Goal: Task Accomplishment & Management: Complete application form

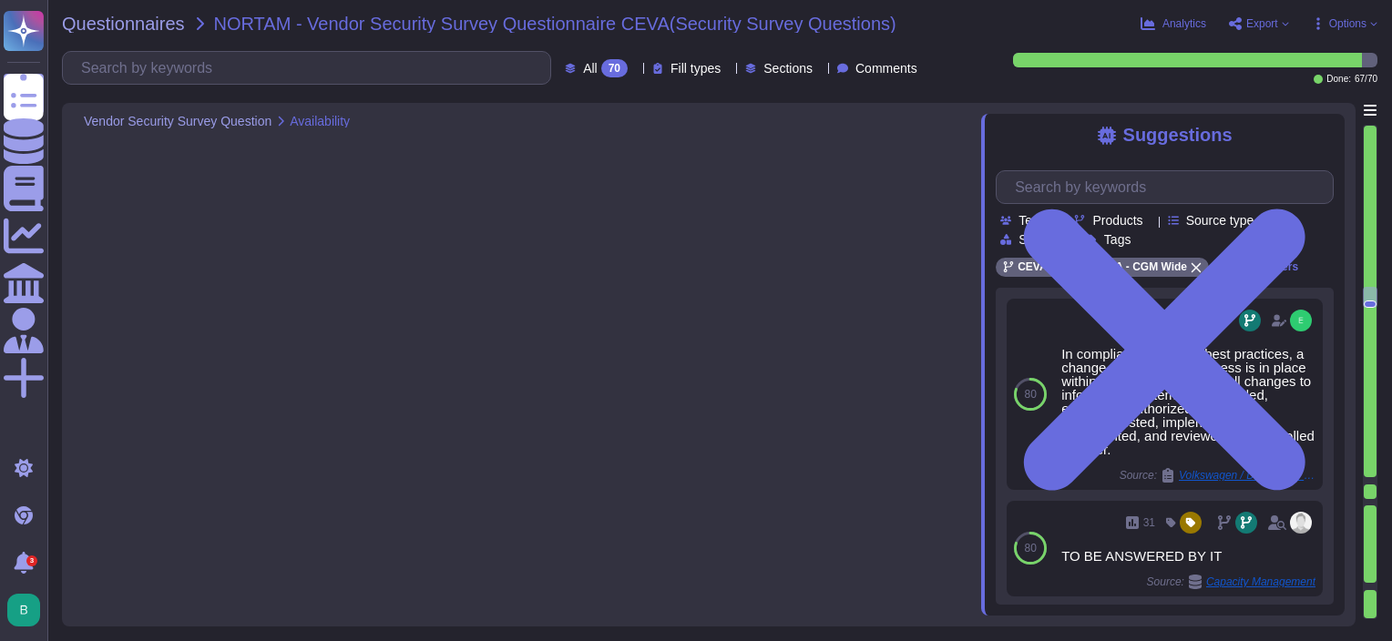
type textarea "All relevant IT-Objects have maximum redundancy built in into the object by uti…"
type textarea "In compliance with ITIL best practices, a change management process is in place…"
type textarea "Logs are stored and sent to the Group SOC where it is possible to preserve 12 m…"
type textarea "The group SOC/SIEM is used to collect and analyze centrally all our logs. Log s…"
type textarea "There is a group Identity and Access Management Policy. The policy covers mainl…"
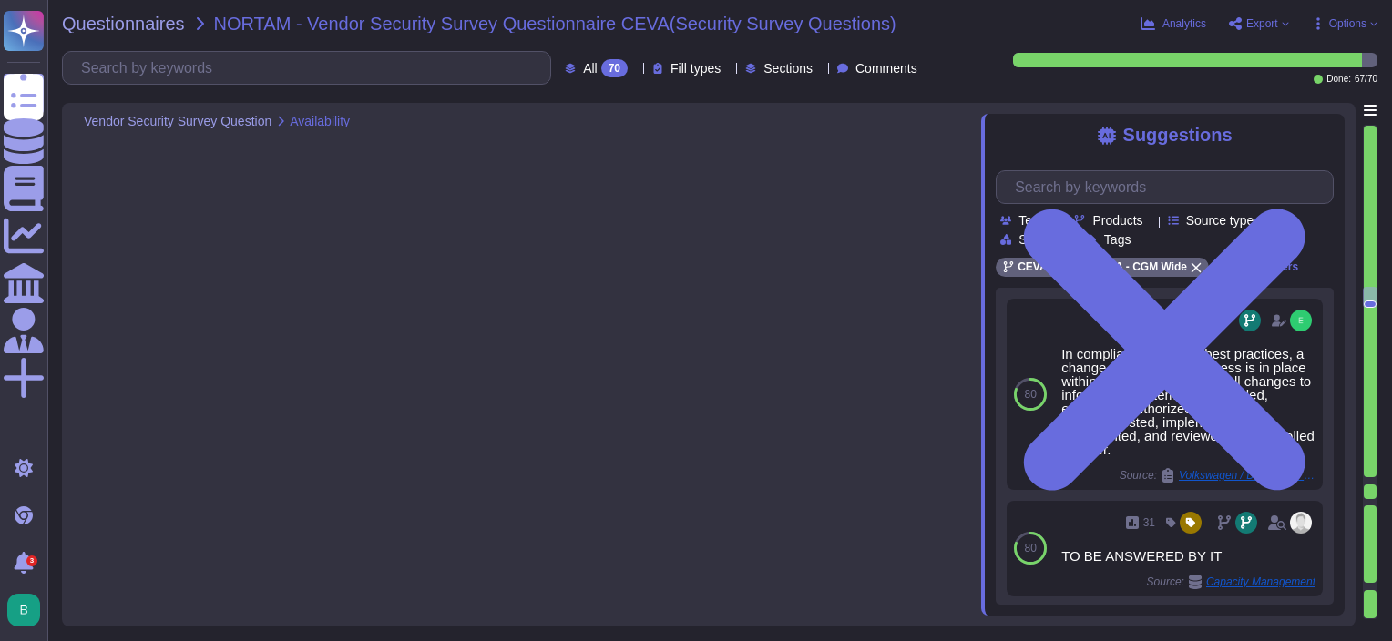
scroll to position [4333, 0]
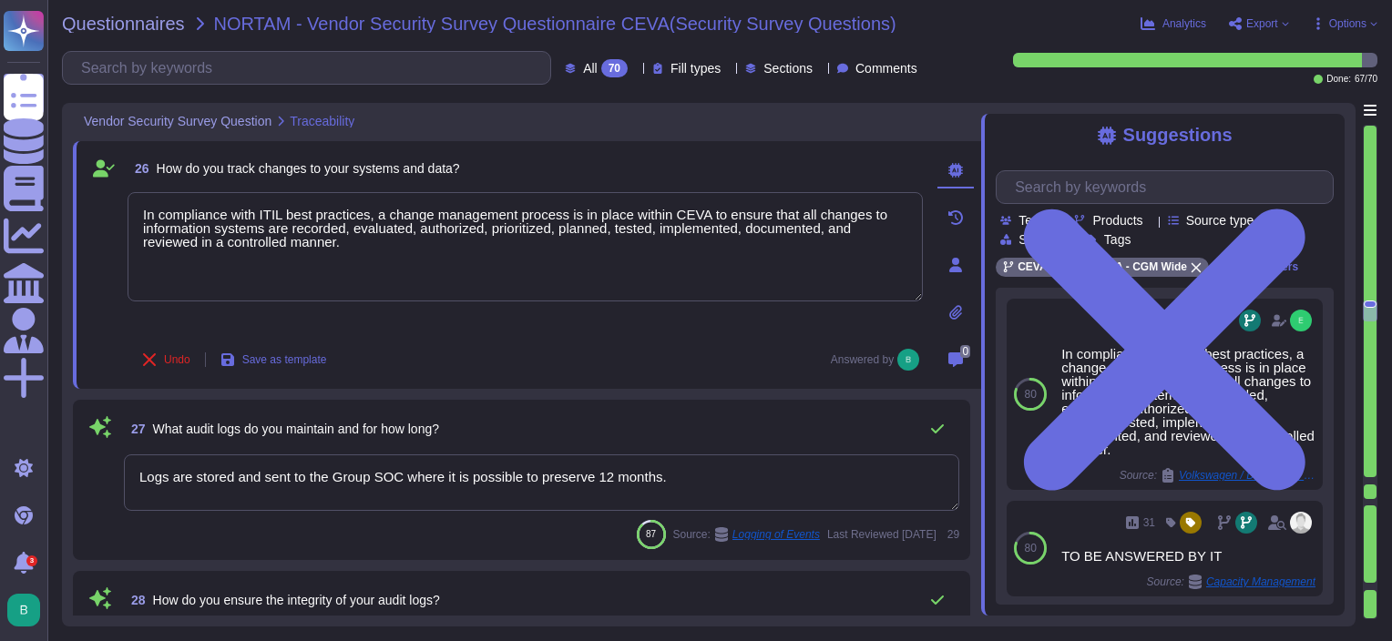
type textarea "Logs are centralized and correlated via our SIEM solution and security rules ha…"
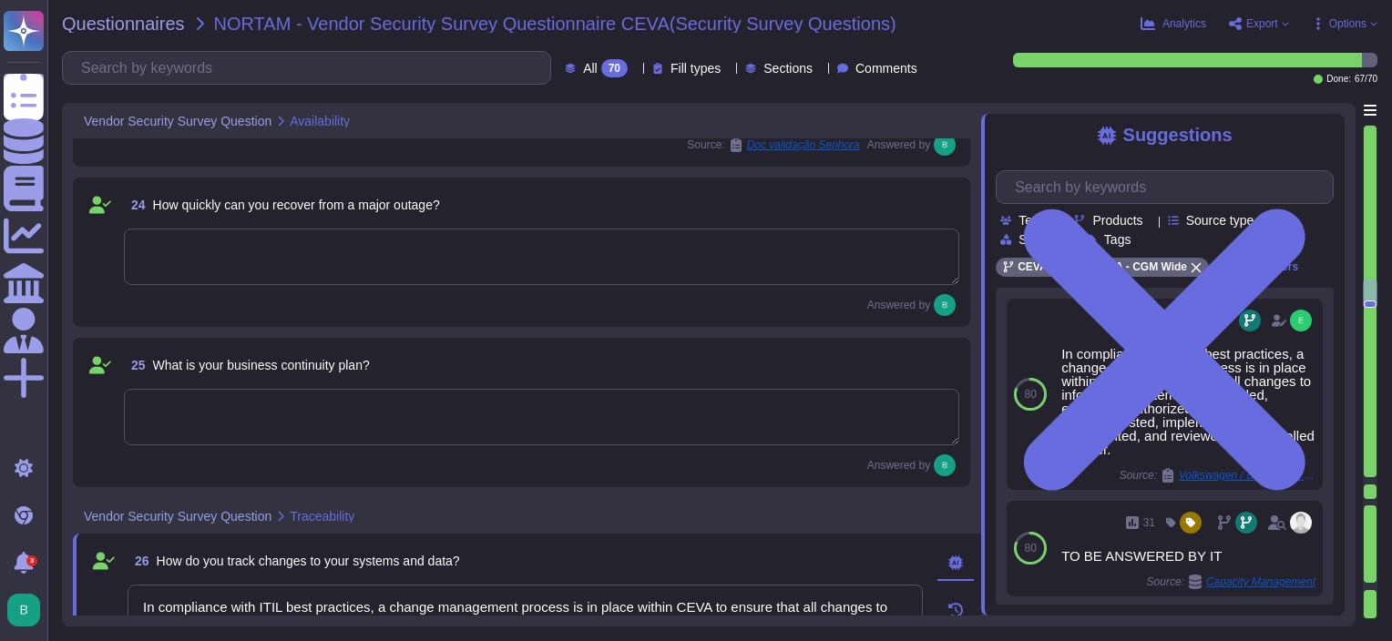
type textarea "All relevant IT-Objects have maximum redundancy built in into the object by uti…"
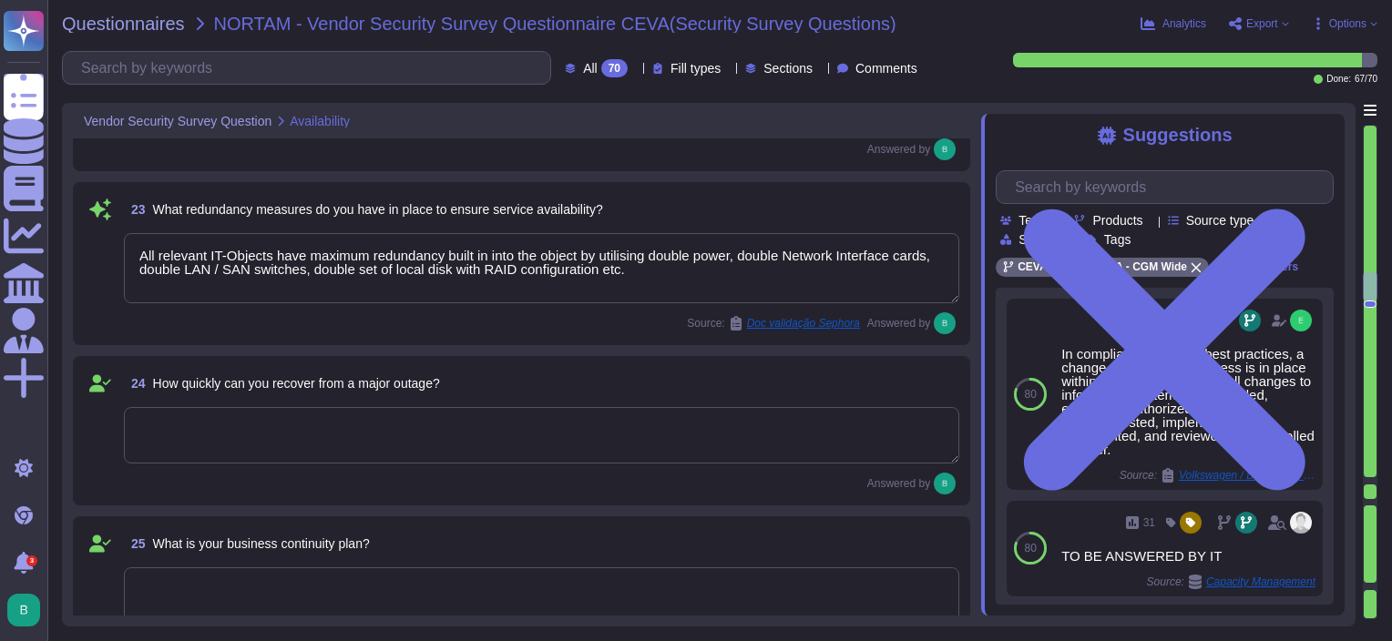
scroll to position [3969, 0]
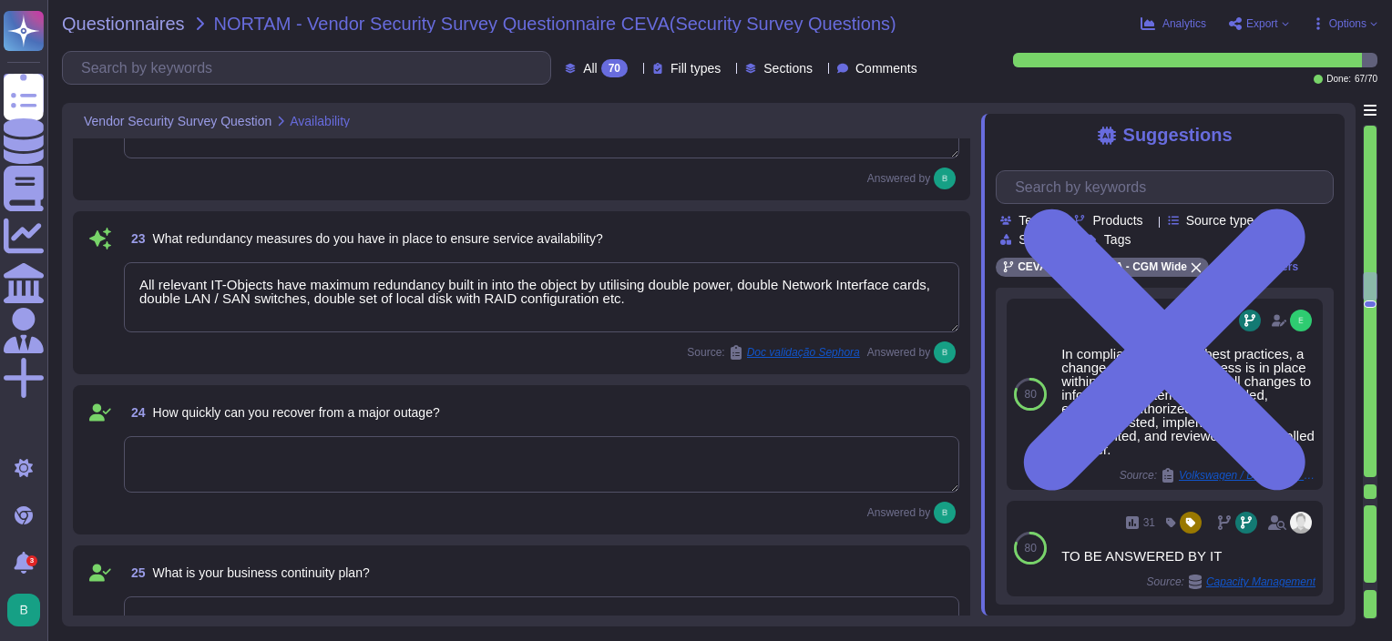
click at [200, 449] on textarea at bounding box center [542, 464] width 836 height 56
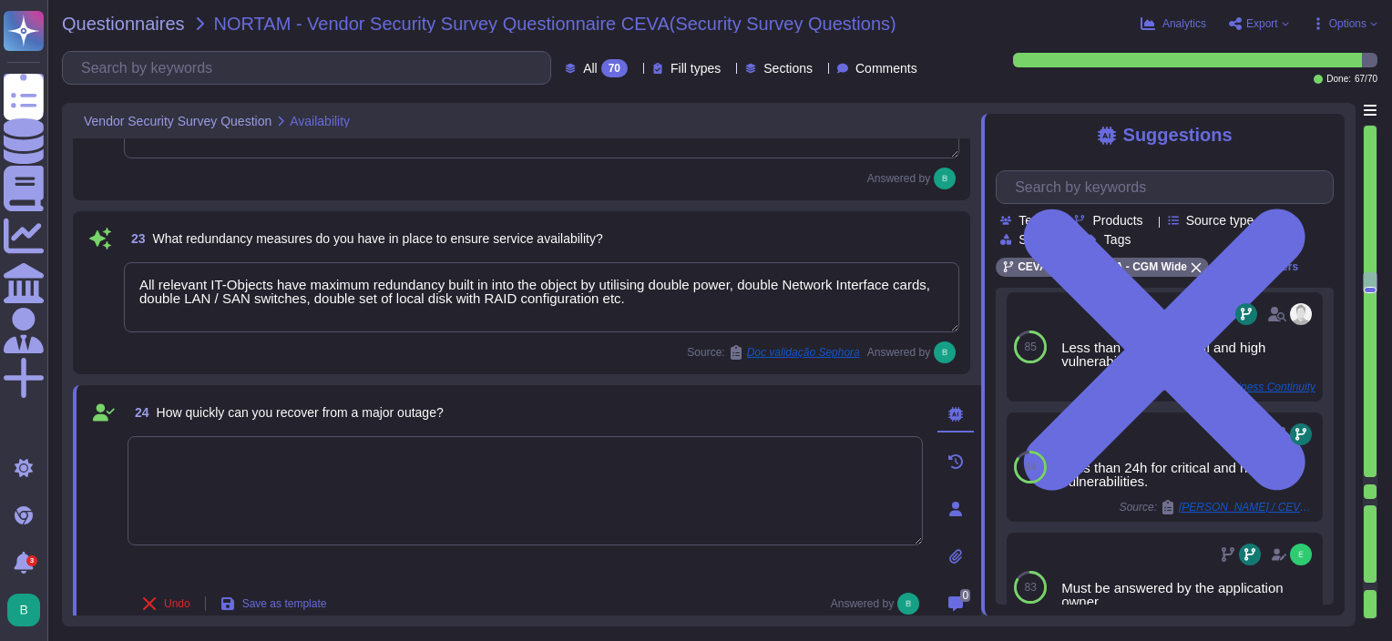
scroll to position [0, 0]
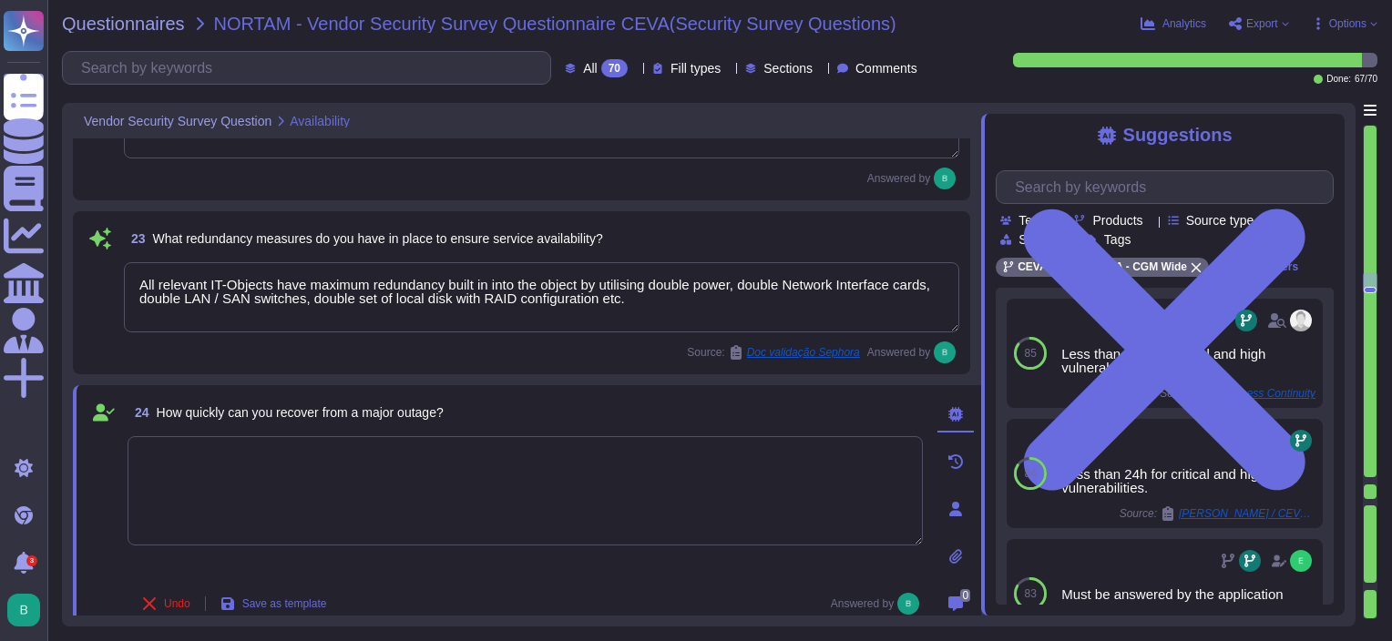
click at [436, 455] on textarea at bounding box center [525, 490] width 795 height 109
type textarea "This"
click at [539, 346] on div "Source: Doc validação Sephora Answered by" at bounding box center [542, 353] width 836 height 22
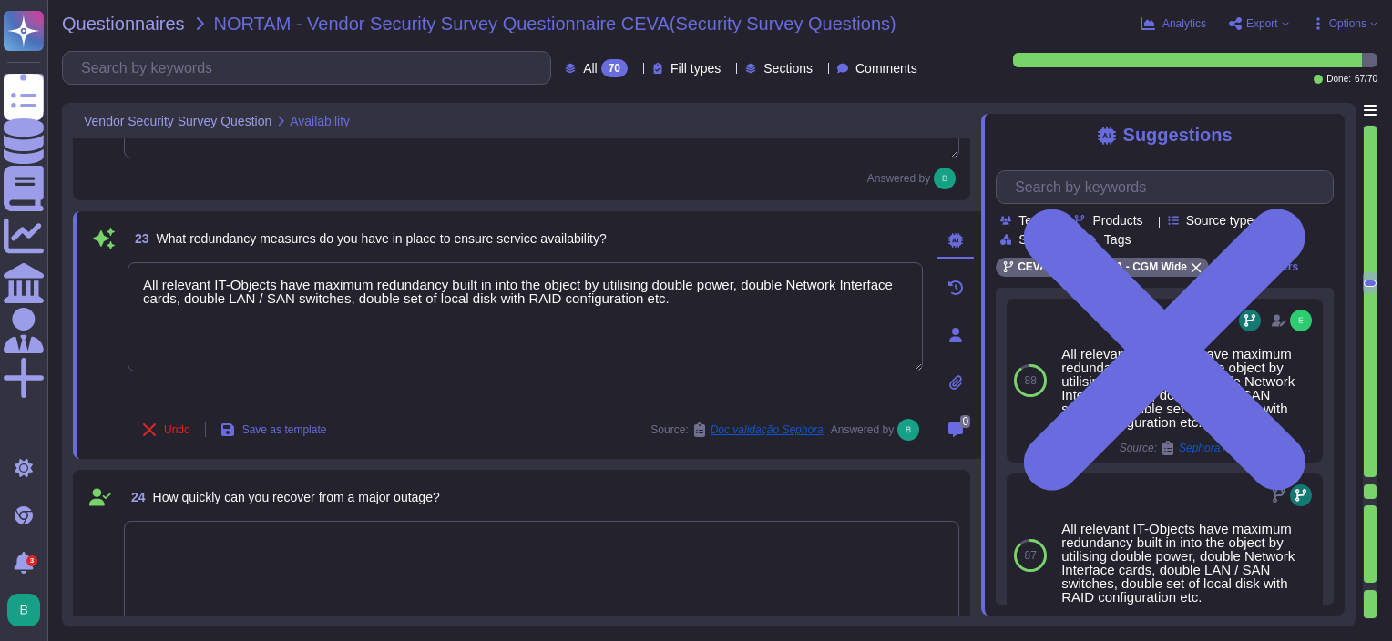
click at [564, 425] on div "Undo Save as template Source: Doc validação Sephora Answered by" at bounding box center [525, 430] width 795 height 36
type textarea "Logs are stored and sent to the Group SOC where it is possible to preserve 12 m…"
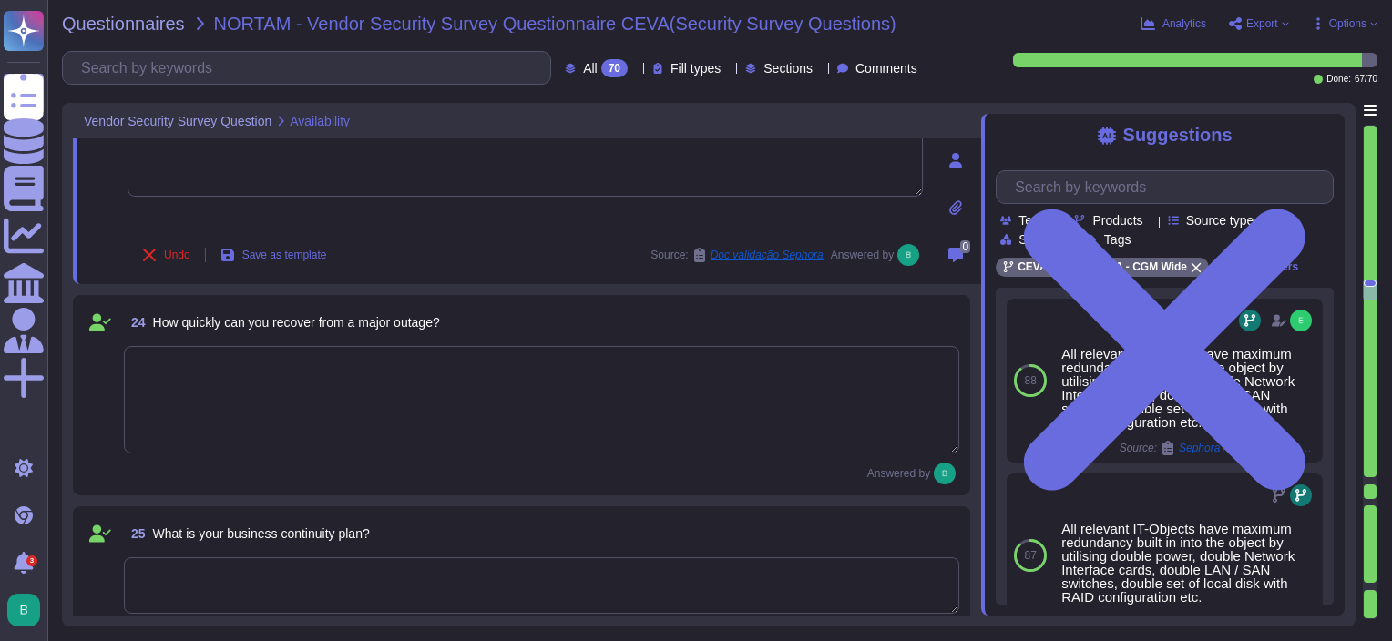
scroll to position [4151, 0]
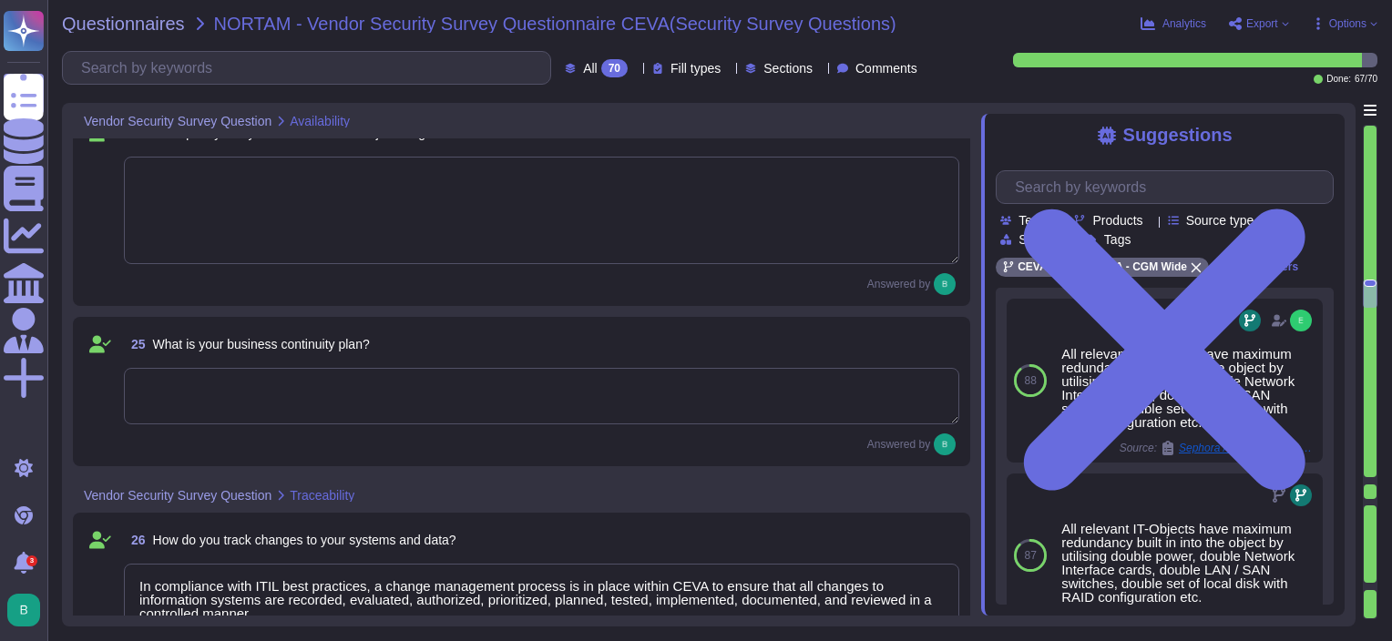
type textarea "The group SOC/SIEM is used to collect and analyze centrally all our logs. Log s…"
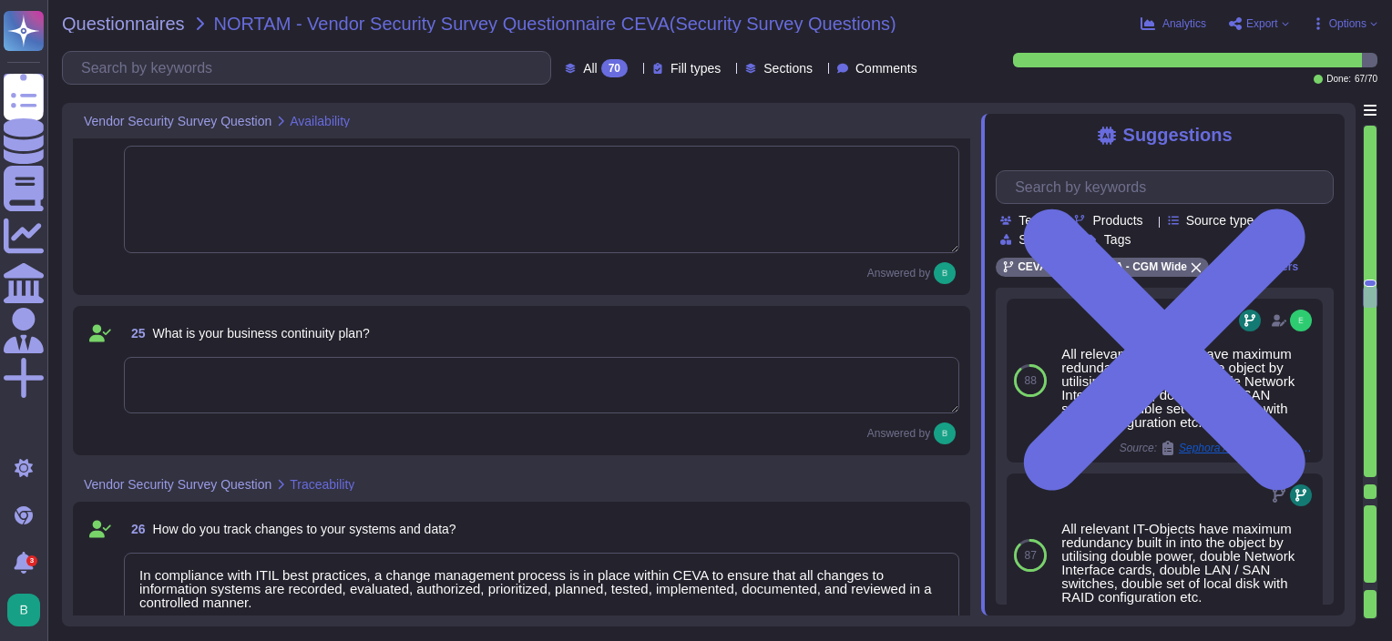
type textarea "There is a group Identity and Access Management Policy. The policy covers mainl…"
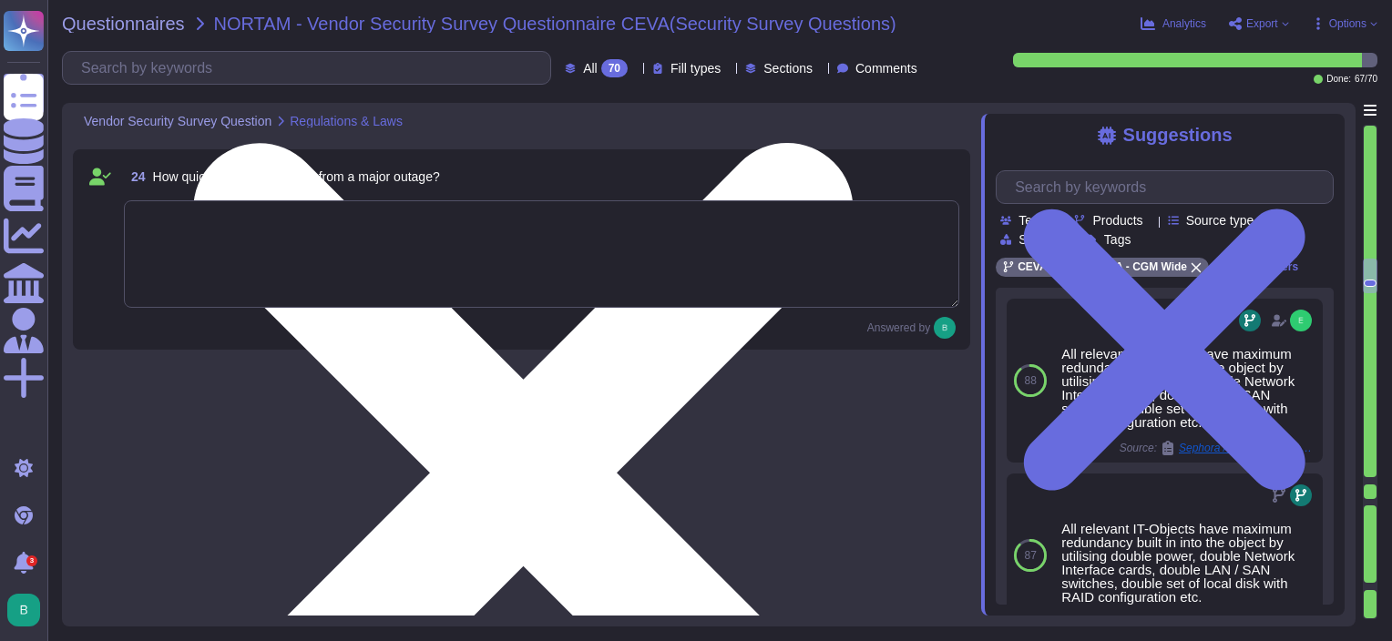
type textarea "Yes"
type textarea "We have a compliance team in charge of checking the compliance between of CEVA …"
type textarea "We have an Internal Audit team which performs reviews regularly."
type textarea "We have a compliance team in charge of checking the evolution of the regulatory…"
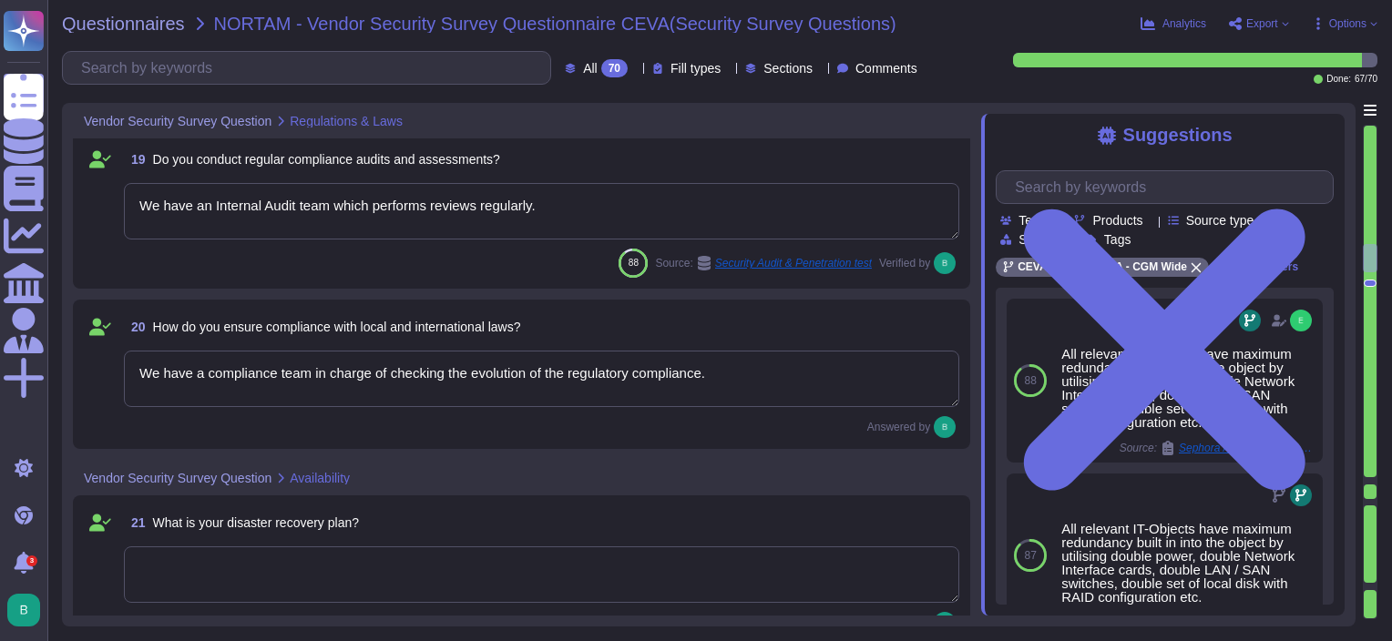
scroll to position [3317, 0]
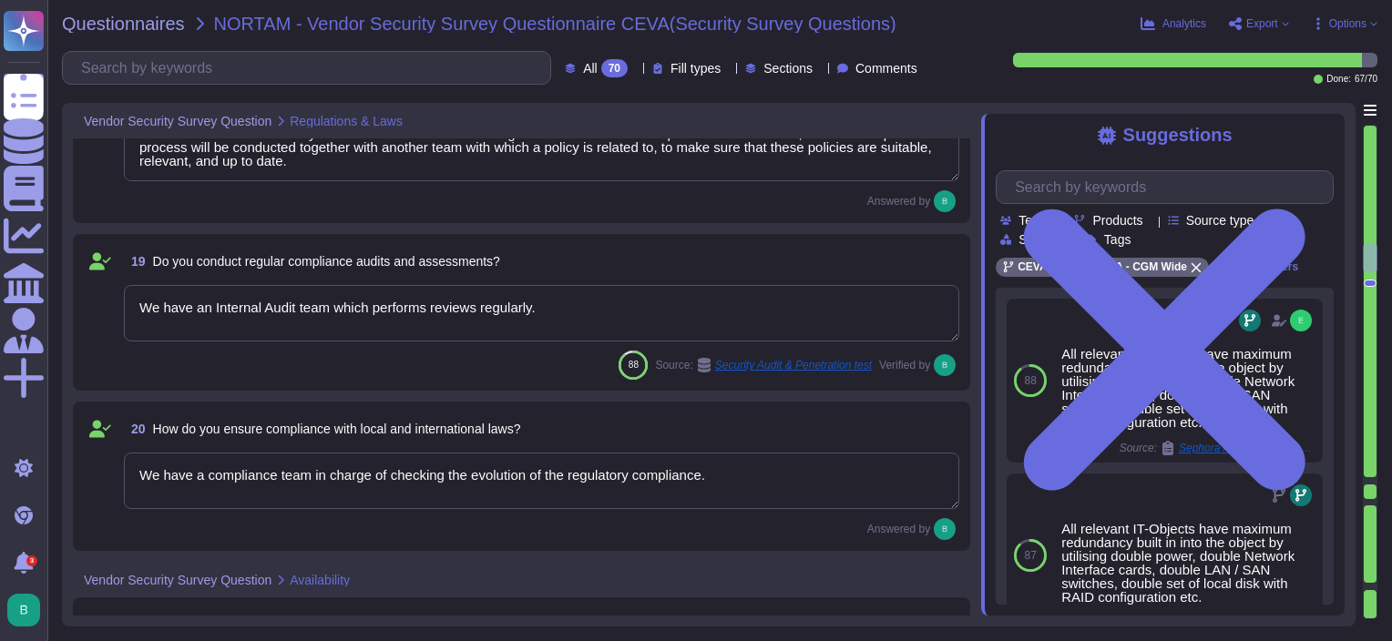
type textarea "We are compliant with GDPR."
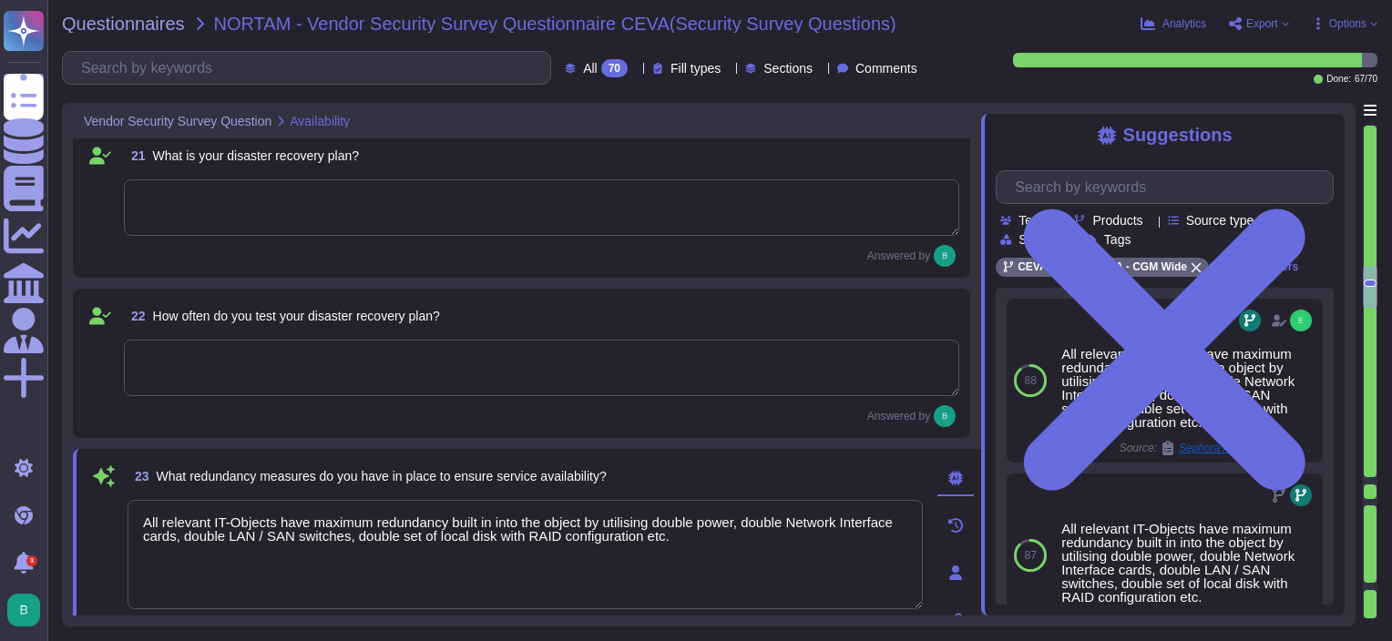
type textarea "In compliance with ITIL best practices, a change management process is in place…"
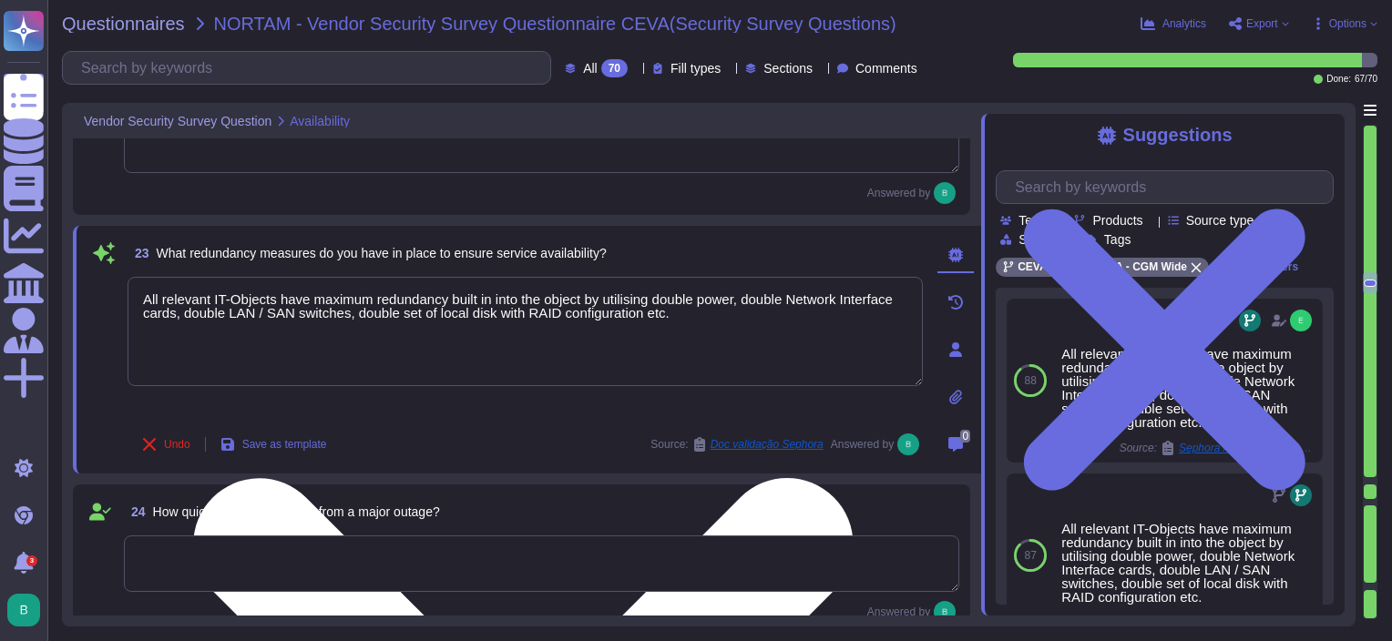
type textarea "Logs are stored and sent to the Group SOC where it is possible to preserve 12 m…"
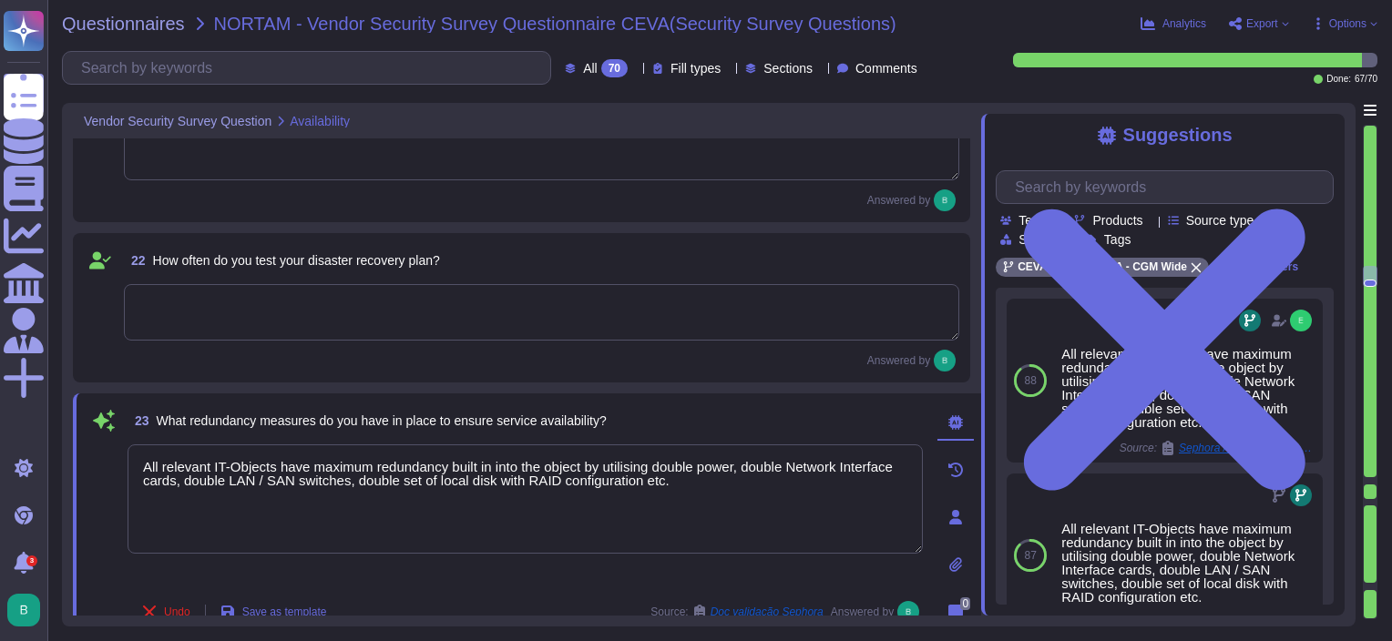
scroll to position [3772, 0]
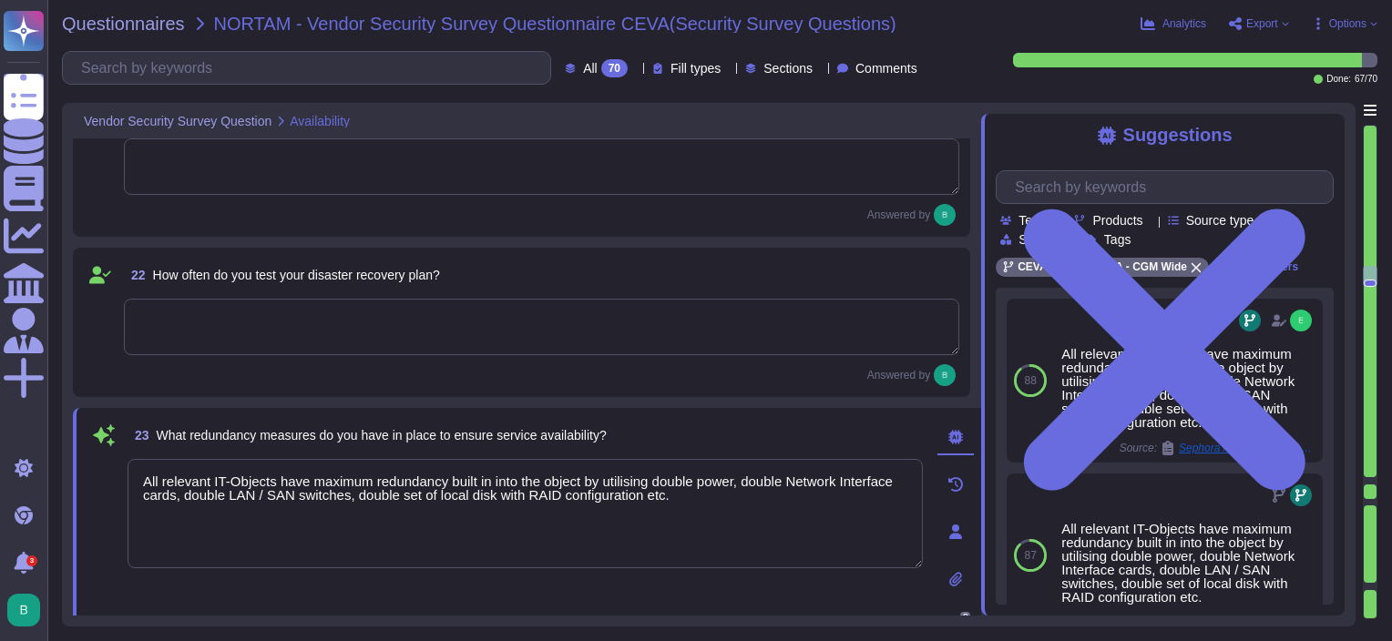
click at [367, 333] on textarea at bounding box center [542, 327] width 836 height 56
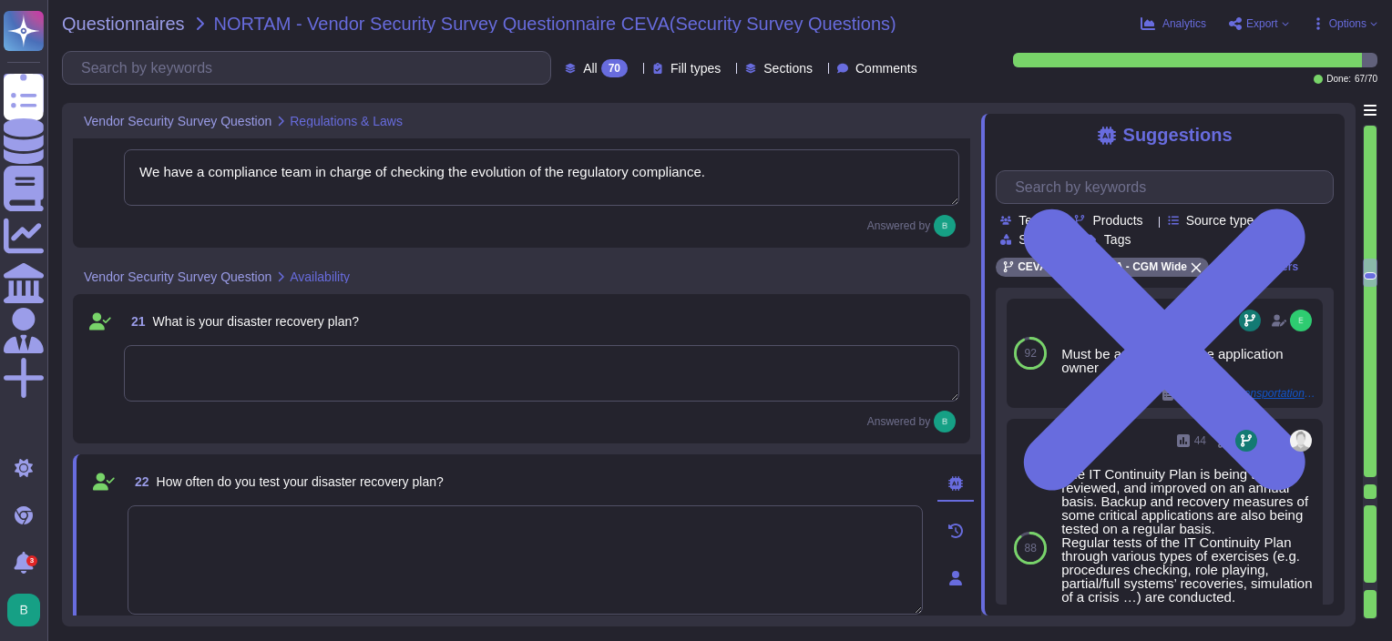
type textarea "We have a compliance team in charge of checking the compliance between of CEVA …"
type textarea "We have an Internal Audit team which performs reviews regularly."
type textarea "We have a compliance team in charge of checking the evolution of the regulatory…"
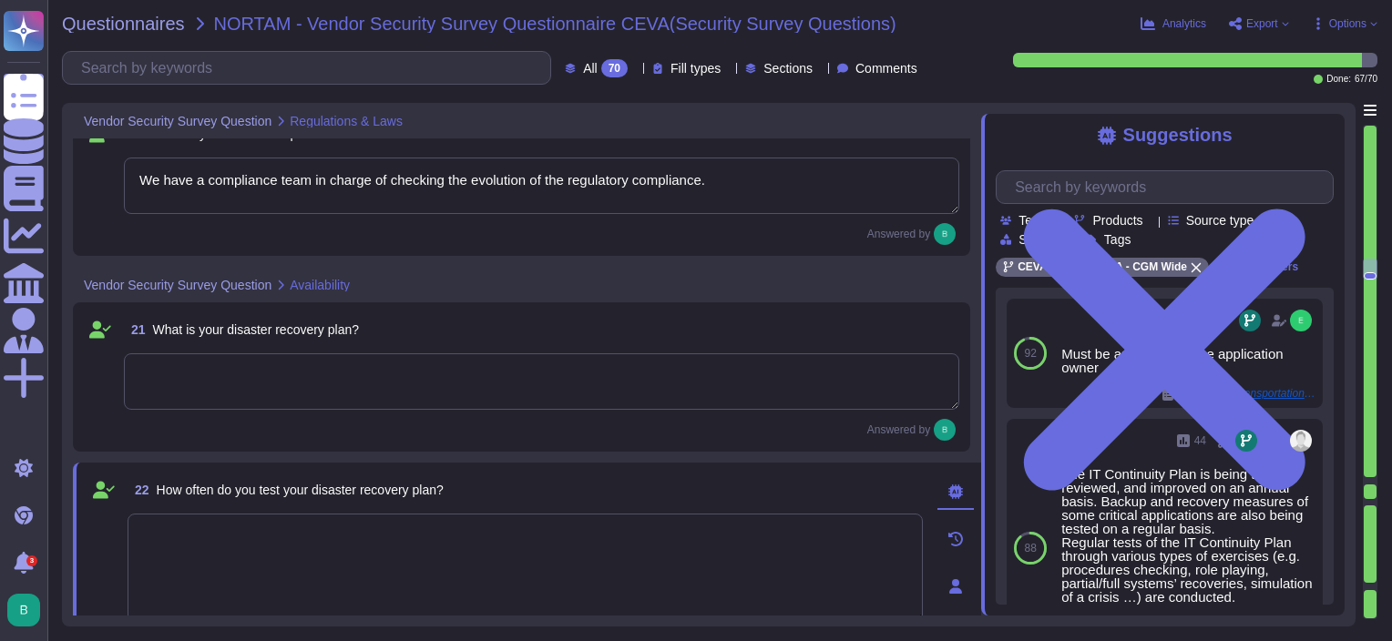
click at [356, 374] on textarea at bounding box center [542, 382] width 836 height 56
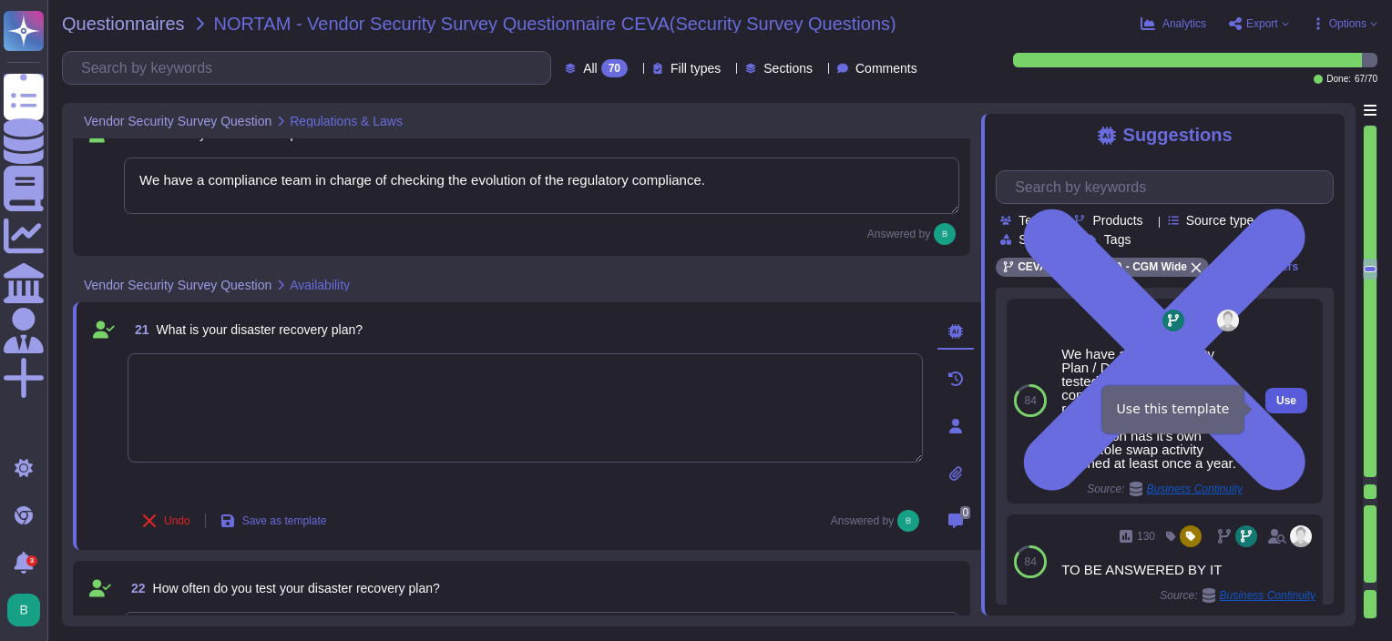
click at [1277, 406] on span "Use" at bounding box center [1287, 400] width 20 height 11
type textarea "We have an IT Continuity Plan / DRP in place and tested which contains all the …"
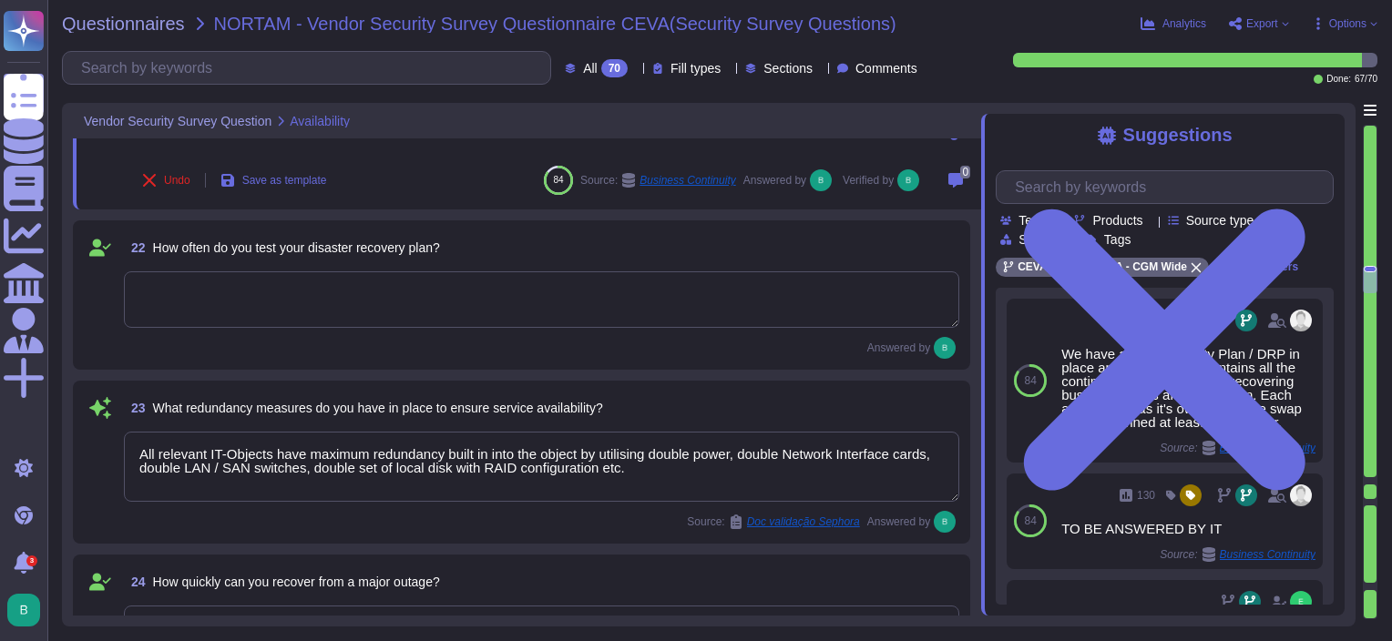
type textarea "In compliance with ITIL best practices, a change management process is in place…"
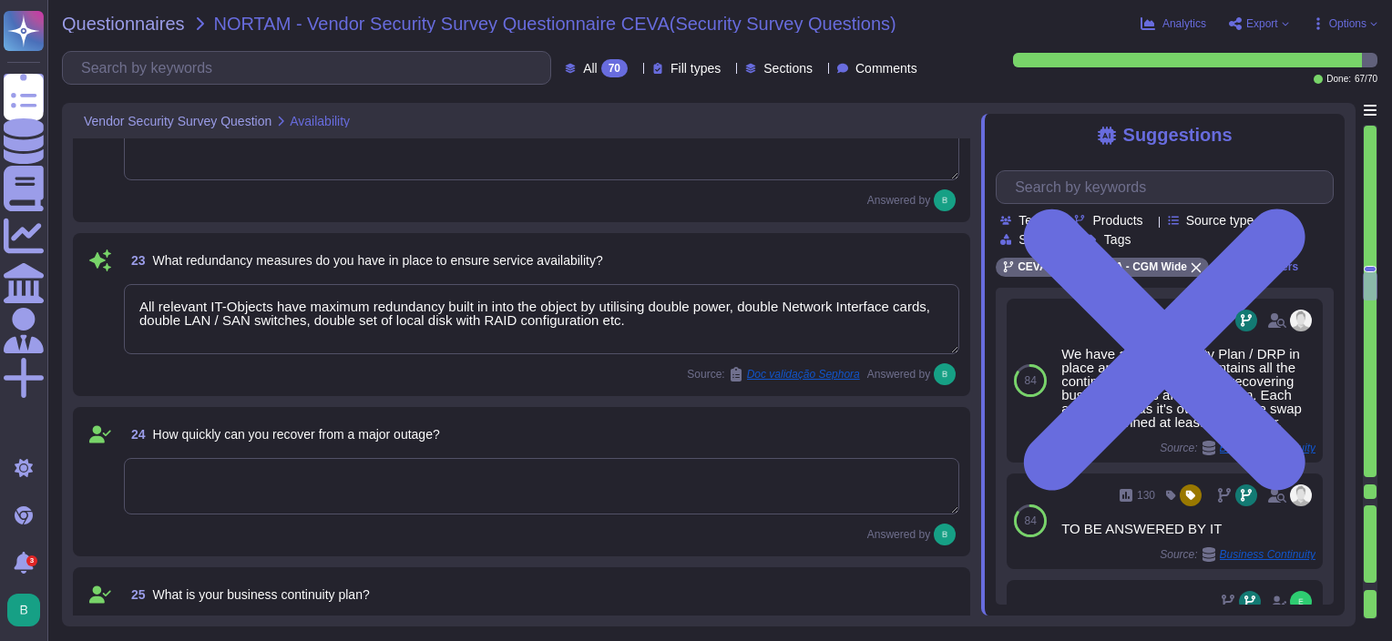
type textarea "Logs are stored and sent to the Group SOC where it is possible to preserve 12 m…"
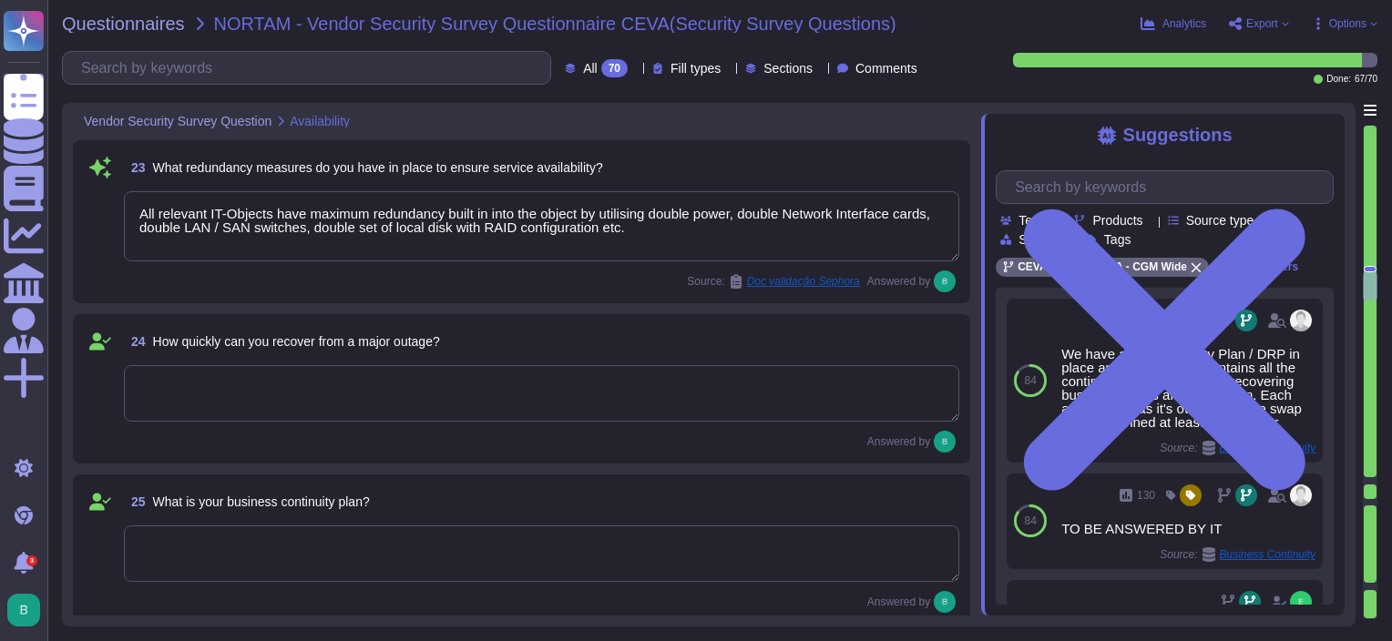
scroll to position [4228, 0]
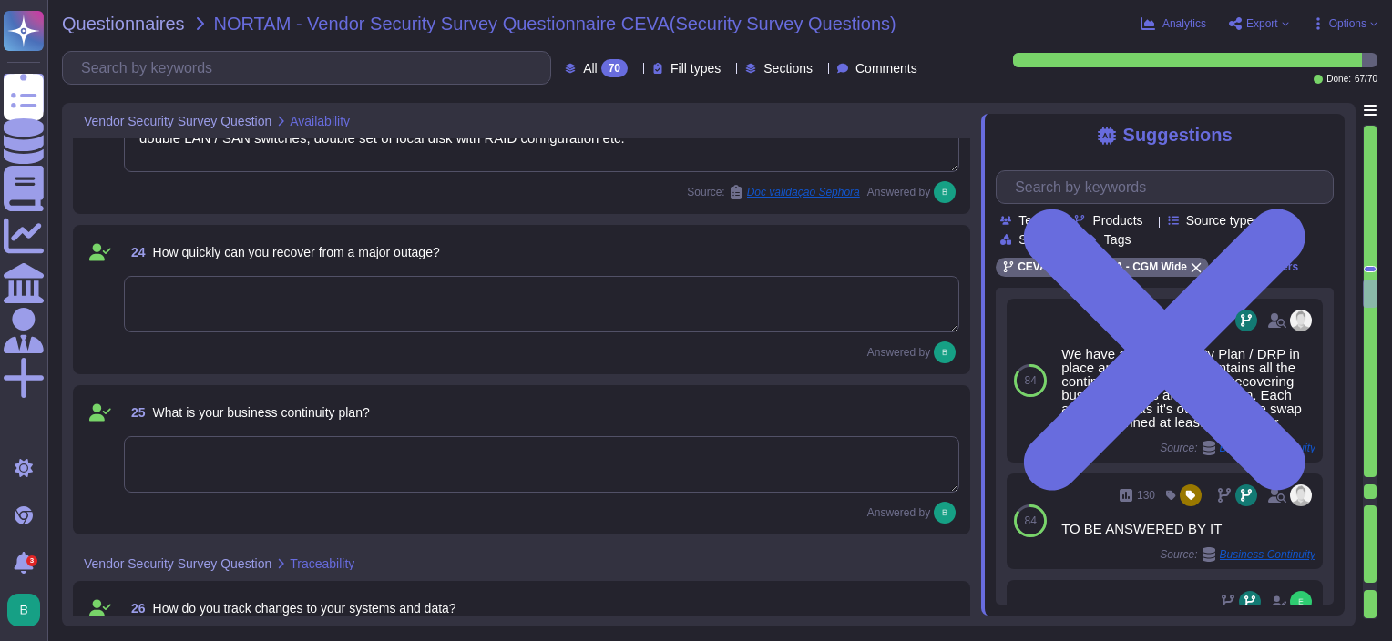
click at [295, 441] on textarea at bounding box center [542, 464] width 836 height 56
type textarea "The group SOC/SIEM is used to collect and analyze centrally all our logs. Log s…"
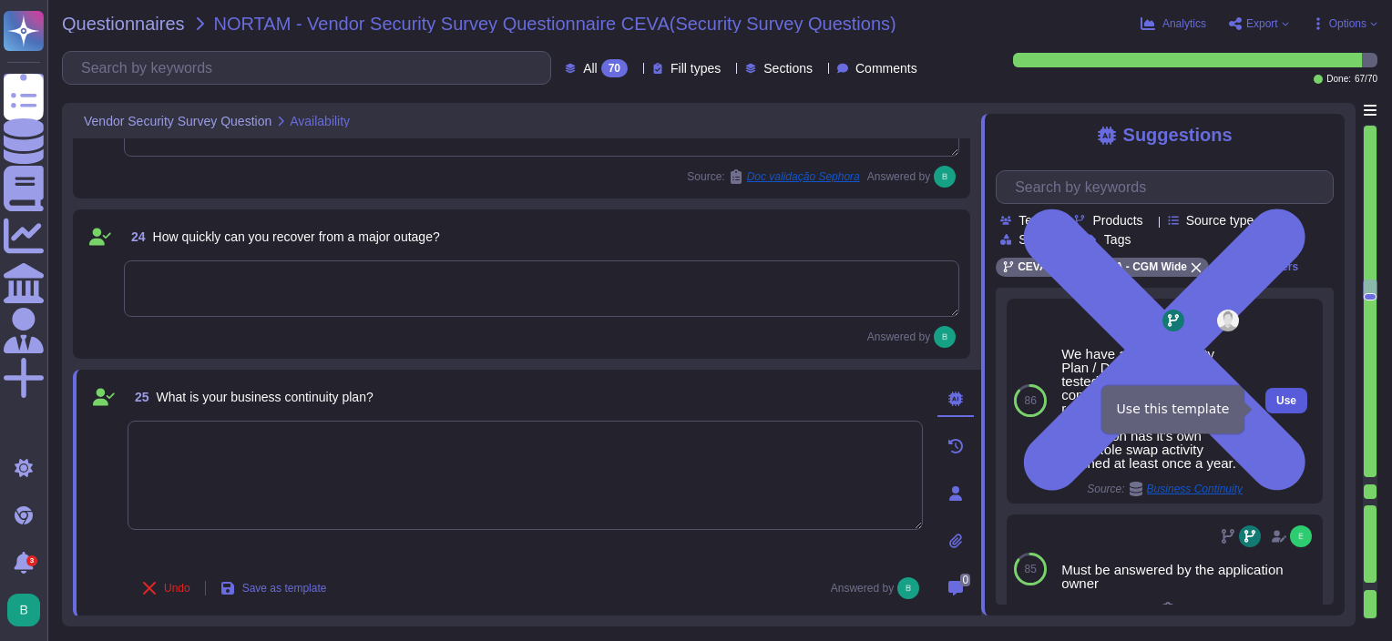
click at [1277, 406] on span "Use" at bounding box center [1287, 400] width 20 height 11
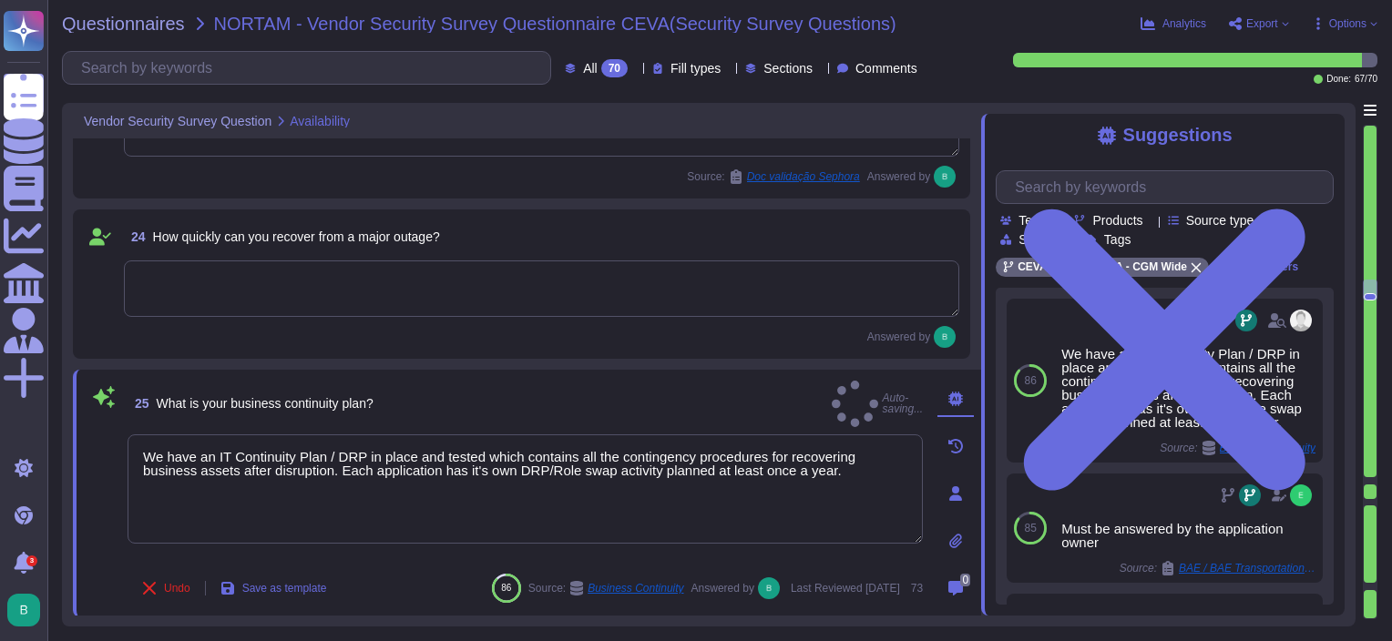
type textarea "We have an IT Continuity Plan / DRP in place and tested which contains all the …"
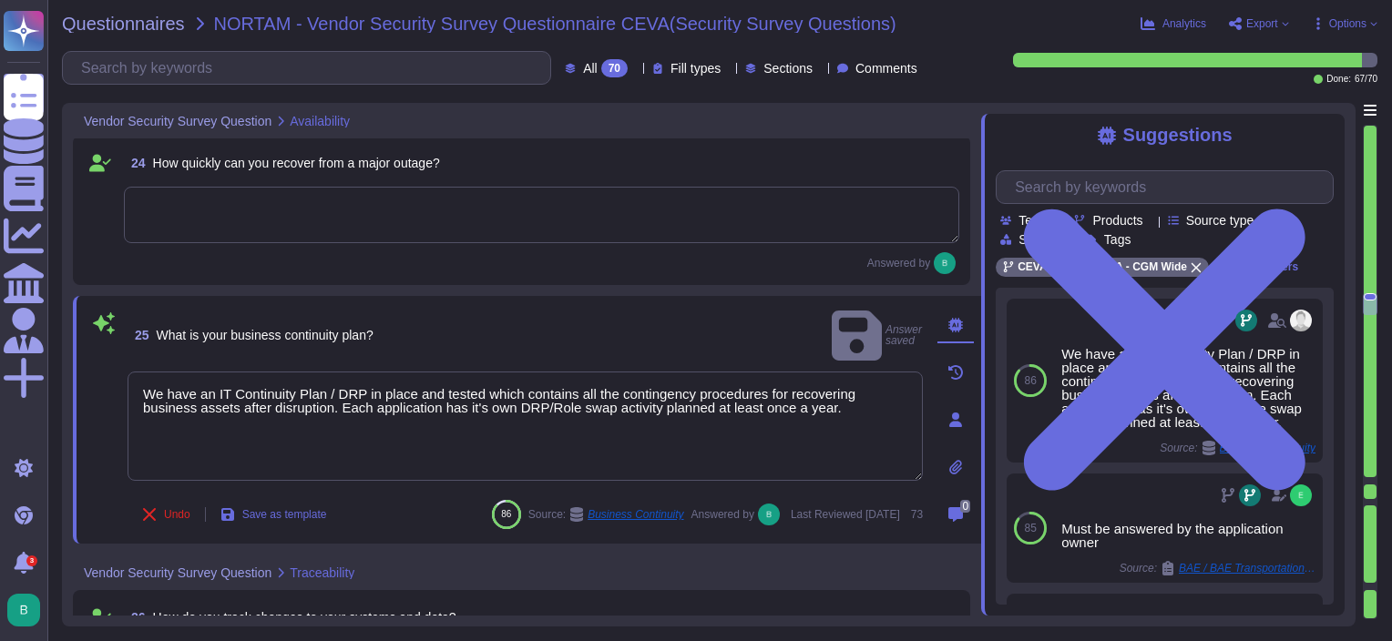
type textarea "The group SOC/SIEM is used to collect and analyze centrally all our logs. Log s…"
type textarea "There is a group Identity and Access Management Policy. The policy covers mainl…"
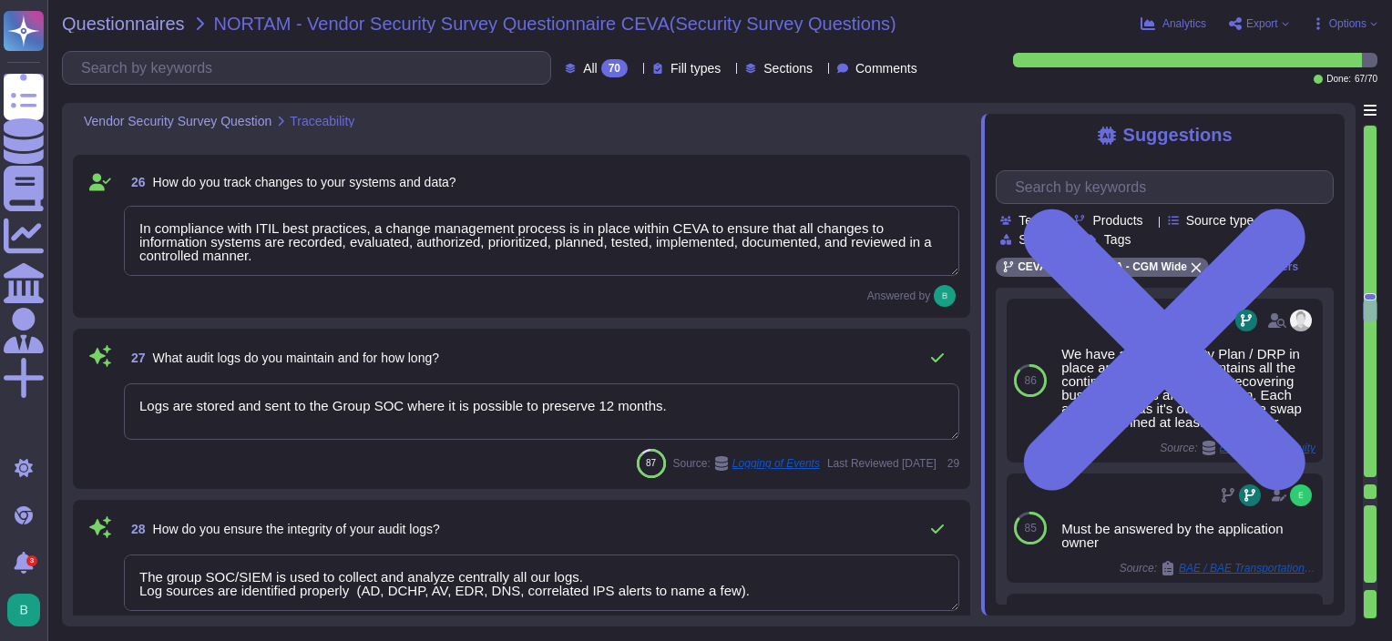
scroll to position [4683, 0]
type textarea "The group SOC/SIEM is used to collect and analyze centrally all our logs. Log s…"
type textarea "Logs are centralized and correlated via our SIEM solution and security rules ha…"
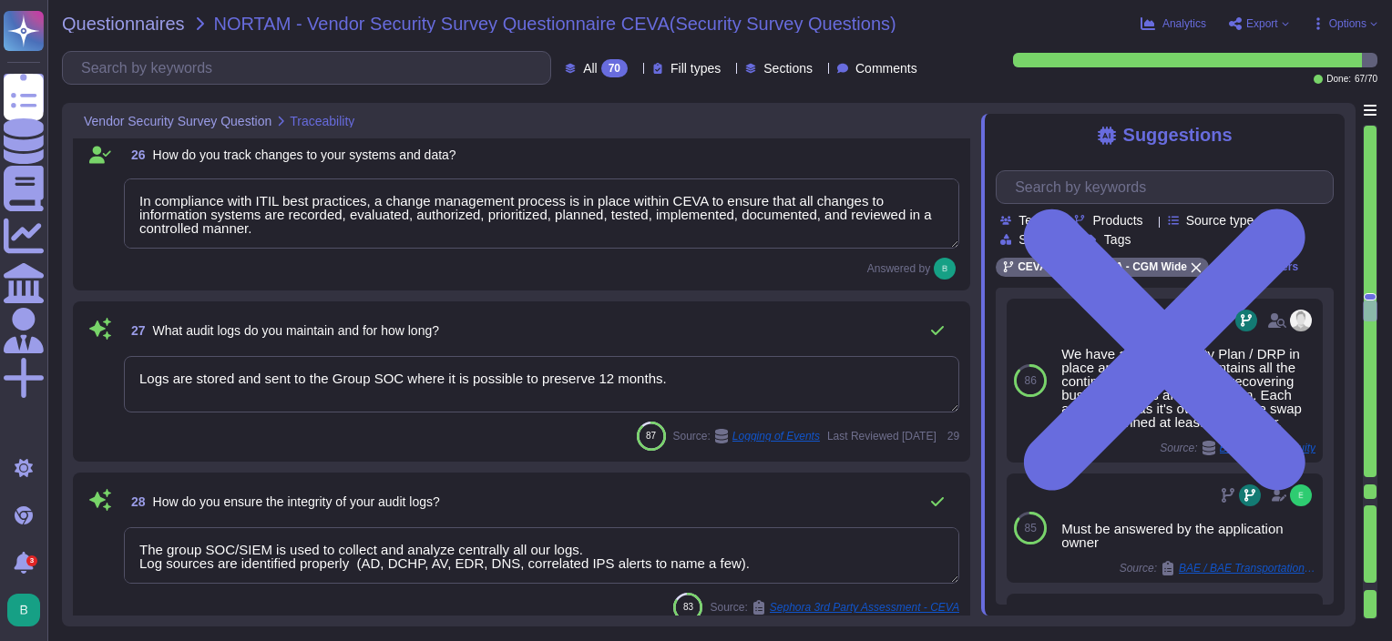
click at [677, 374] on textarea "Logs are stored and sent to the Group SOC where it is possible to preserve 12 m…" at bounding box center [542, 384] width 836 height 56
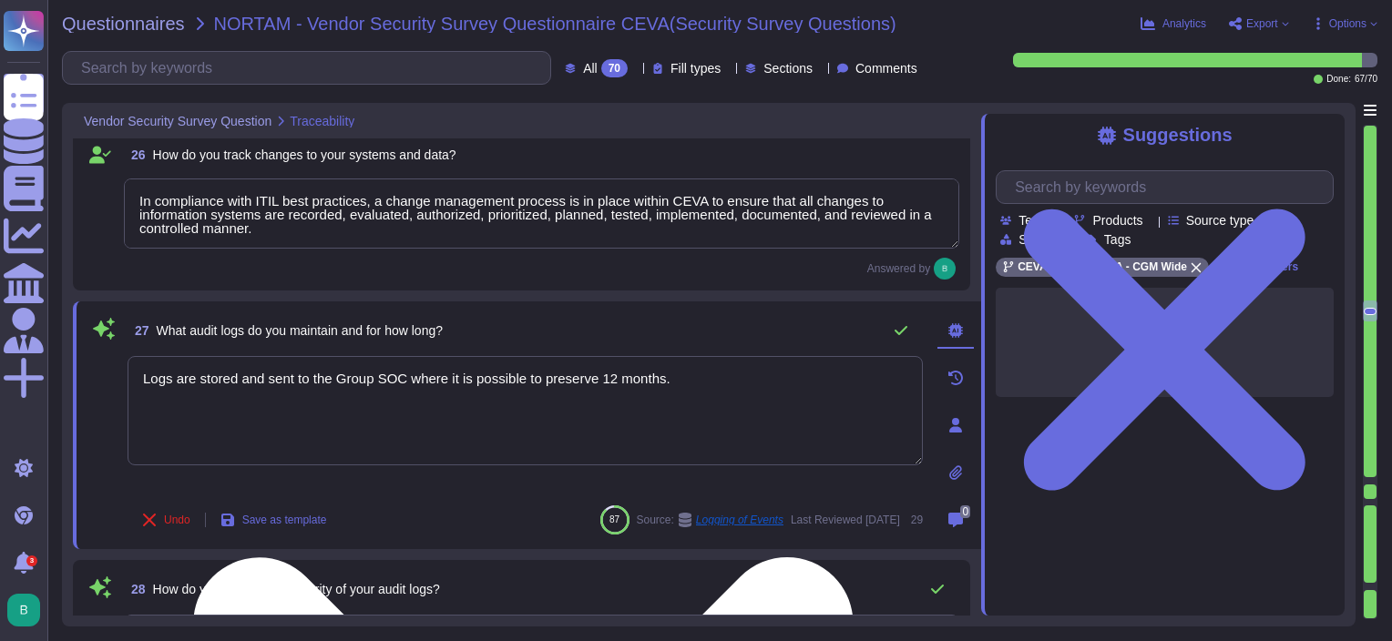
type textarea "The group SOC/SIEM is used to collect and analyze centrally all our logs. Log s…"
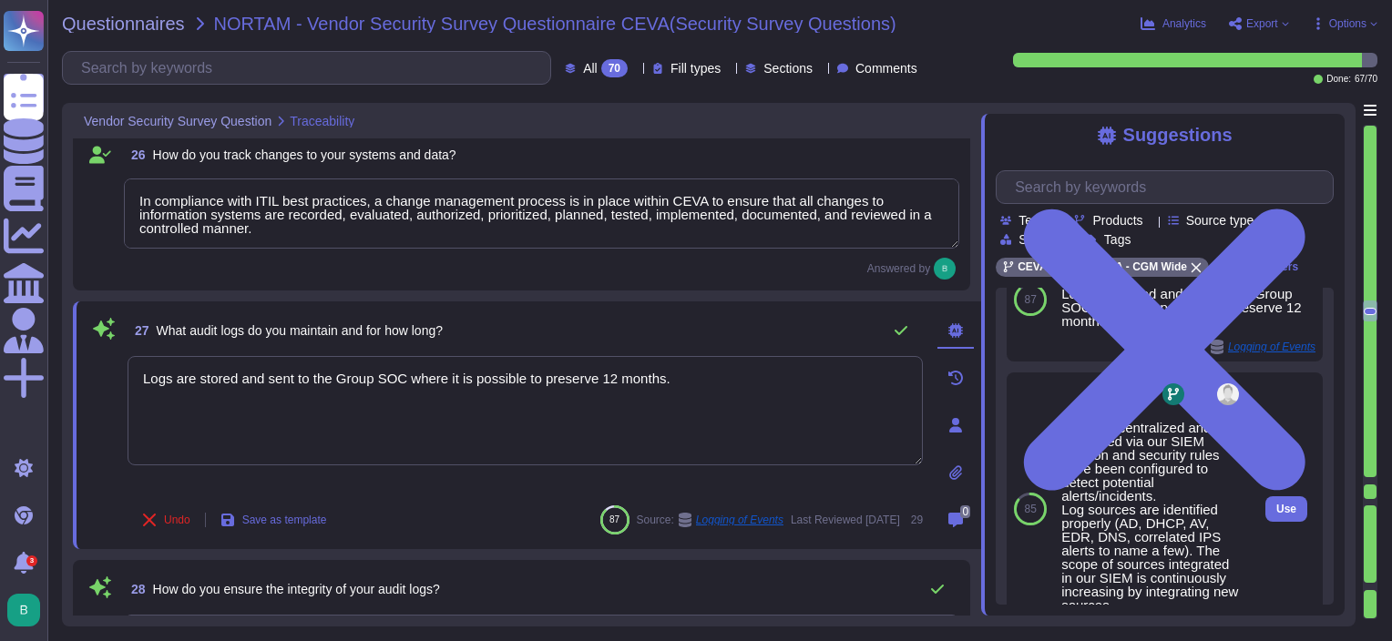
scroll to position [84, 0]
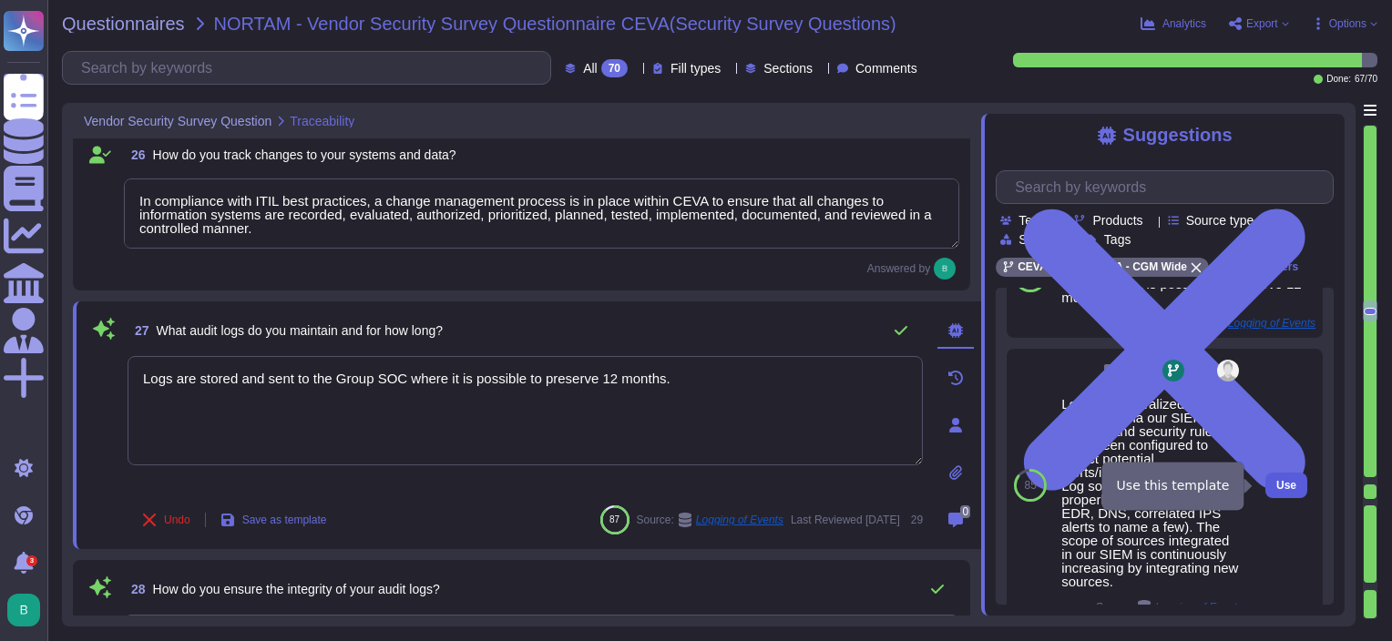
click at [1278, 487] on span "Use" at bounding box center [1287, 485] width 20 height 11
type textarea "Logs are stored and sent to the Group SOC where it is possible to preserve 12 m…"
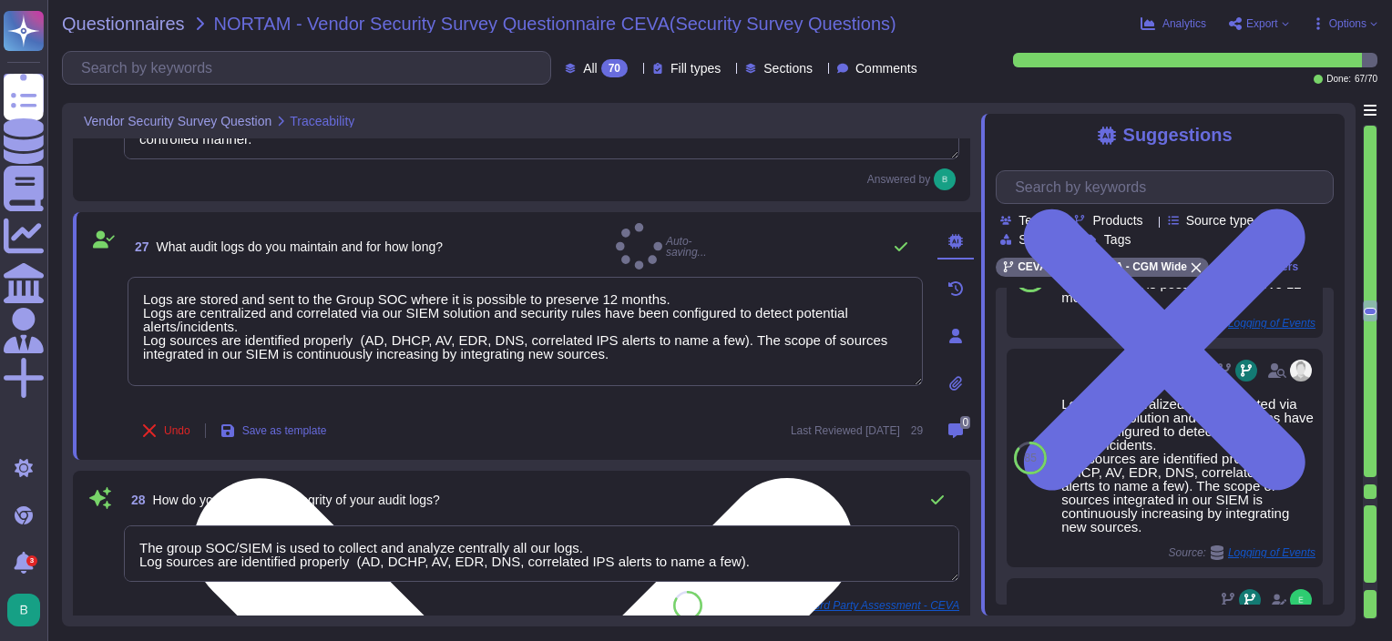
scroll to position [4504, 0]
type textarea "The group SOC/SIEM is used to collect and analyze centrally all our logs. Log s…"
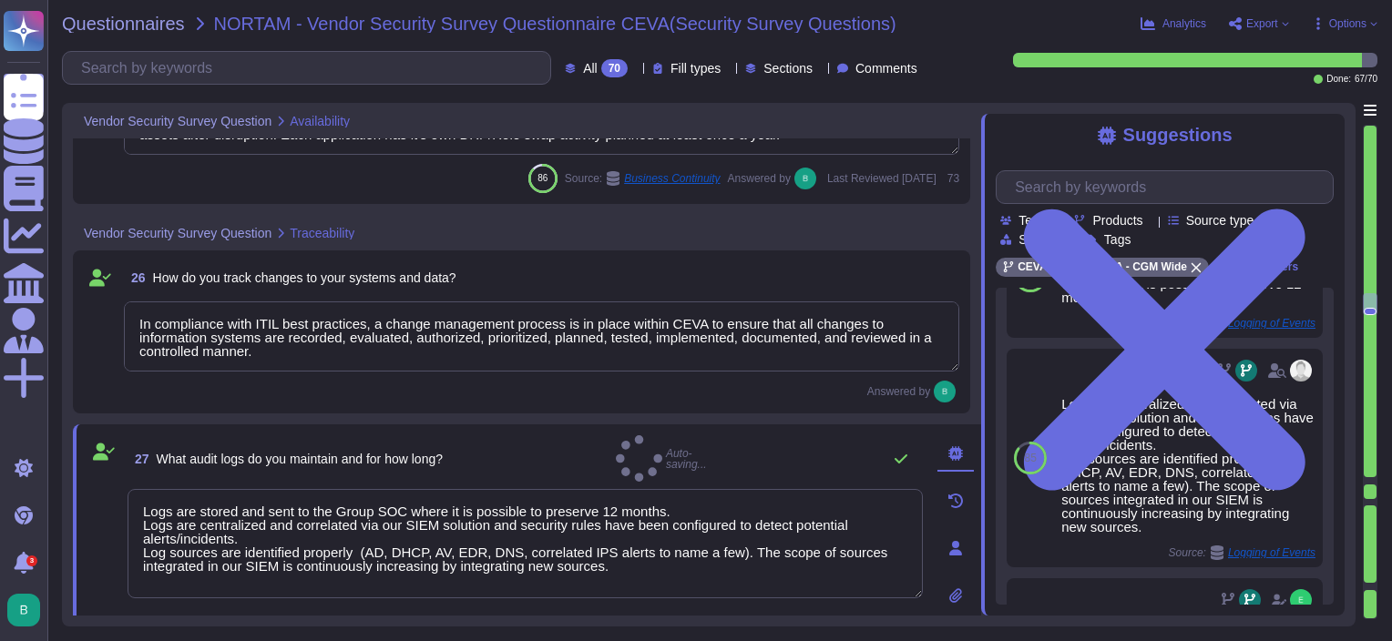
type textarea "All relevant IT-Objects have maximum redundancy built in into the object by uti…"
type textarea "We have an IT Continuity Plan / DRP in place and tested which contains all the …"
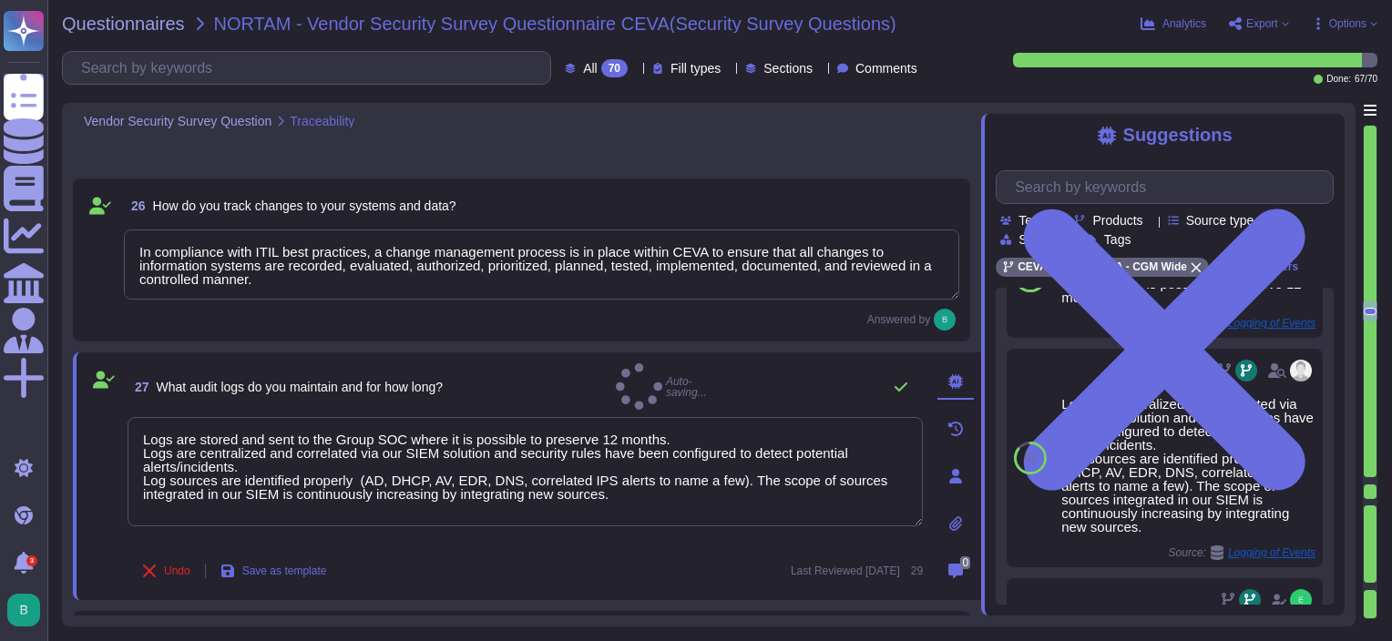
type textarea "The group SOC/SIEM is used to collect and analyze centrally all our logs. Log s…"
type textarea "Logs are centralized and correlated via our SIEM solution and security rules ha…"
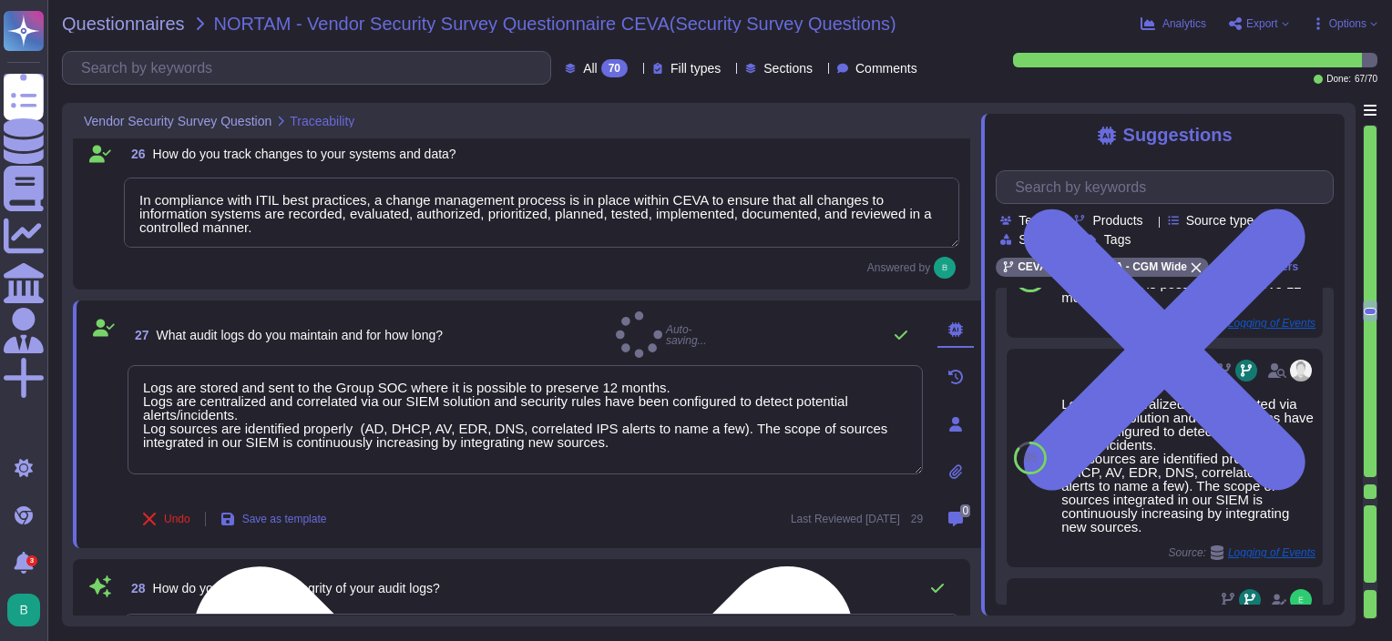
type textarea "The group SOC/SIEM is used to collect and analyze centrally all our logs. Log s…"
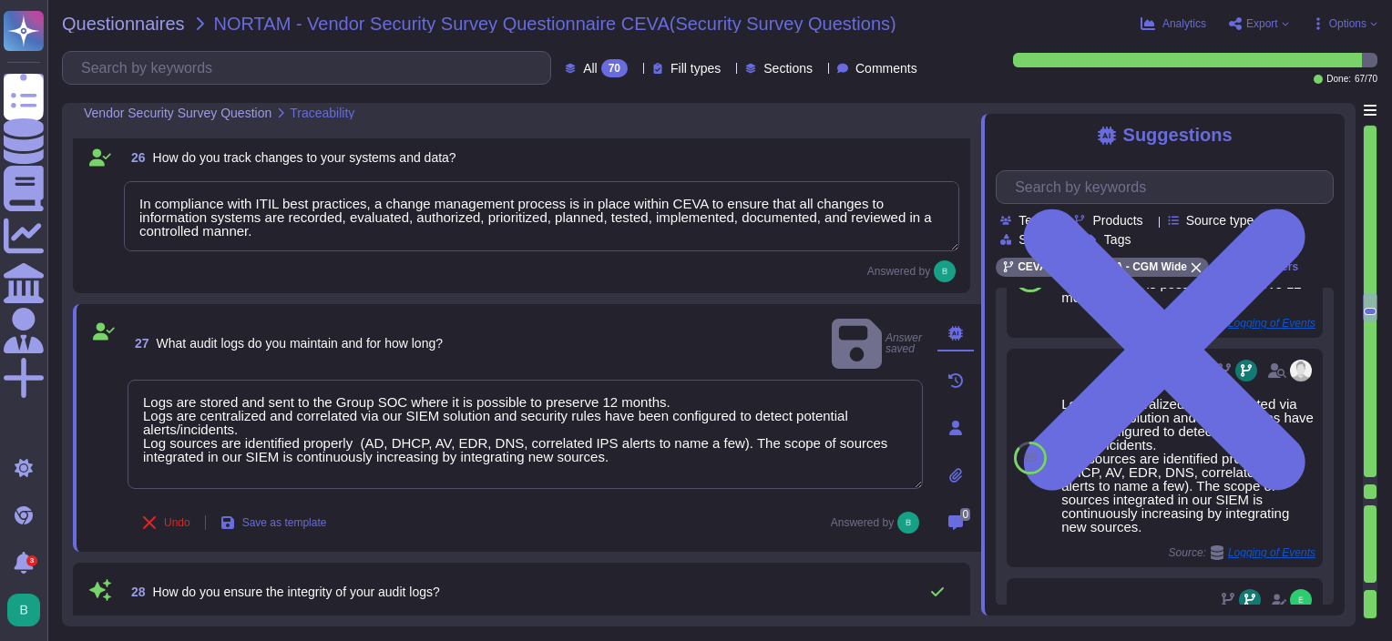
type textarea "We have an IT Continuity Plan / DRP in place and tested which contains all the …"
type textarea "All relevant IT-Objects have maximum redundancy built in into the object by uti…"
type textarea "We have an IT Continuity Plan / DRP in place and tested which contains all the …"
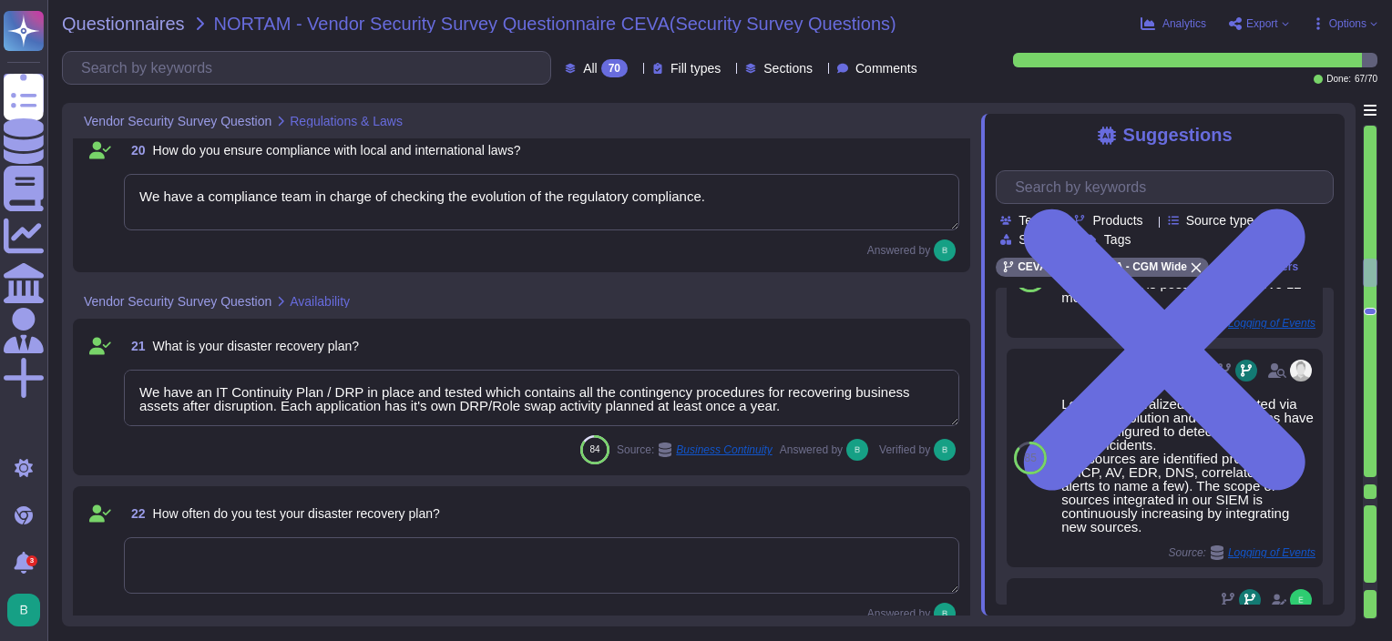
type textarea "Yes"
type textarea "We have a compliance team in charge of checking the compliance between of CEVA …"
type textarea "We have an Internal Audit team which performs reviews regularly."
type textarea "We have a compliance team in charge of checking the evolution of the regulatory…"
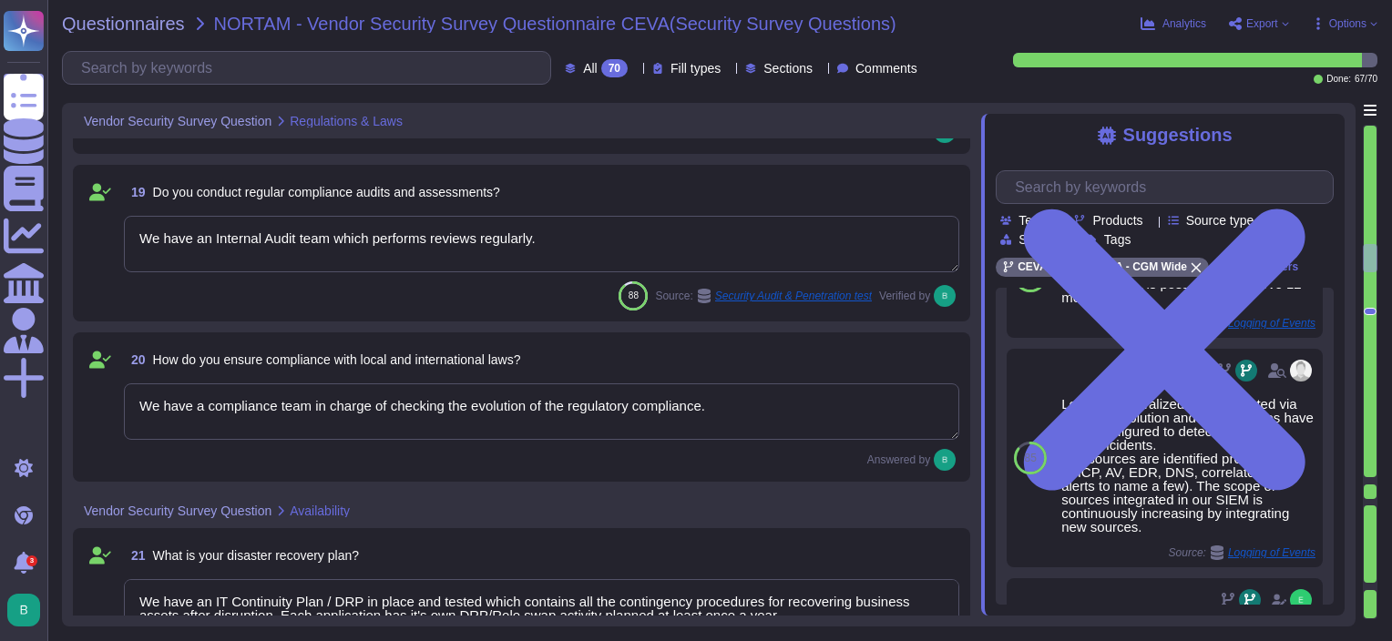
type textarea "We are compliant with GDPR."
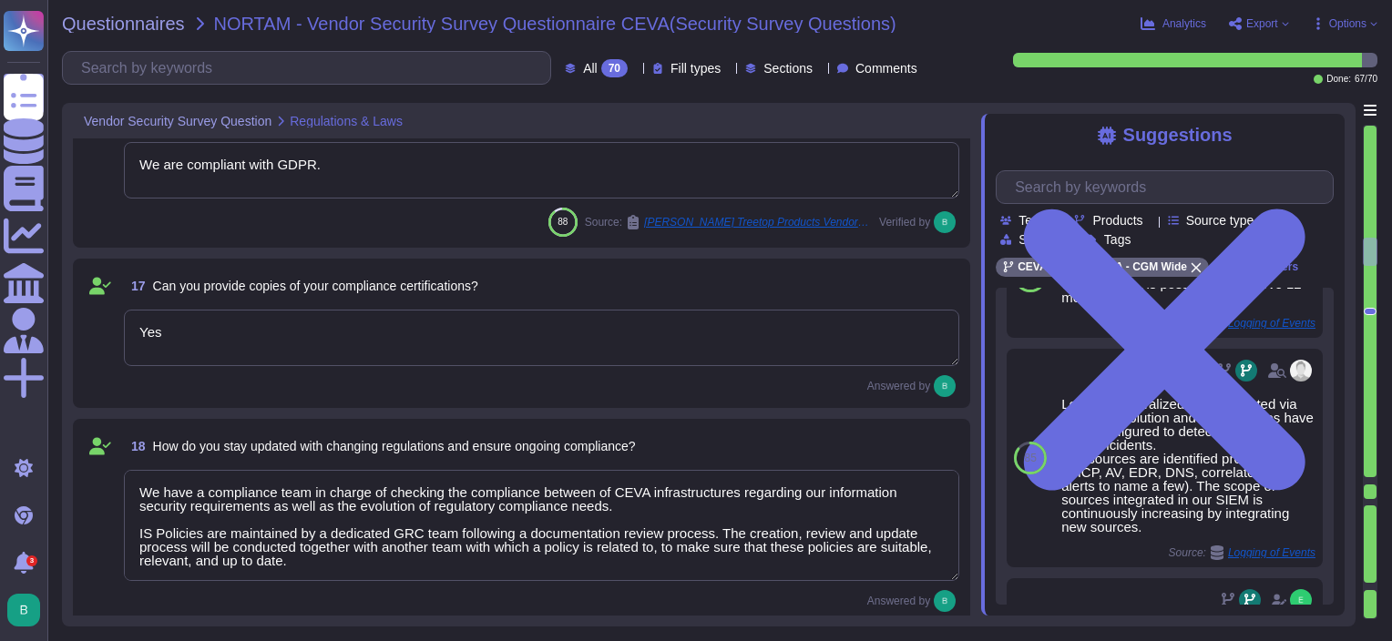
scroll to position [2904, 0]
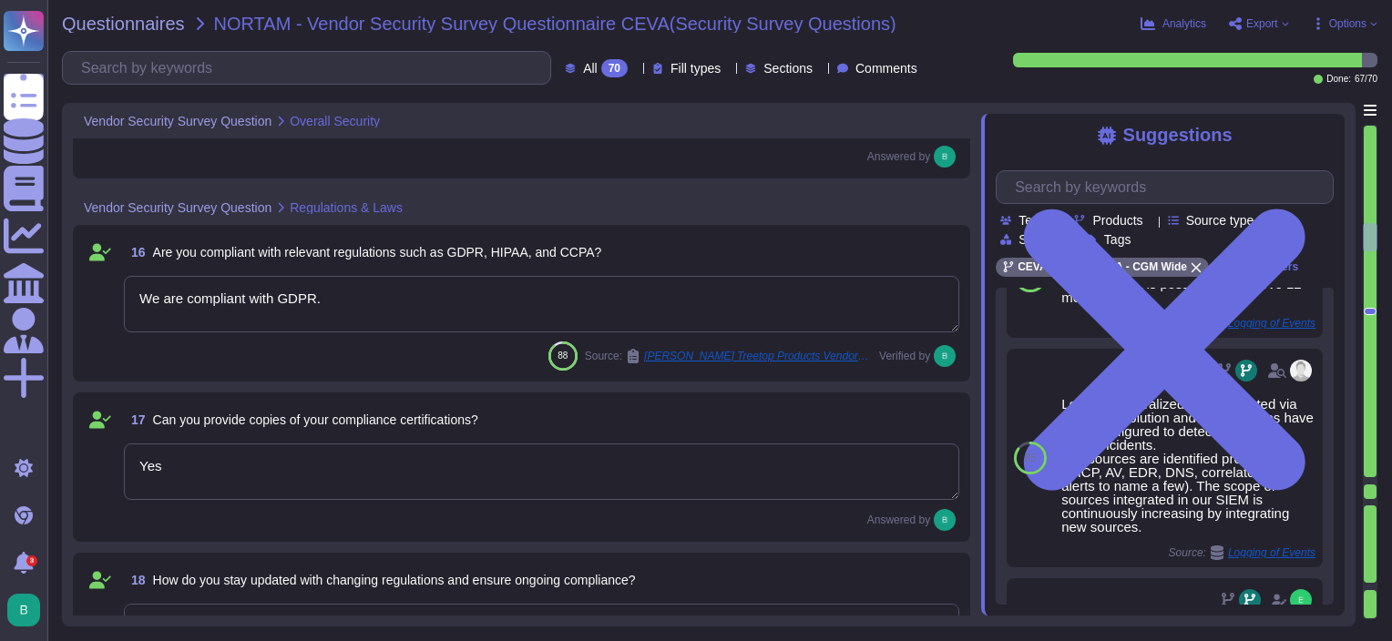
type textarea "There is a group Identity and Access Management Policy. The policy covers mainl…"
type textarea "We have a TPRM program (Third Party Risk Management) for which all our service …"
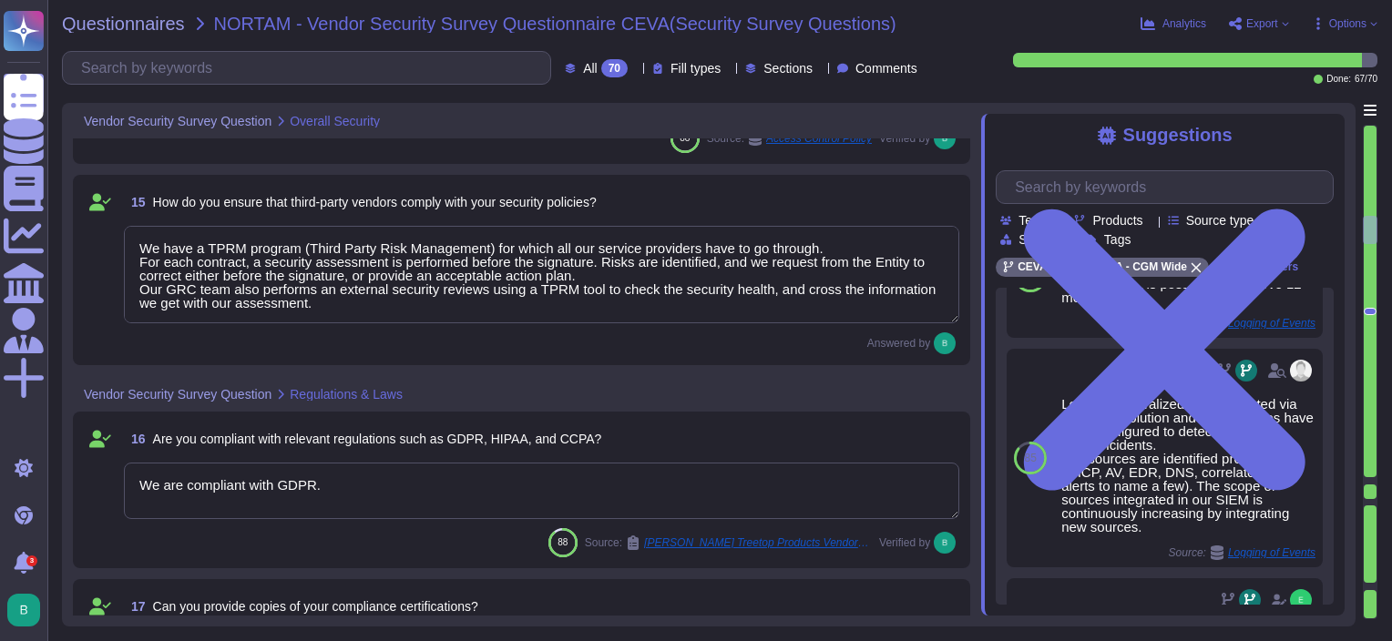
type textarea "Access to IT premises is based on physical access control means (badges, biomet…"
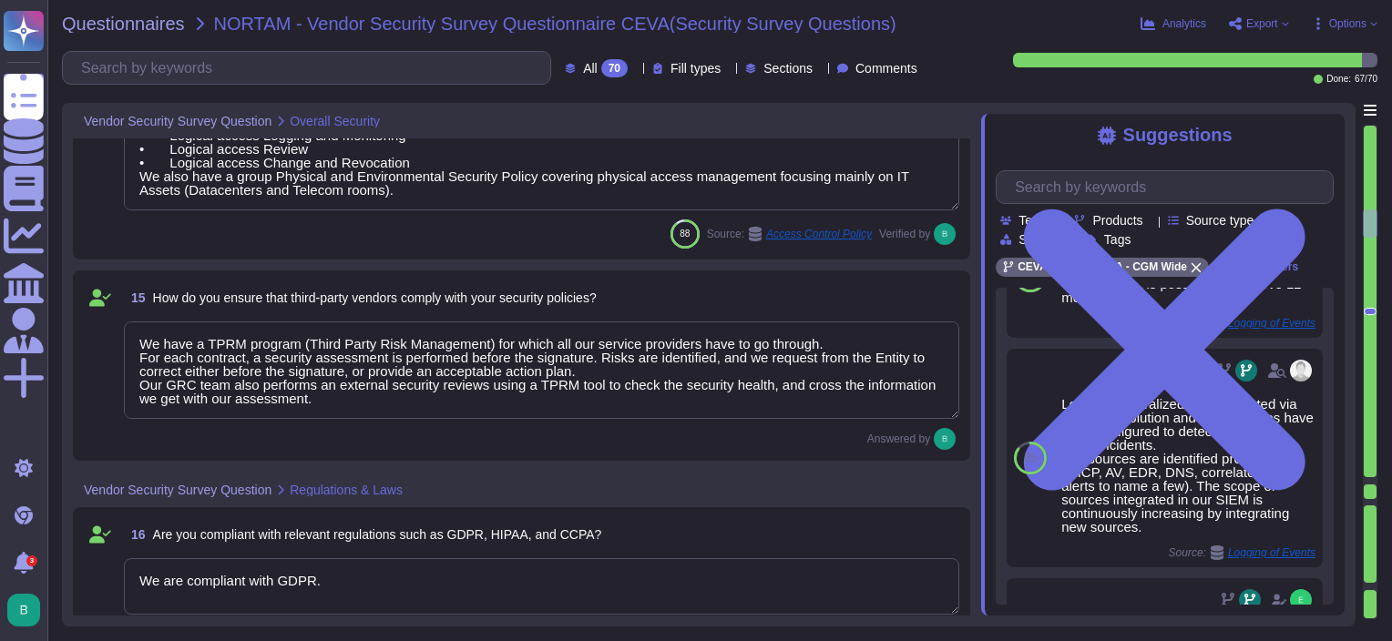
type textarea "We have an IRP in place, followed and updated regularly. During the incident re…"
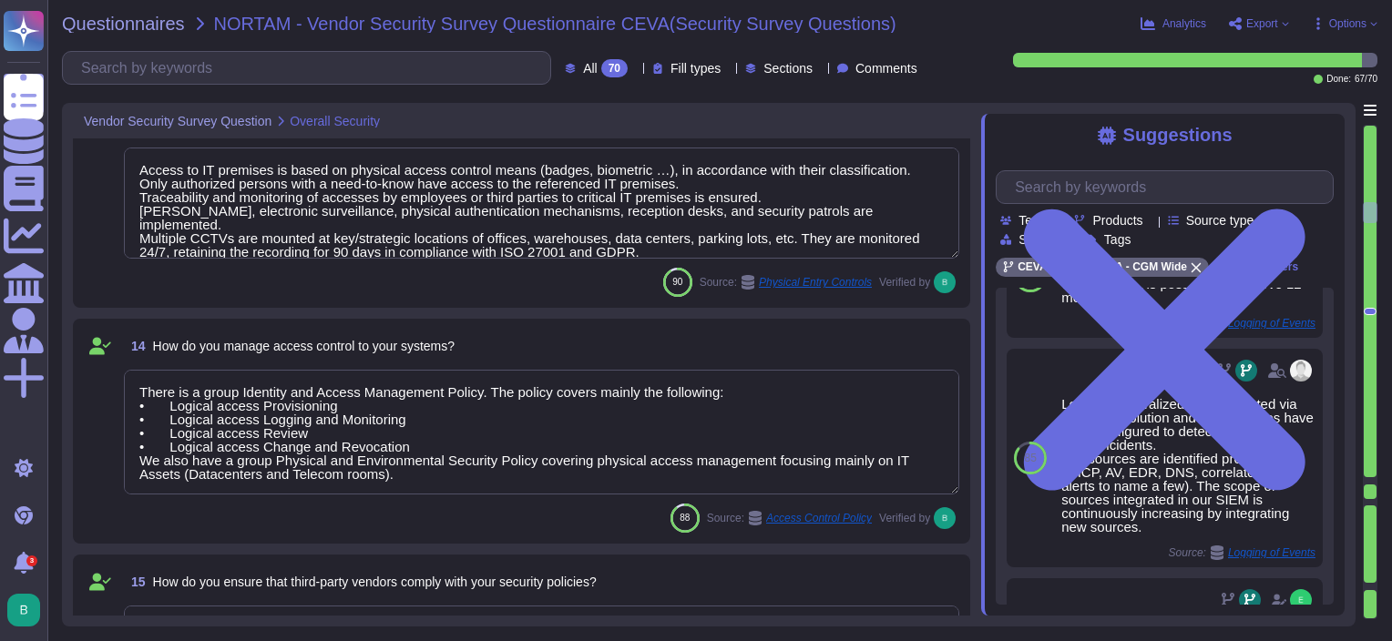
type textarea "Our CTI (center threats intelligence) and our CERT Teams monitor all breaches. …"
type textarea "Regular awareness programs for all employees are mandatory (at least annually).…"
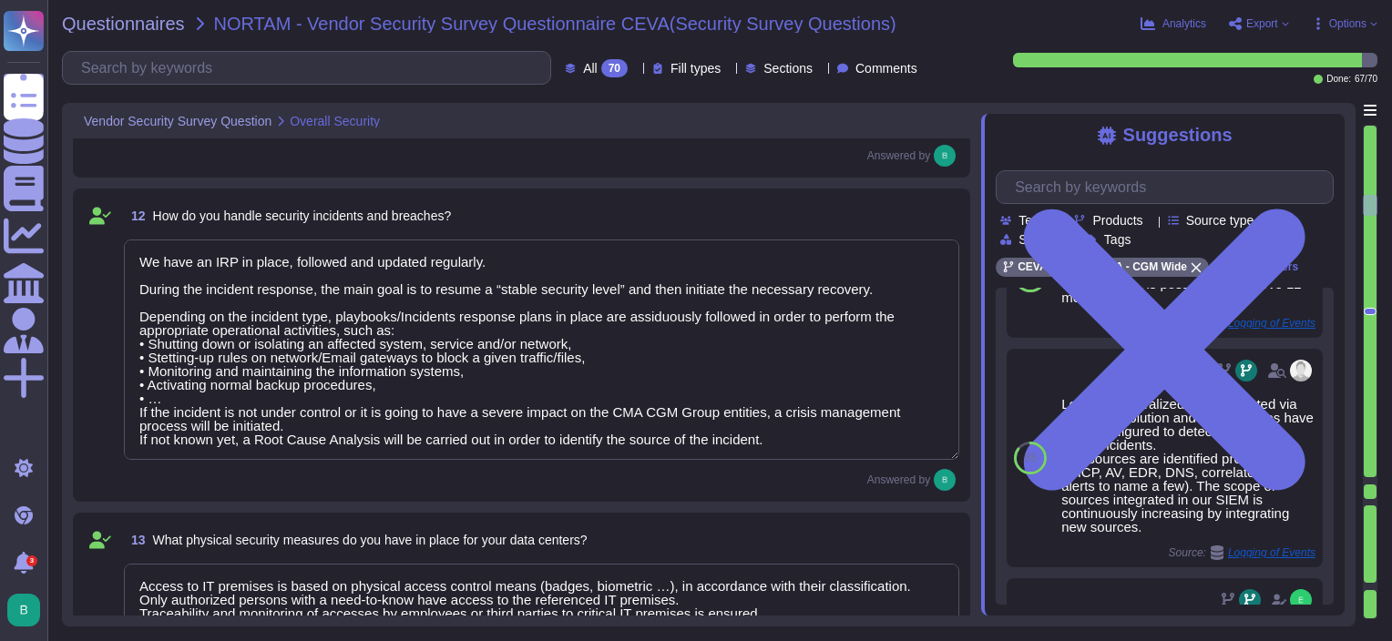
scroll to position [1814, 0]
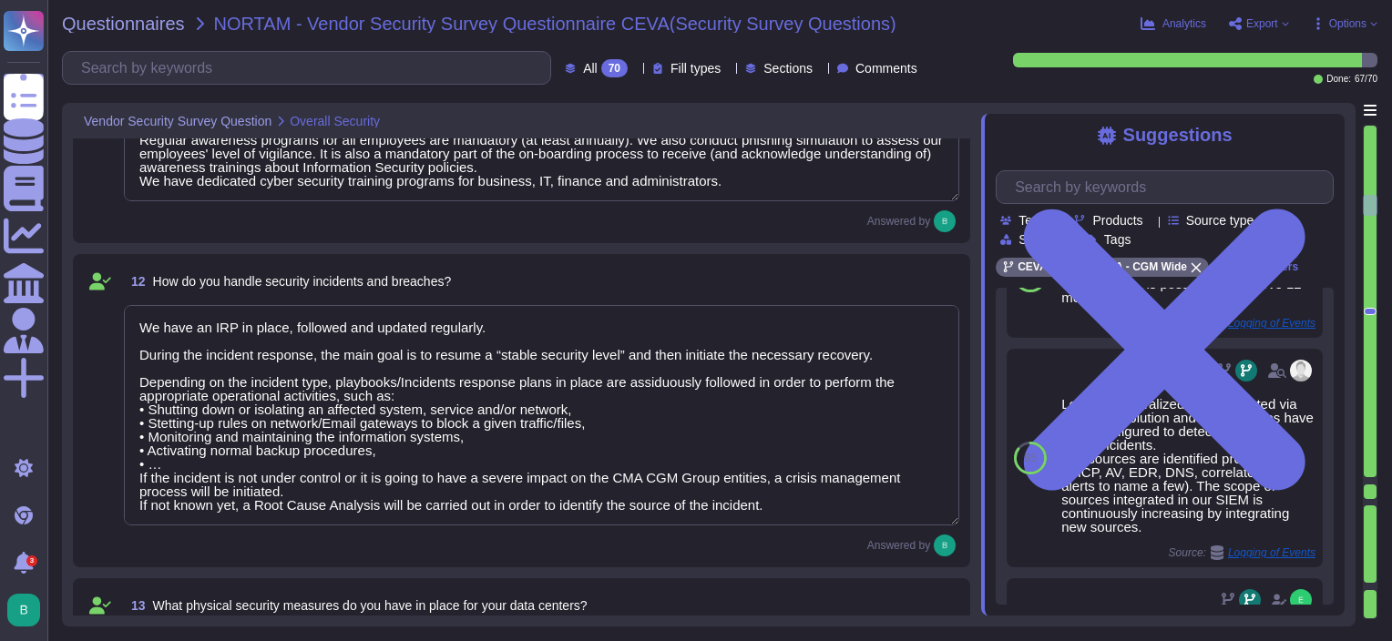
type textarea "We have an ISP, which addresses all the DDOS requirements. We also have black l…"
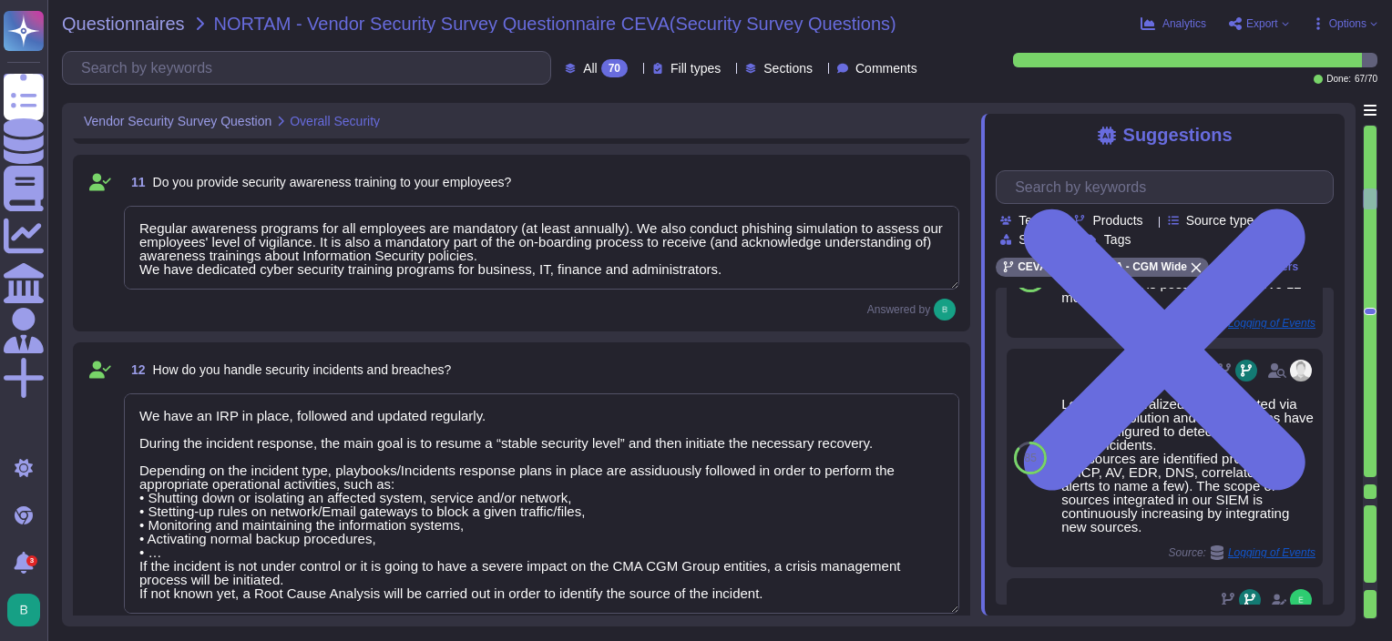
type textarea "All our systems and networks are protected by firewall. Every inbound and outbo…"
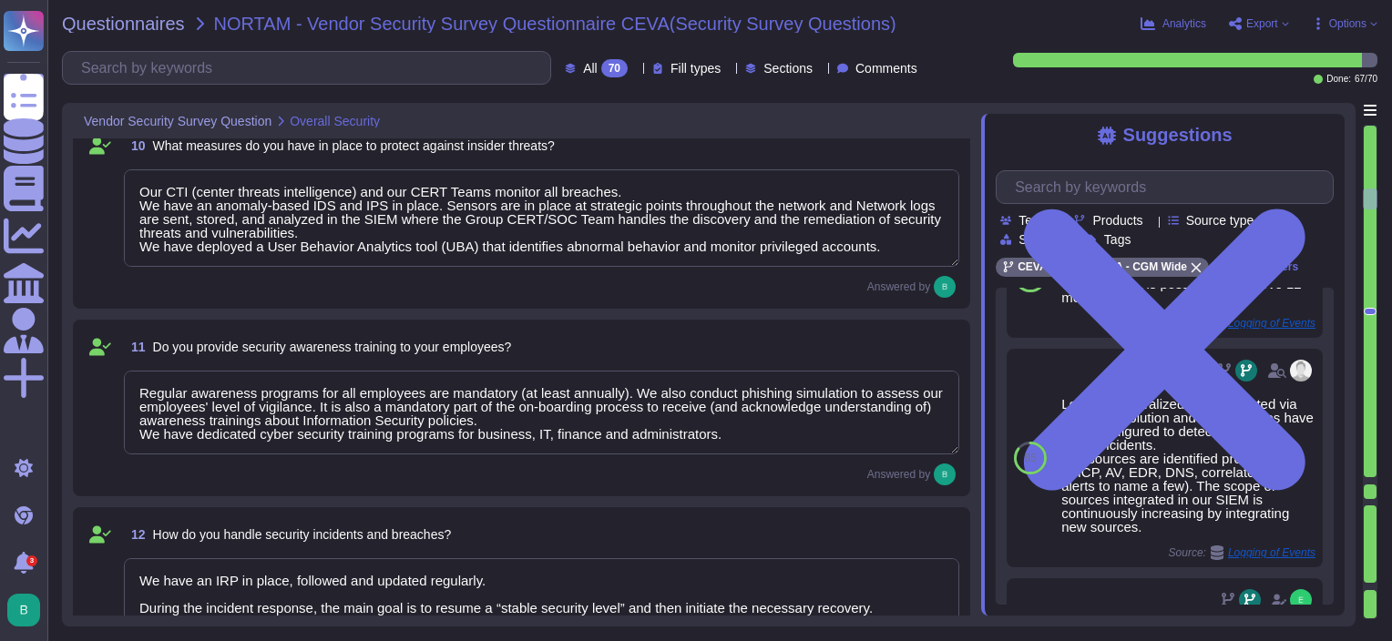
scroll to position [1517, 0]
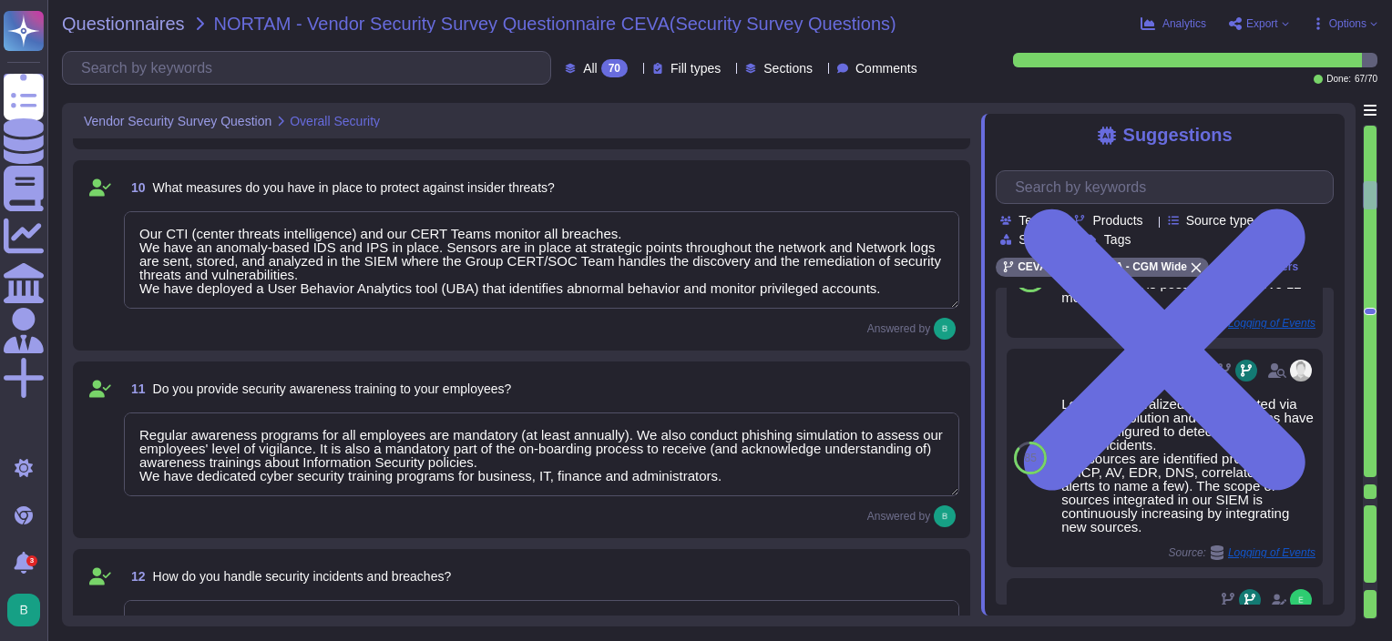
type textarea "We have an anomaly-based IDS and IPS in place. Sensors are in place at strategi…"
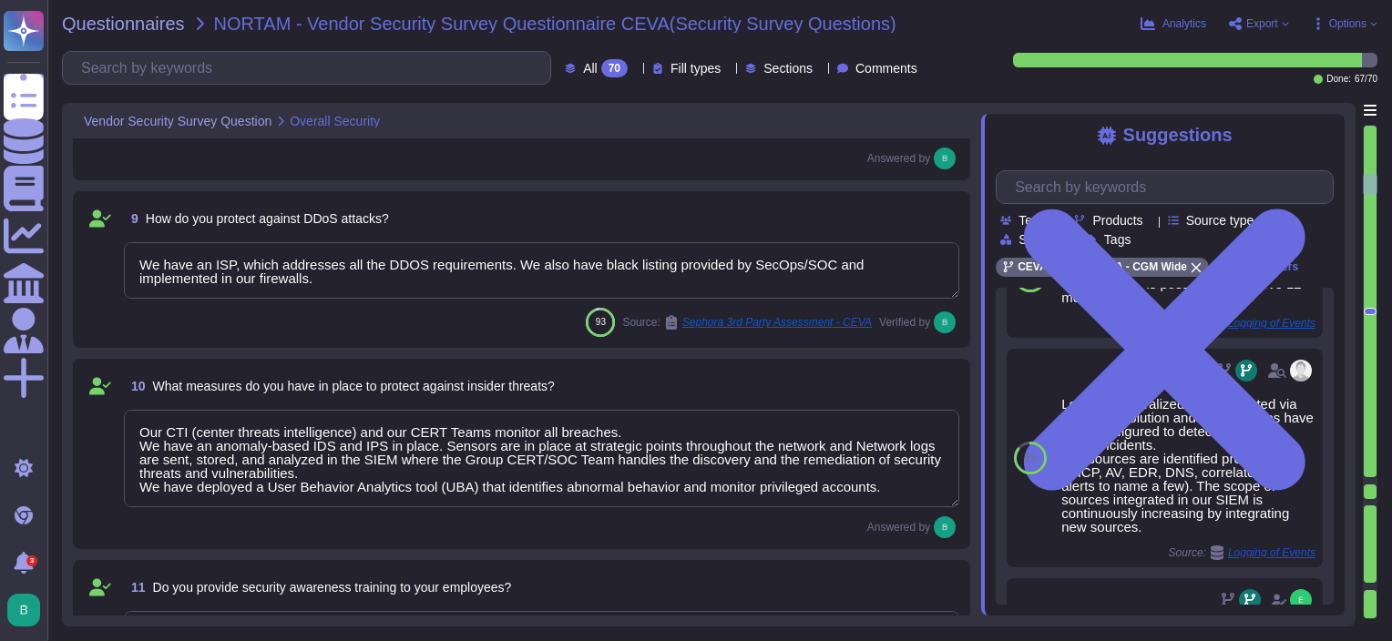
type textarea "Cloud security responsibilities are defined and reviewed as part of the Master …"
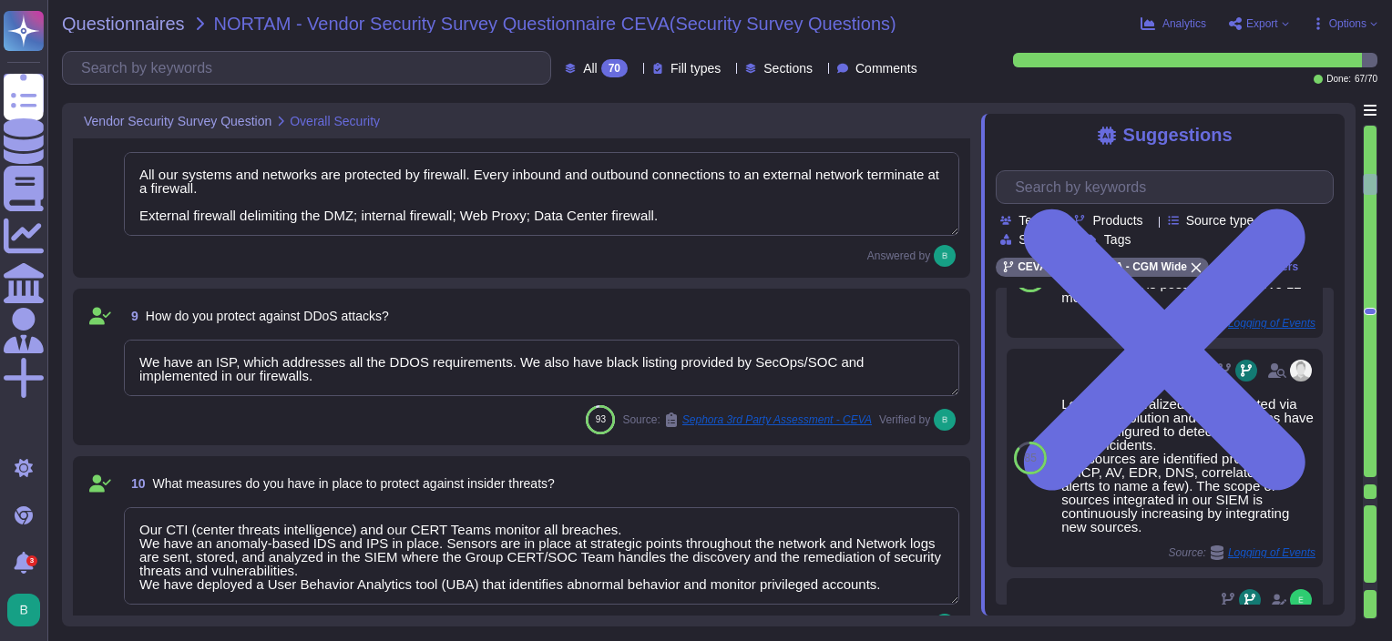
type textarea "No"
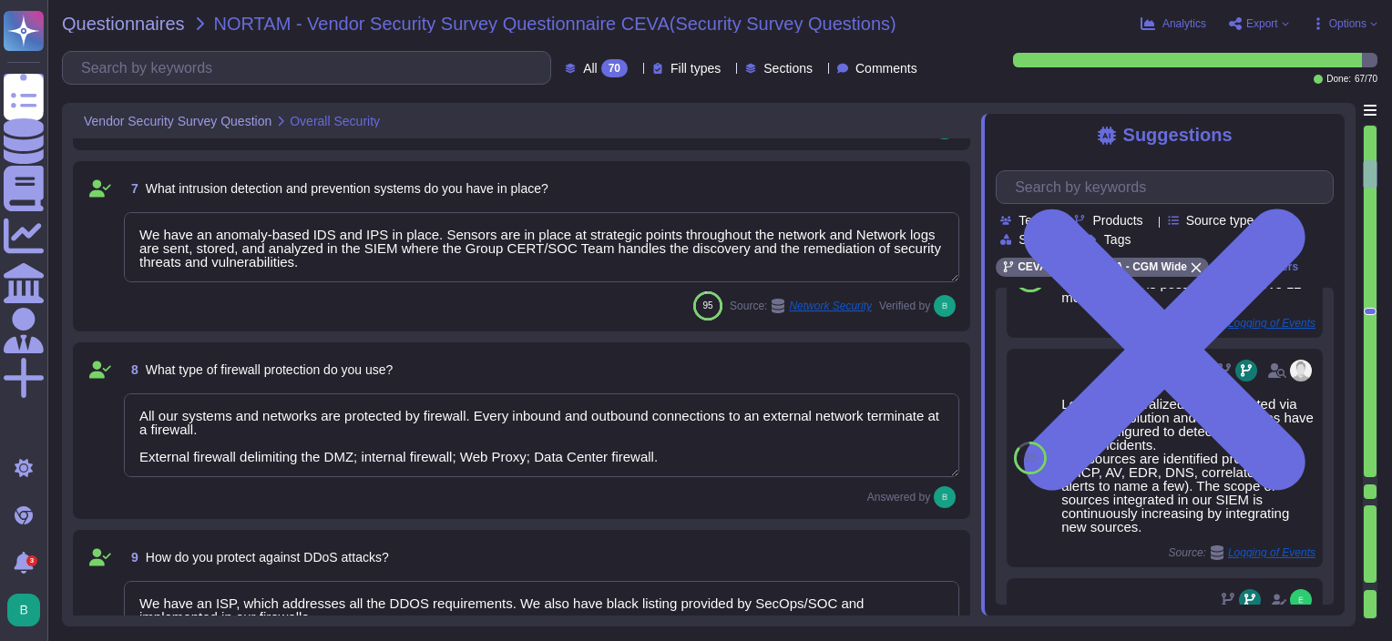
scroll to position [919, 0]
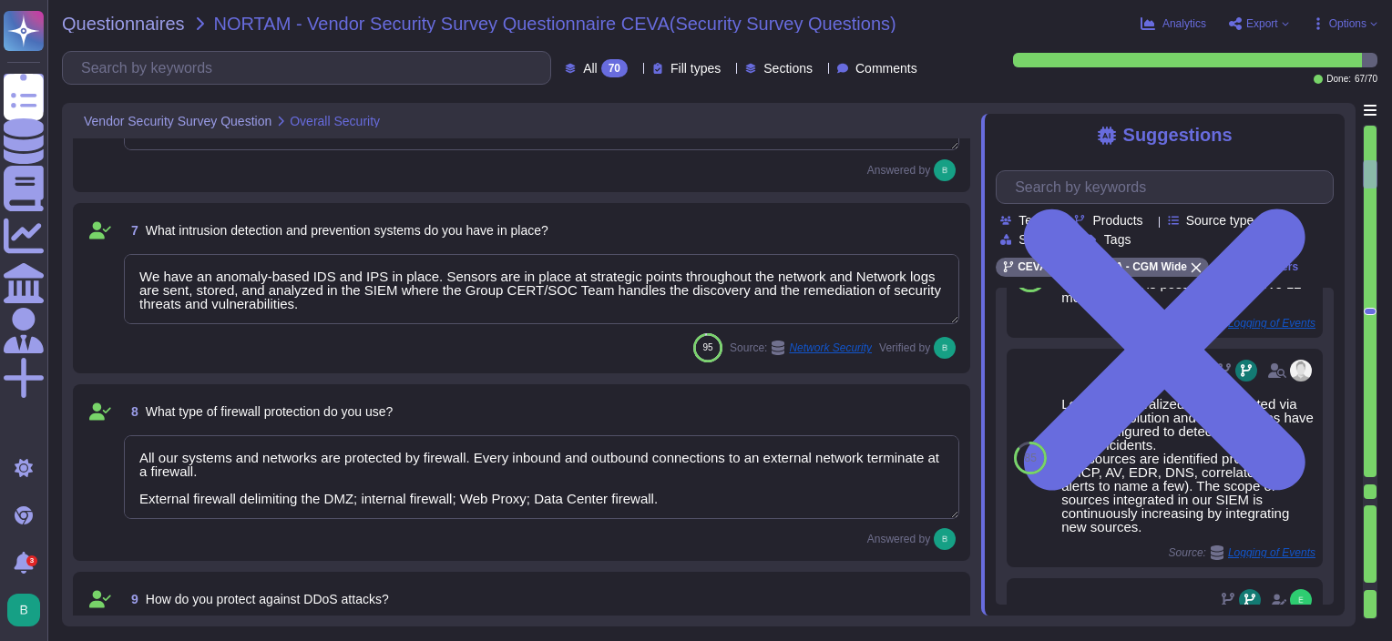
type textarea "All communication of data is encrypted. Data in transit is encrypted leveraging…"
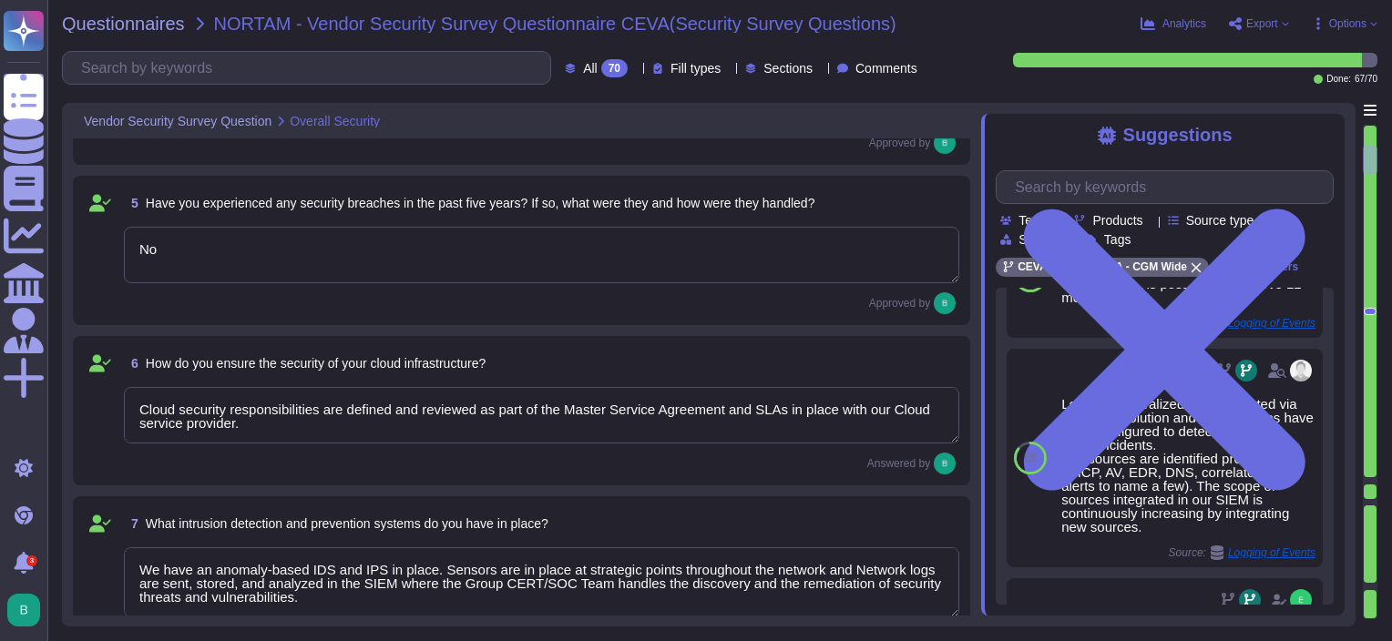
type textarea "Our Group has full transversal and dedicated security departments with a define…"
type textarea "We have an Internal Audit team which performs reviews regularly. External secur…"
type textarea "All communication of data is encrypted. Data in transit is encrypted leveraging…"
type textarea "We have an Internal Audit team which performs reviews regularly. External secur…"
type textarea "All communication of data is encrypted. Data in transit is encrypted leveraging…"
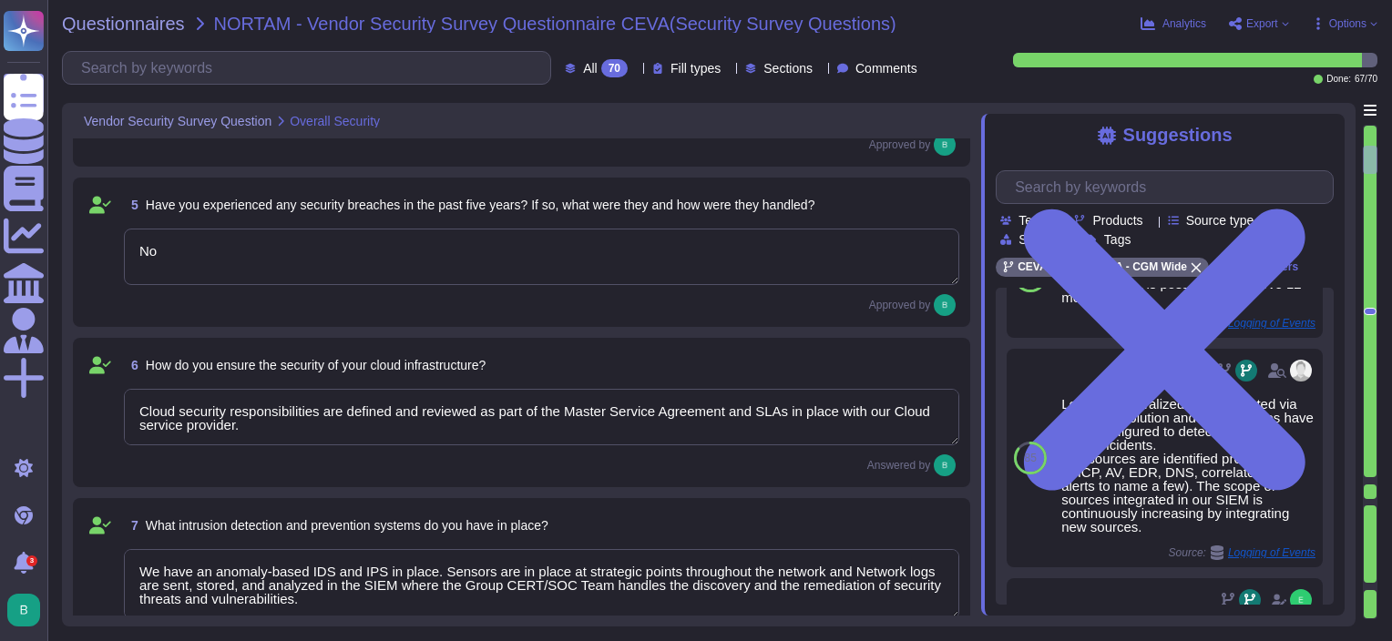
type textarea "We have an Internal Audit team which performs reviews regularly. External secur…"
type textarea "All communication of data is encrypted. Data in transit is encrypted leveraging…"
type textarea "We have an Internal Audit team which performs reviews regularly. External secur…"
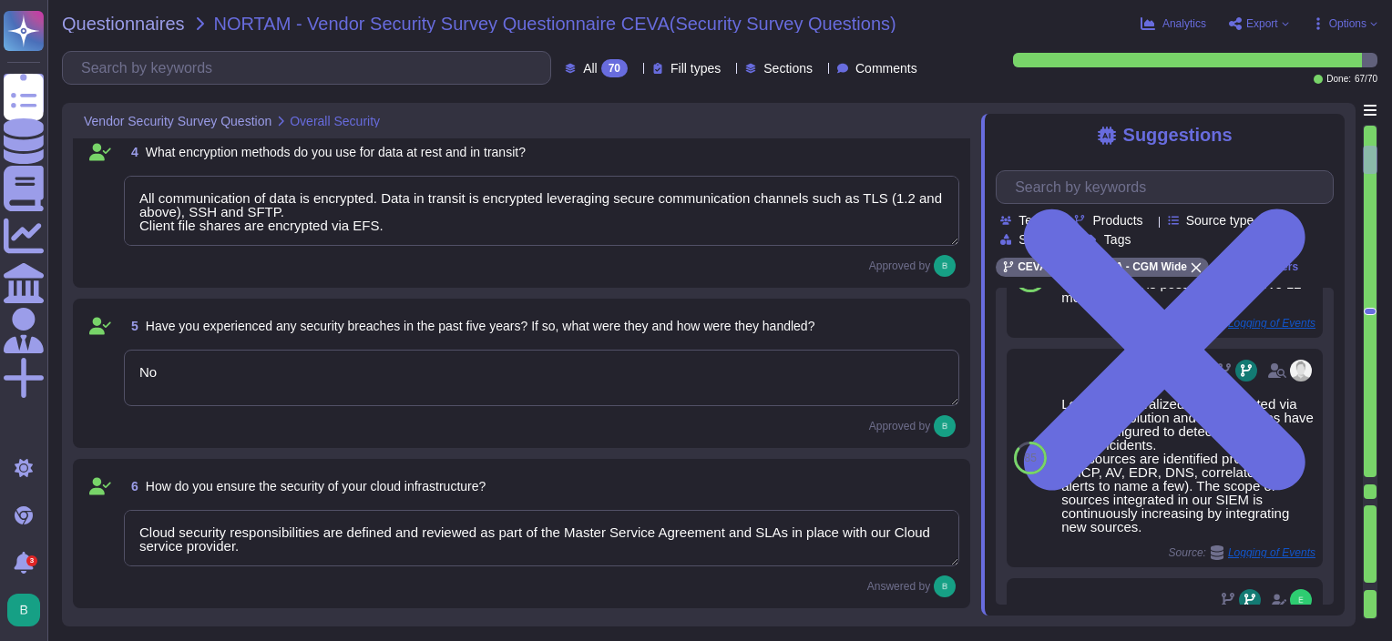
type textarea "We have an IS policy corpus, which is composed of the "Global Information Secur…"
type textarea "All communication of data is encrypted. Data in transit is encrypted leveraging…"
type textarea "We have an Internal Audit team which performs reviews regularly. External secur…"
type textarea "All communication of data is encrypted. Data in transit is encrypted leveraging…"
type textarea "We have an Internal Audit team which performs reviews regularly. External secur…"
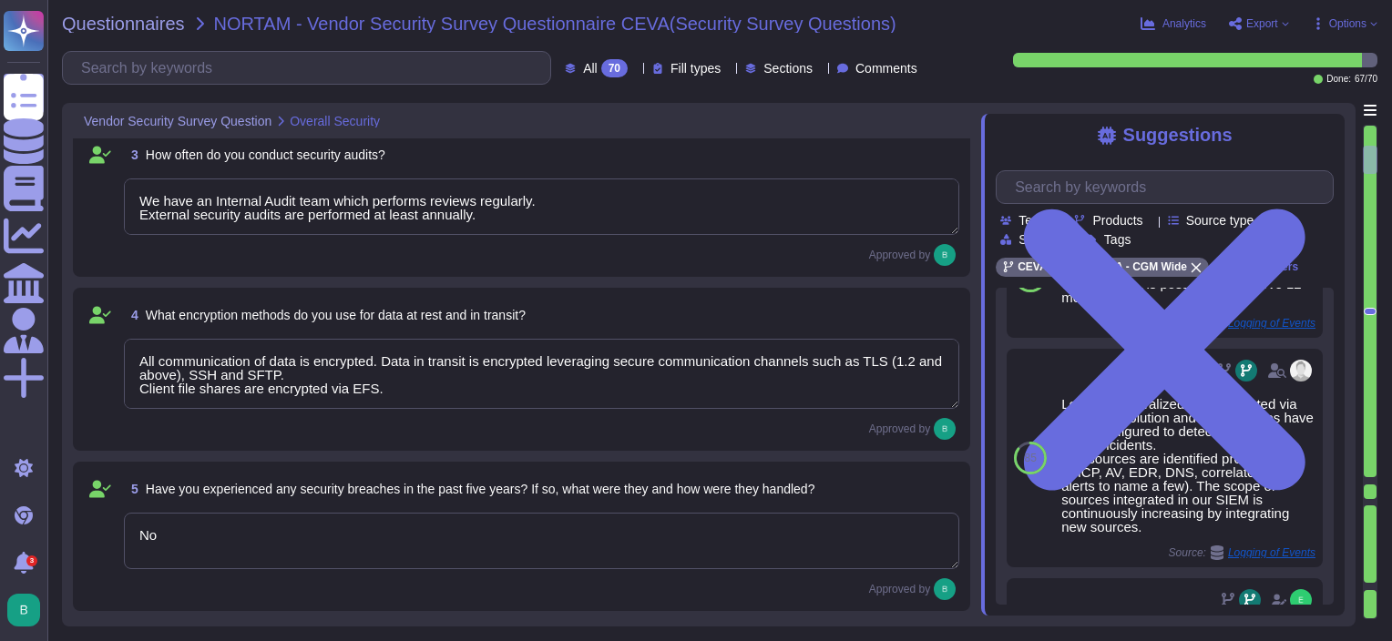
type textarea "All communication of data is encrypted. Data in transit is encrypted leveraging…"
type textarea "We have an Internal Audit team which performs reviews regularly. External secur…"
type textarea "All communication of data is encrypted. Data in transit is encrypted leveraging…"
type textarea "We have an Internal Audit team which performs reviews regularly. External secur…"
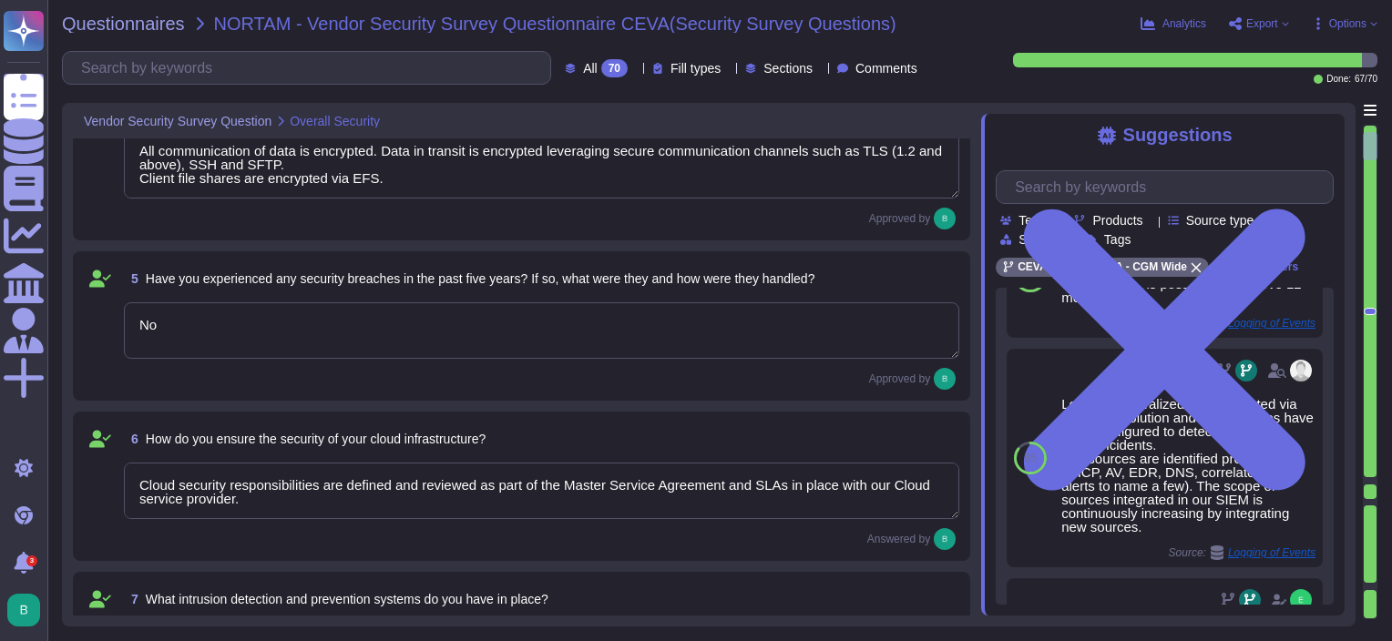
type textarea "All communication of data is encrypted. Data in transit is encrypted leveraging…"
type textarea "We have an Internal Audit team which performs reviews regularly. External secur…"
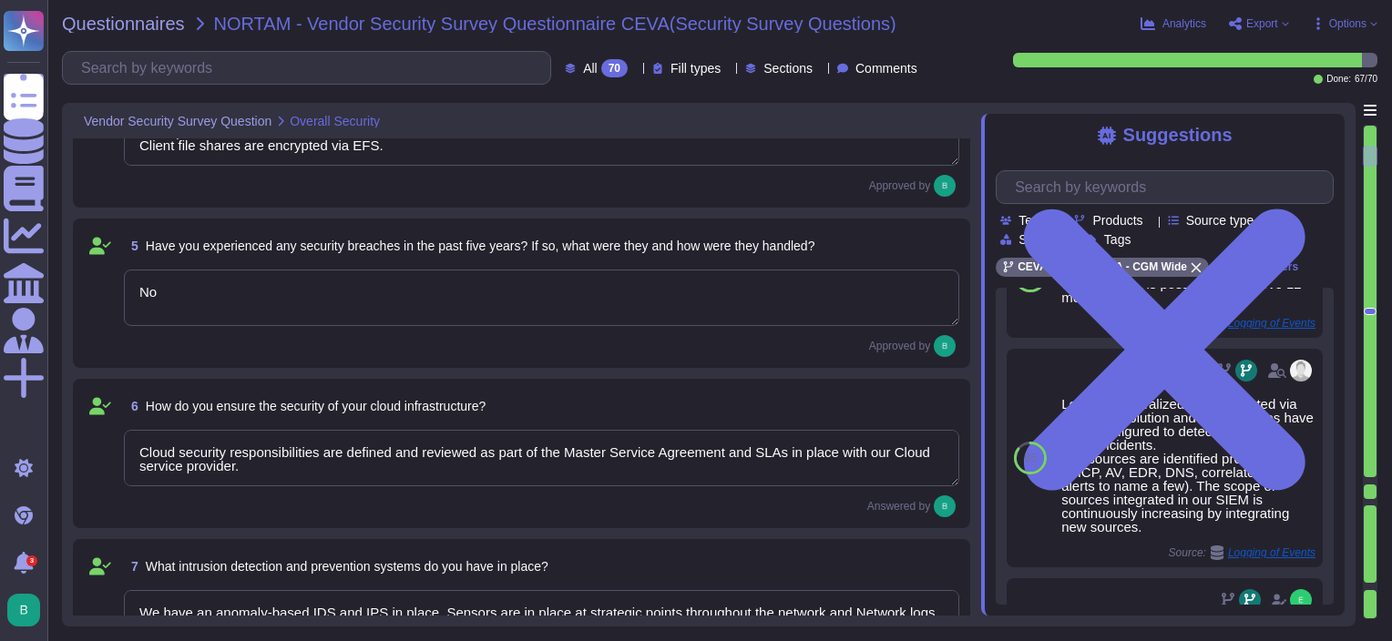
type textarea "All communication of data is encrypted. Data in transit is encrypted leveraging…"
type textarea "Our CTI (center threats intelligence) and our CERT Teams monitor all breaches. …"
type textarea "Regular awareness programs for all employees are mandatory (at least annually).…"
type textarea "We have an IRP in place, followed and updated regularly. During the incident re…"
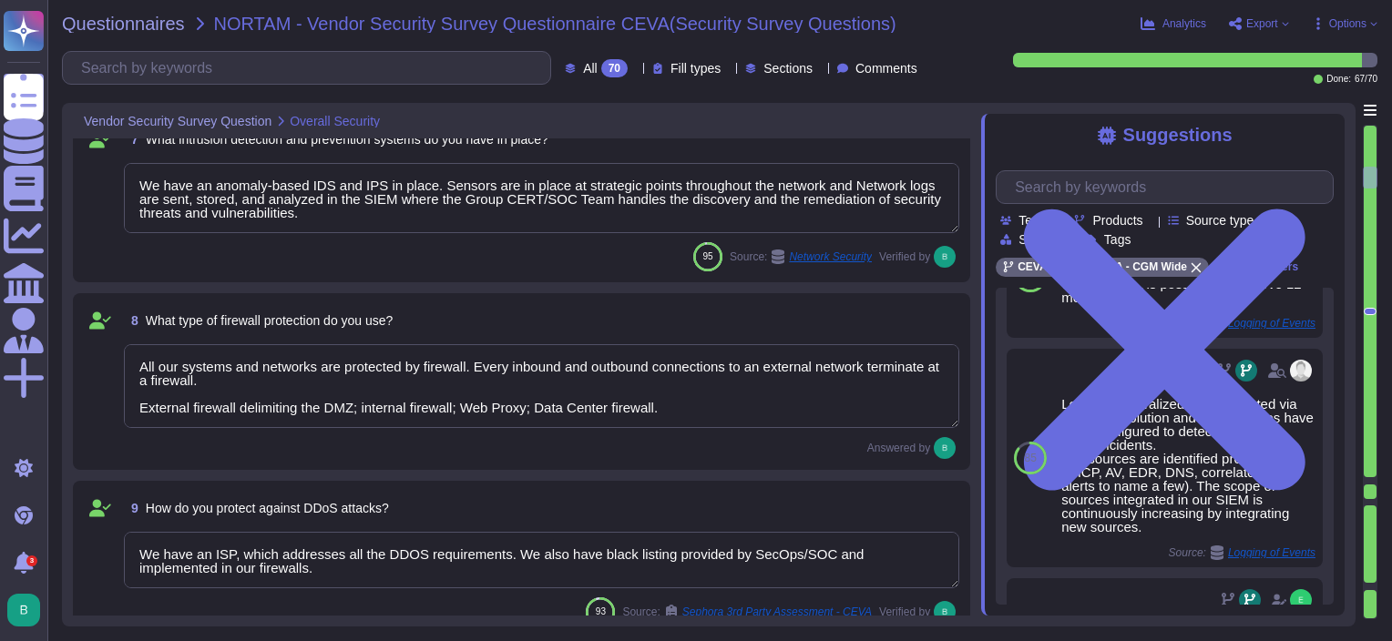
type textarea "All communication of data is encrypted. Data in transit is encrypted leveraging…"
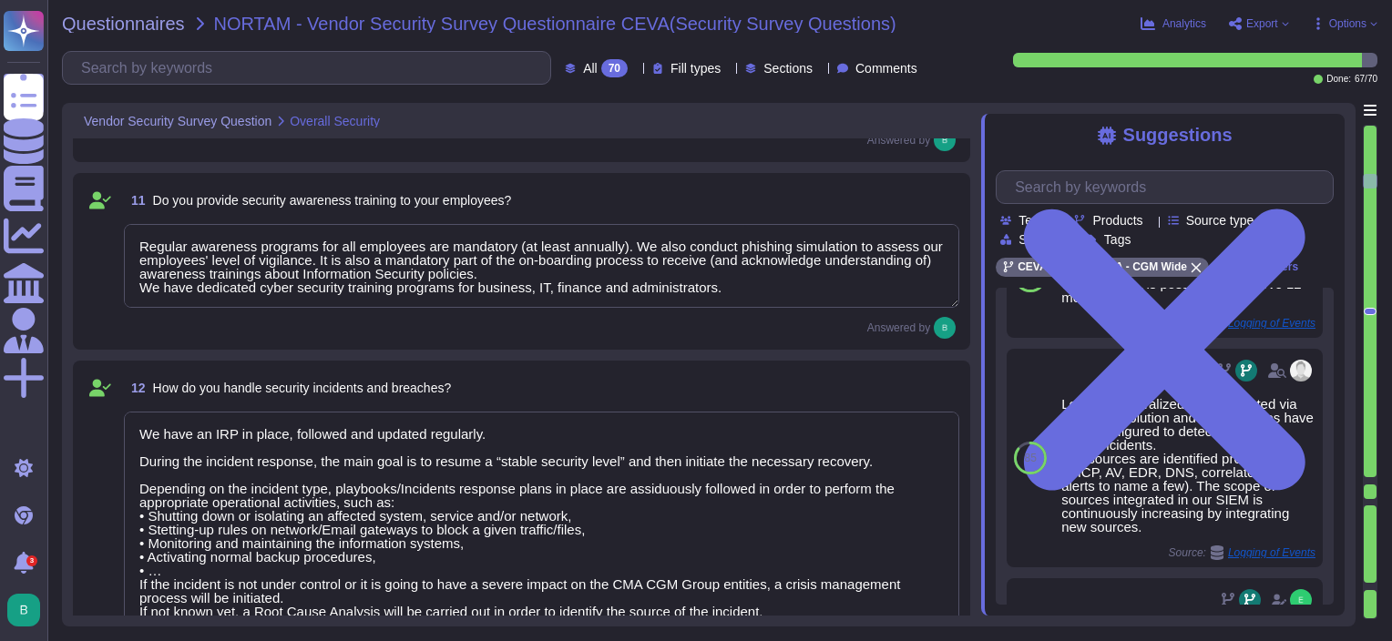
type textarea "Access to IT premises is based on physical access control means (badges, biomet…"
type textarea "There is a group Identity and Access Management Policy. The policy covers mainl…"
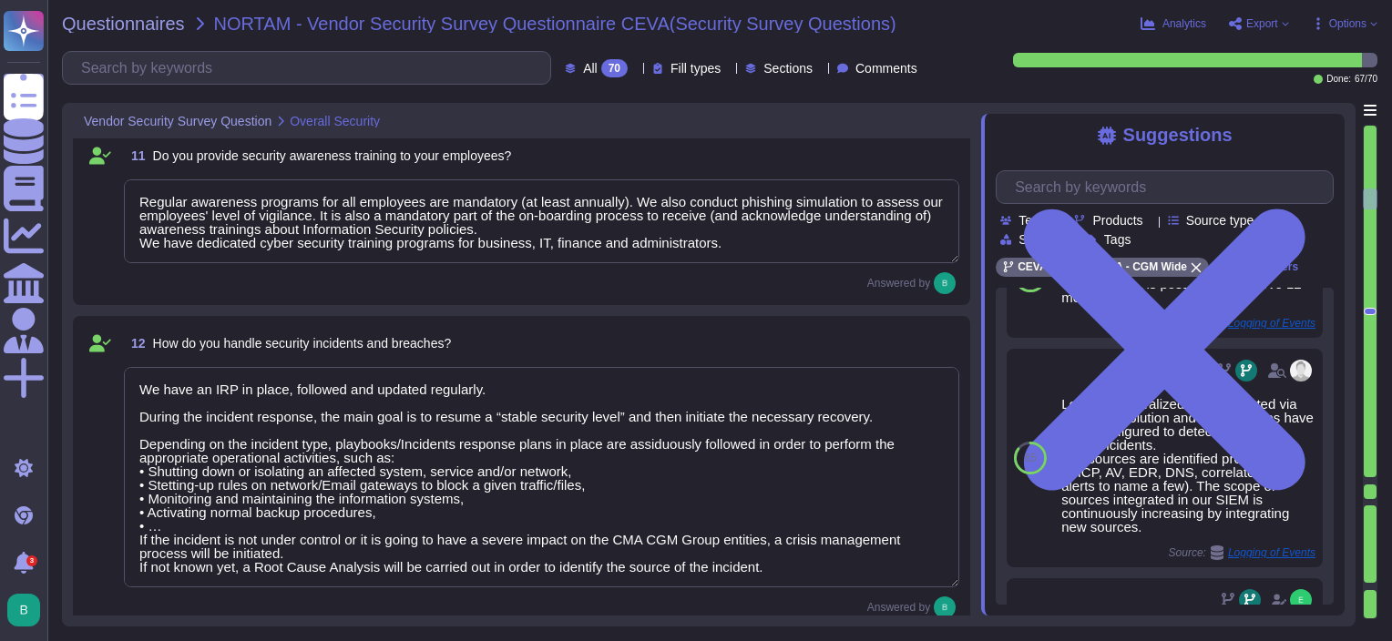
type textarea "We have a TPRM program (Third Party Risk Management) for which all our service …"
type textarea "We are compliant with GDPR."
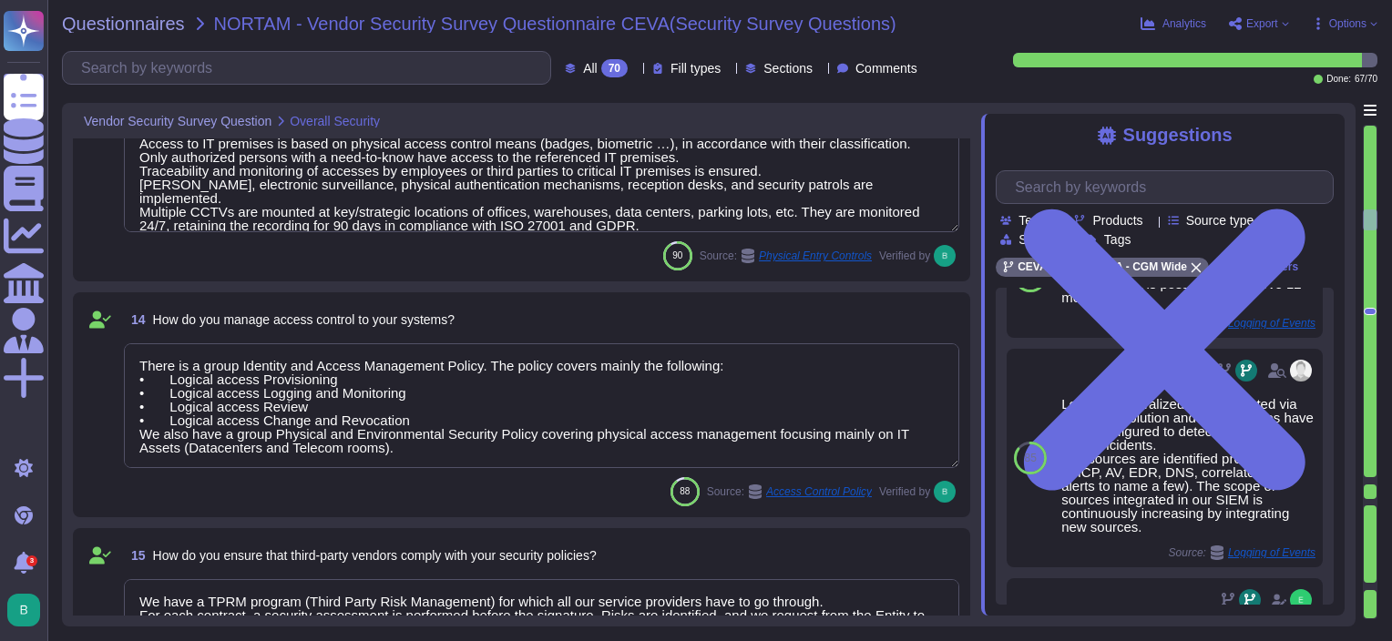
type textarea "Yes"
type textarea "We have a compliance team in charge of checking the compliance between of CEVA …"
type textarea "We have an Internal Audit team which performs reviews regularly."
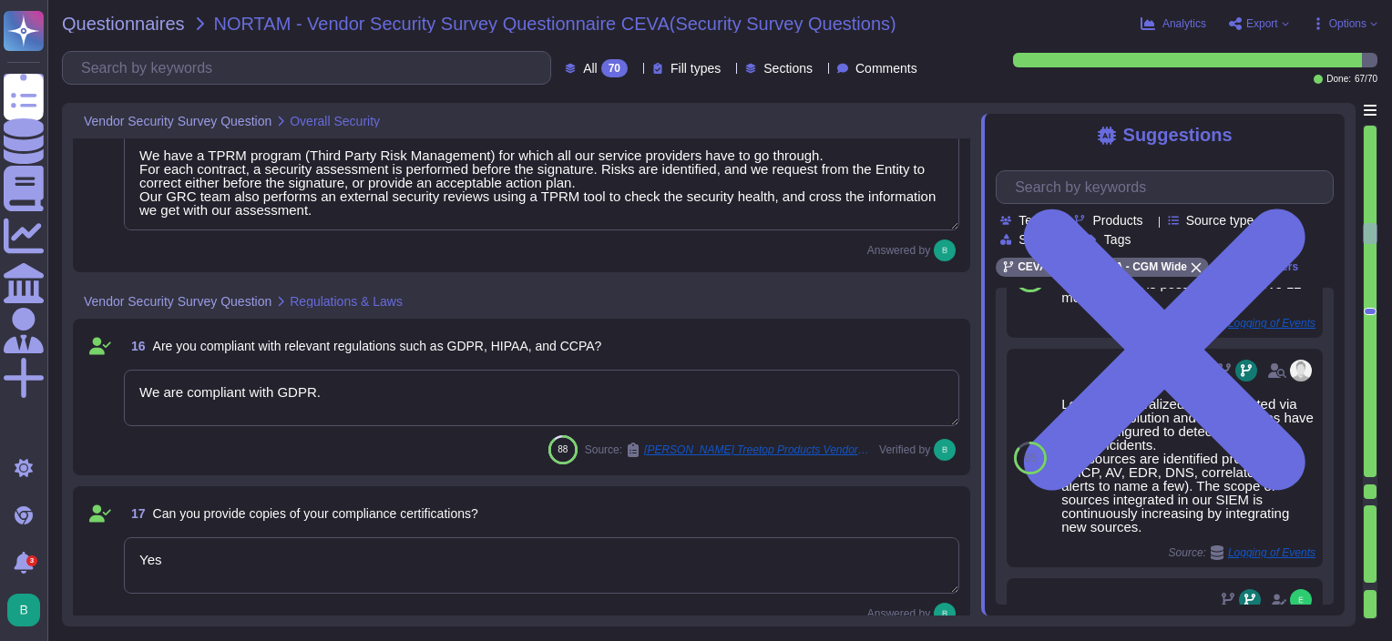
type textarea "We have a compliance team in charge of checking the evolution of the regulatory…"
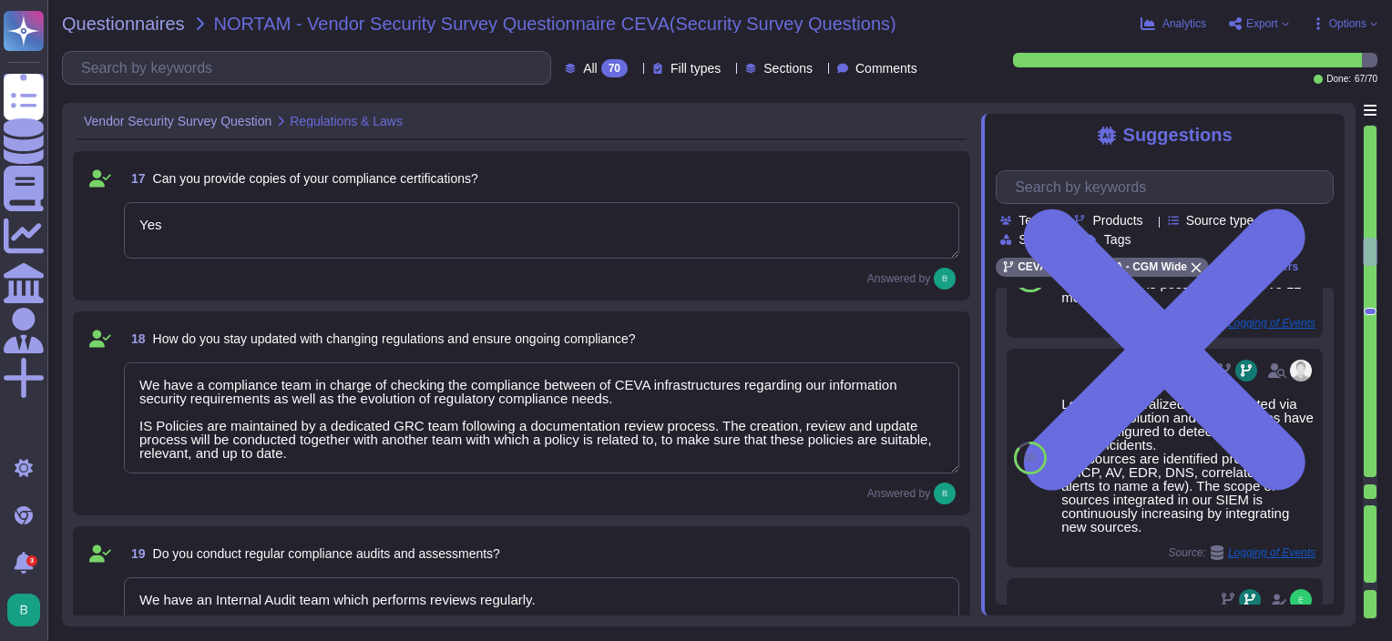
type textarea "We have an IT Continuity Plan / DRP in place and tested which contains all the …"
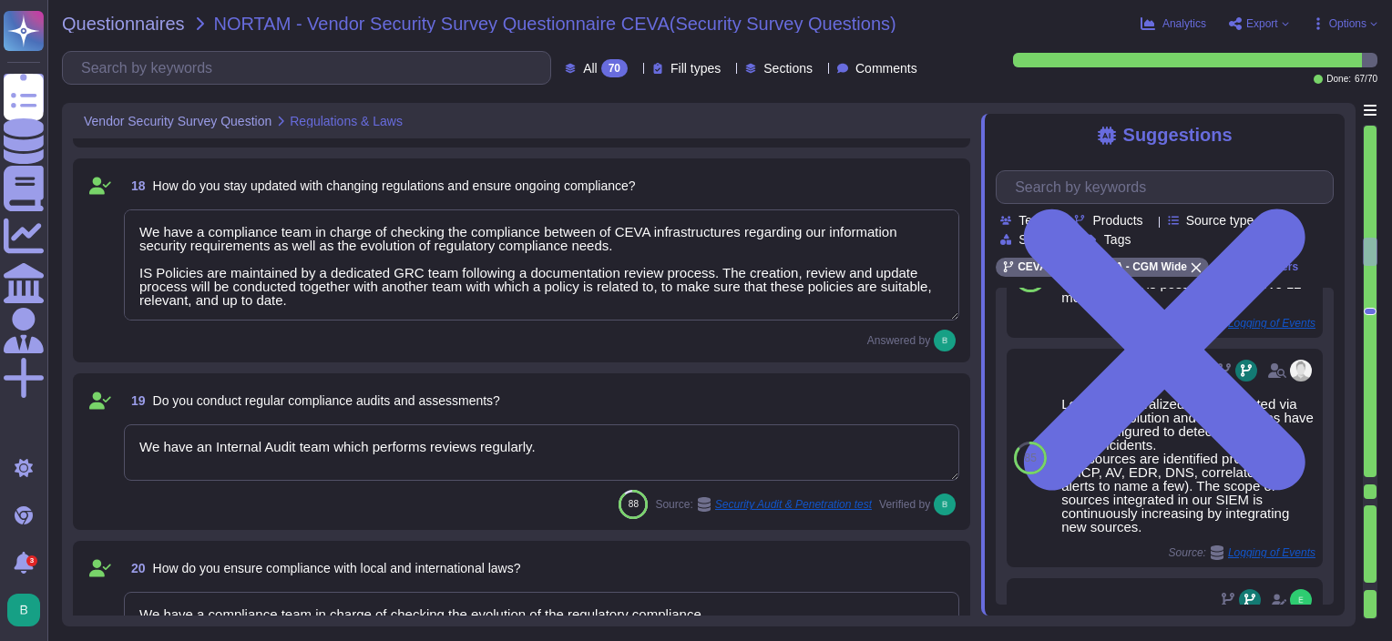
scroll to position [1, 0]
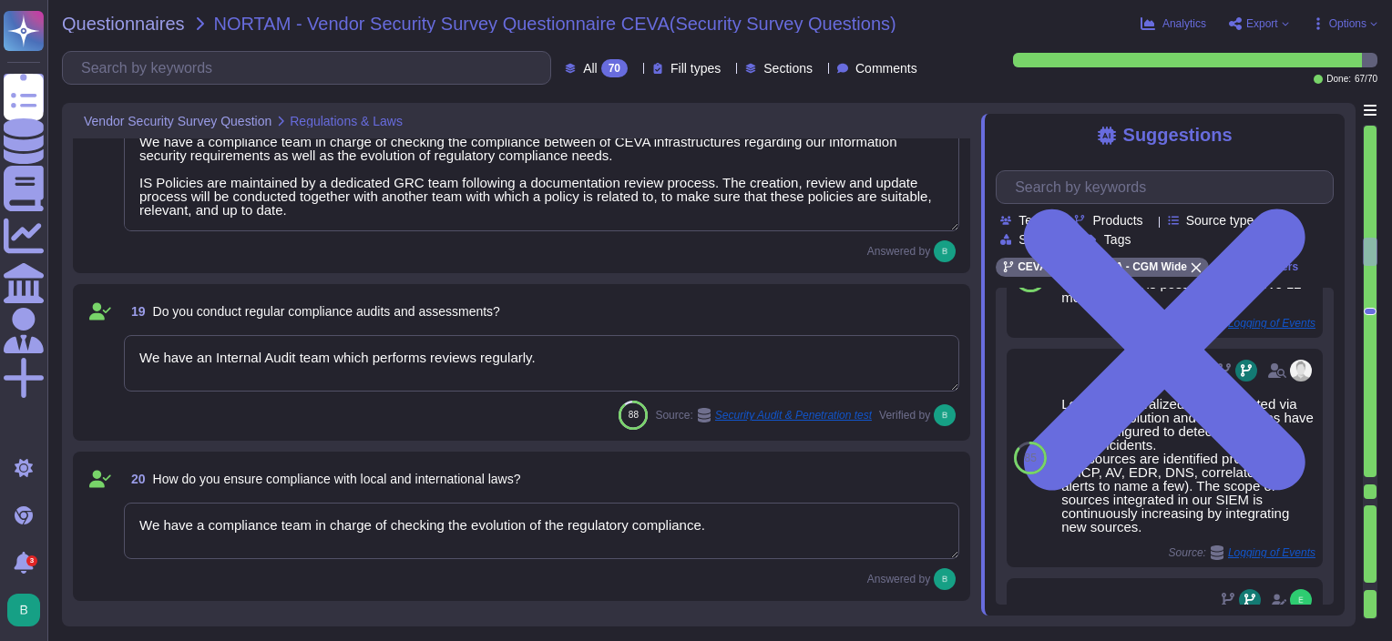
type textarea "All relevant IT-Objects have maximum redundancy built in into the object by uti…"
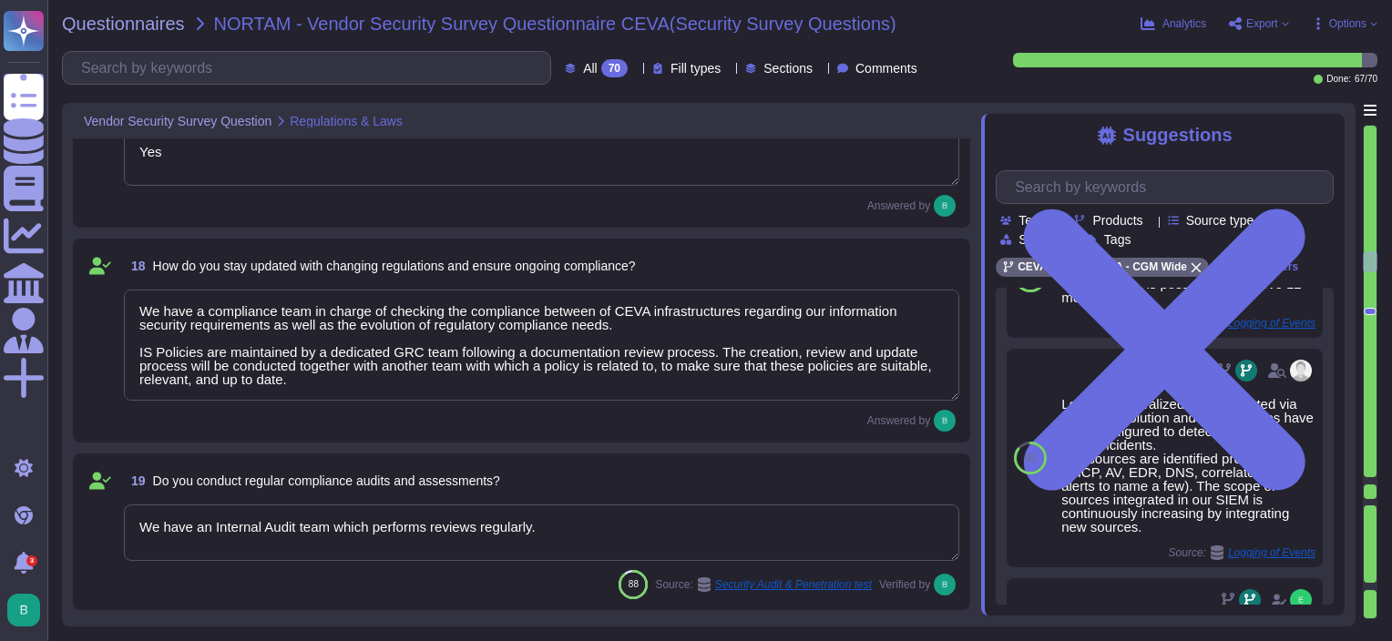
type textarea "All relevant IT-Objects have maximum redundancy built in into the object by uti…"
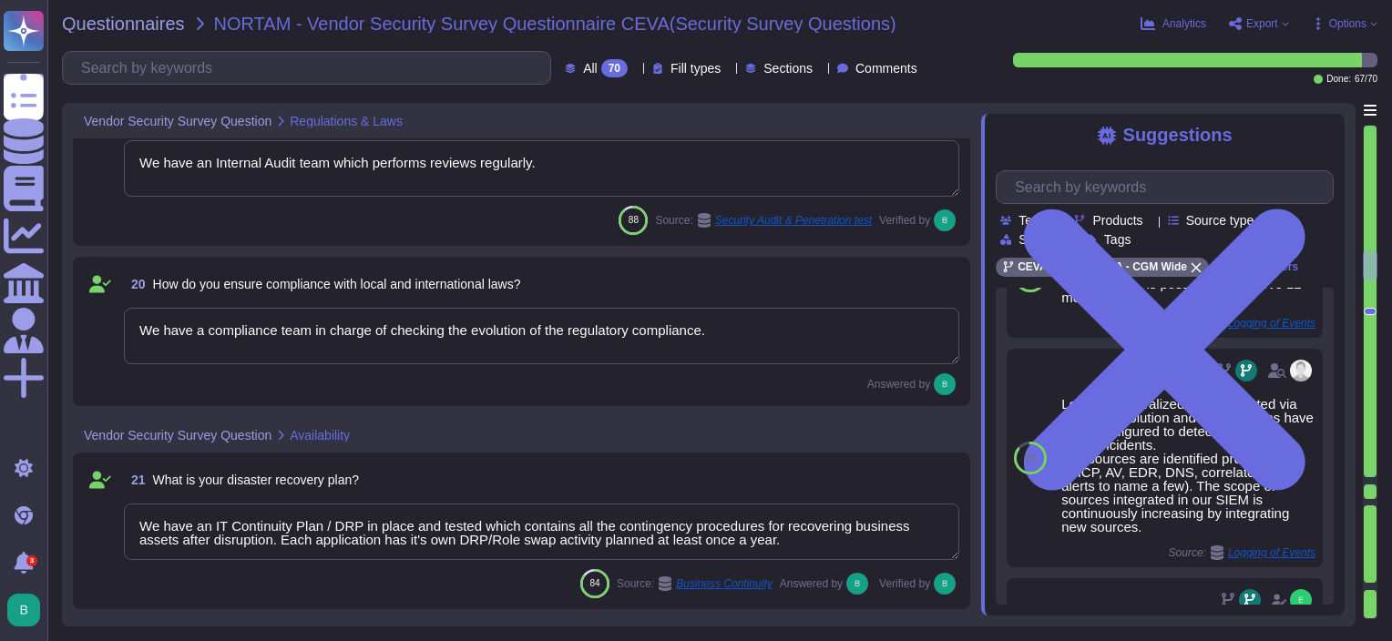
type textarea "We have an IT Continuity Plan / DRP in place and tested which contains all the …"
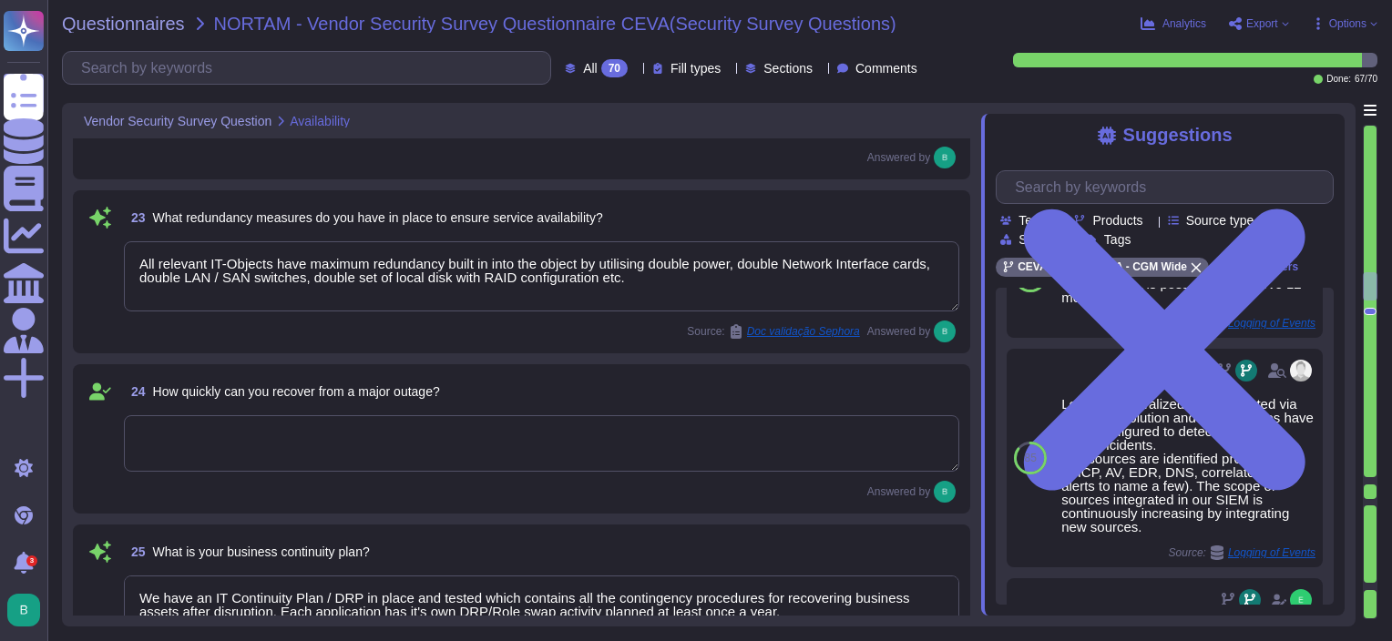
type textarea "In compliance with ITIL best practices, a change management process is in place…"
type textarea "Logs are stored and sent to the Group SOC where it is possible to preserve 12 m…"
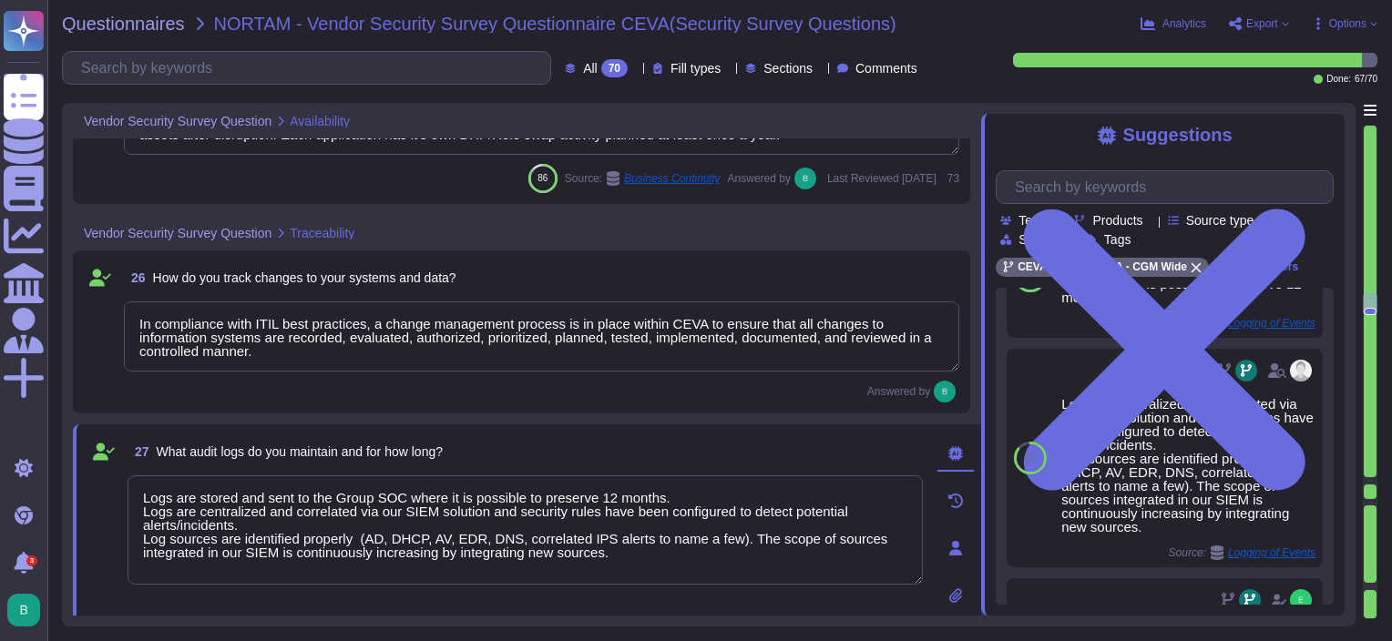
type textarea "The group SOC/SIEM is used to collect and analyze centrally all our logs. Log s…"
type textarea "There is a group Identity and Access Management Policy. The policy covers mainl…"
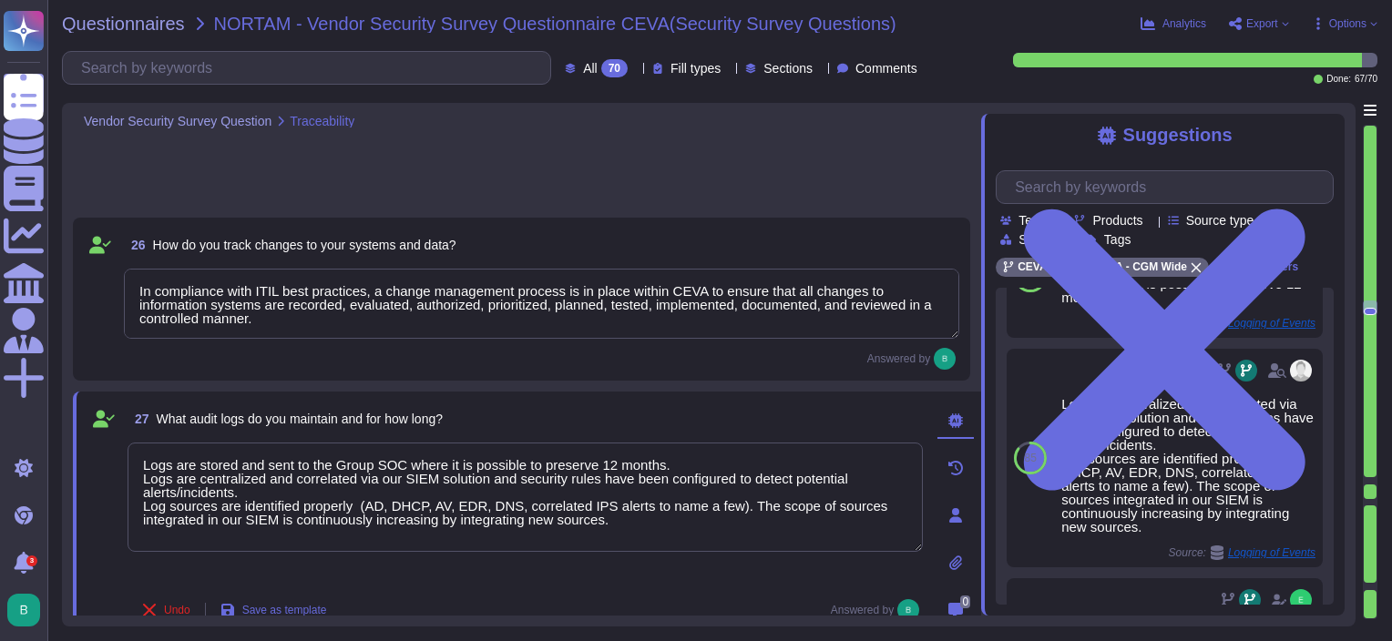
type textarea "The group SOC/SIEM is used to collect and analyze centrally all our logs. Log s…"
type textarea "Logs are centralized and correlated via our SIEM solution and security rules ha…"
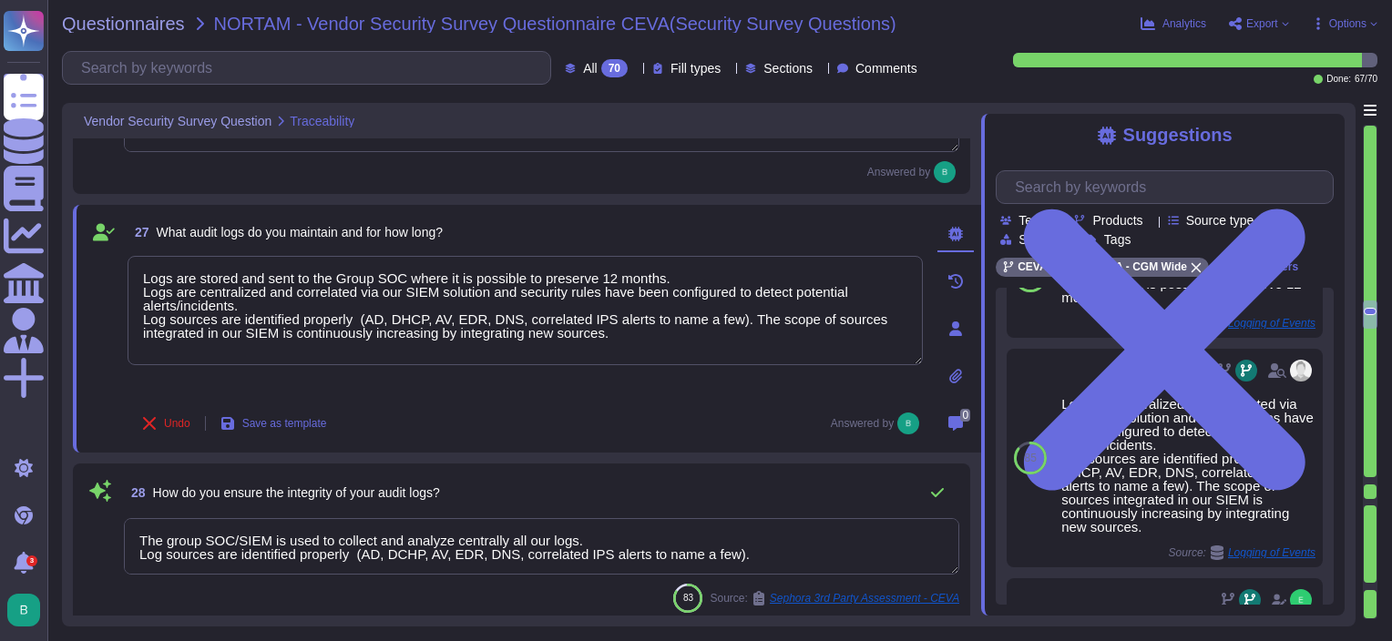
type textarea "The group SOC/SIEM is used to collect and analyze centrally all our logs. Log s…"
type textarea "Accesses can be provided upon requests and according to the need-to-know princi…"
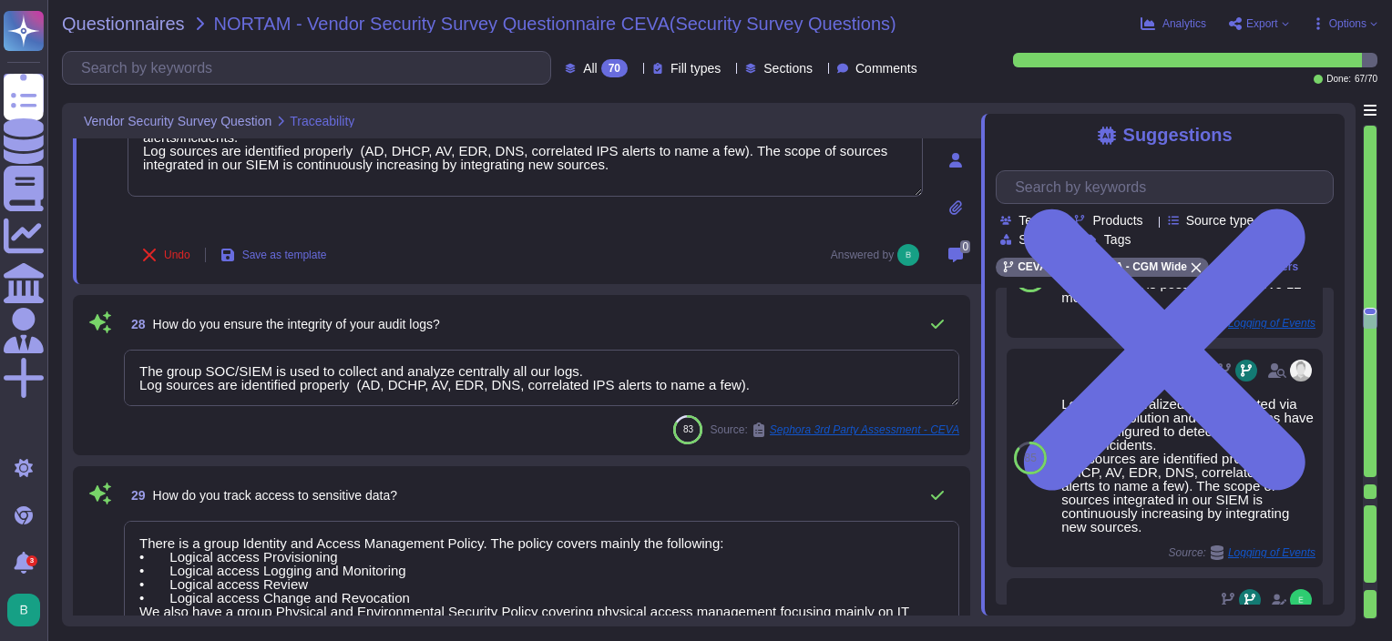
scroll to position [4746, 0]
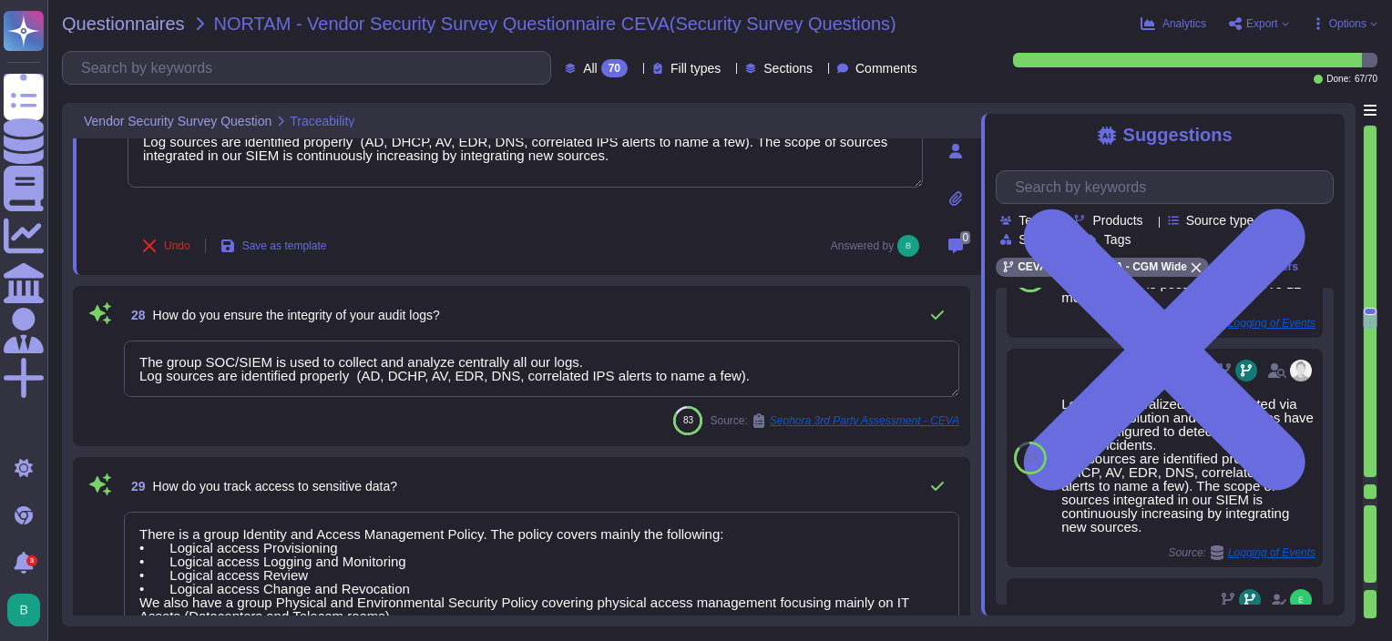
click at [544, 354] on textarea "The group SOC/SIEM is used to collect and analyze centrally all our logs. Log s…" at bounding box center [542, 369] width 836 height 56
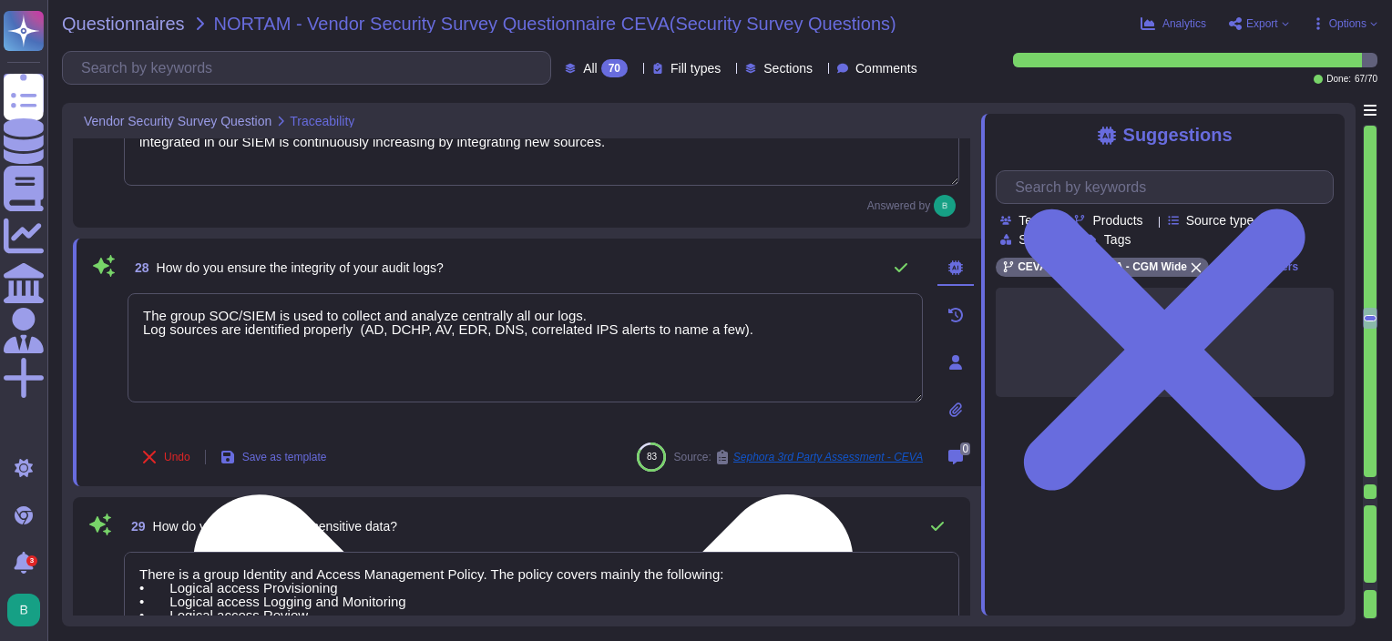
scroll to position [0, 0]
type textarea "The group SOC/SIEM is used to collect and analyze centrally all our logs. Log s…"
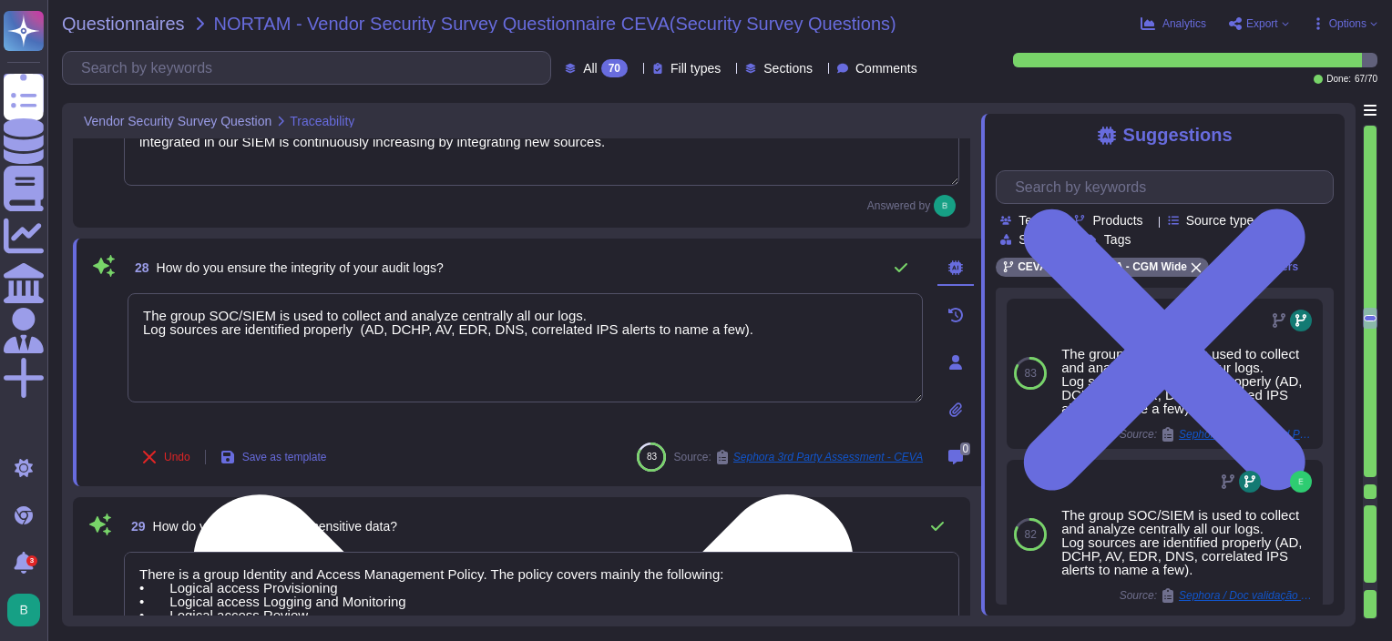
drag, startPoint x: 645, startPoint y: 316, endPoint x: 138, endPoint y: 316, distance: 506.6
click at [138, 316] on textarea "The group SOC/SIEM is used to collect and analyze centrally all our logs. Log s…" at bounding box center [525, 347] width 795 height 109
drag, startPoint x: 744, startPoint y: 331, endPoint x: 142, endPoint y: 306, distance: 601.9
click at [142, 306] on textarea "The group SOC/SIEM is used to collect and analyze centrally all our logs. Log s…" at bounding box center [525, 347] width 795 height 109
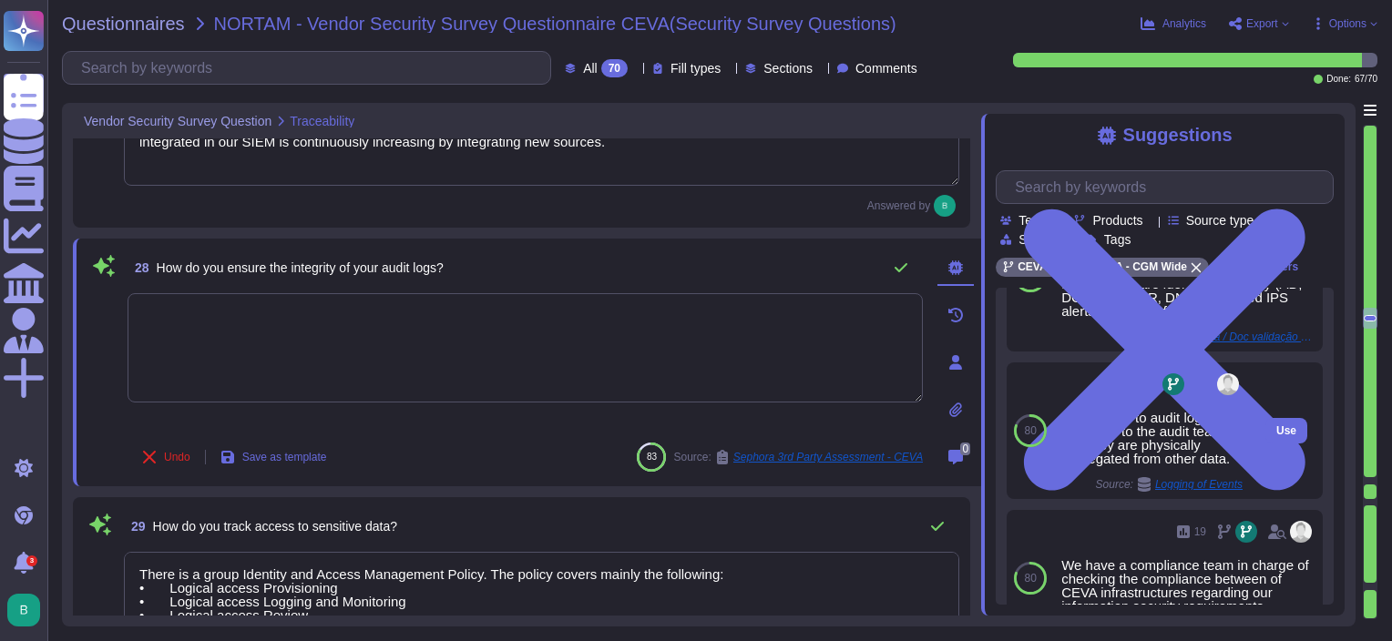
scroll to position [245, 0]
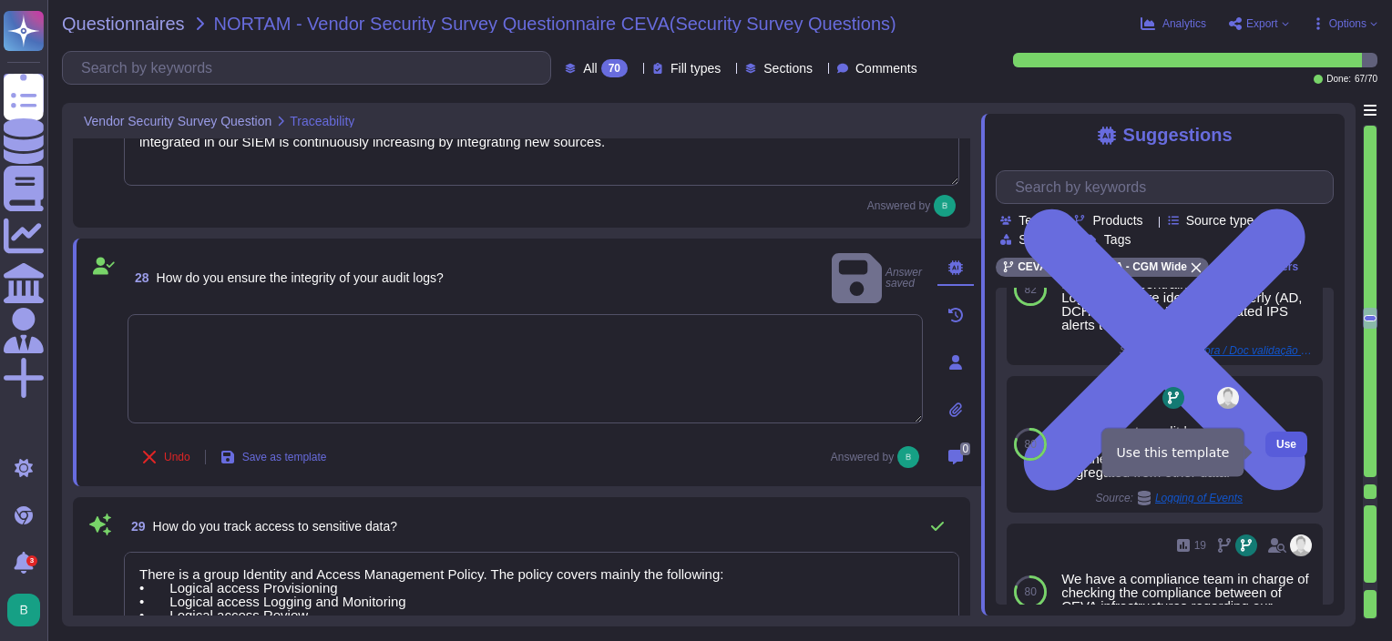
click at [1277, 450] on span "Use" at bounding box center [1287, 444] width 20 height 11
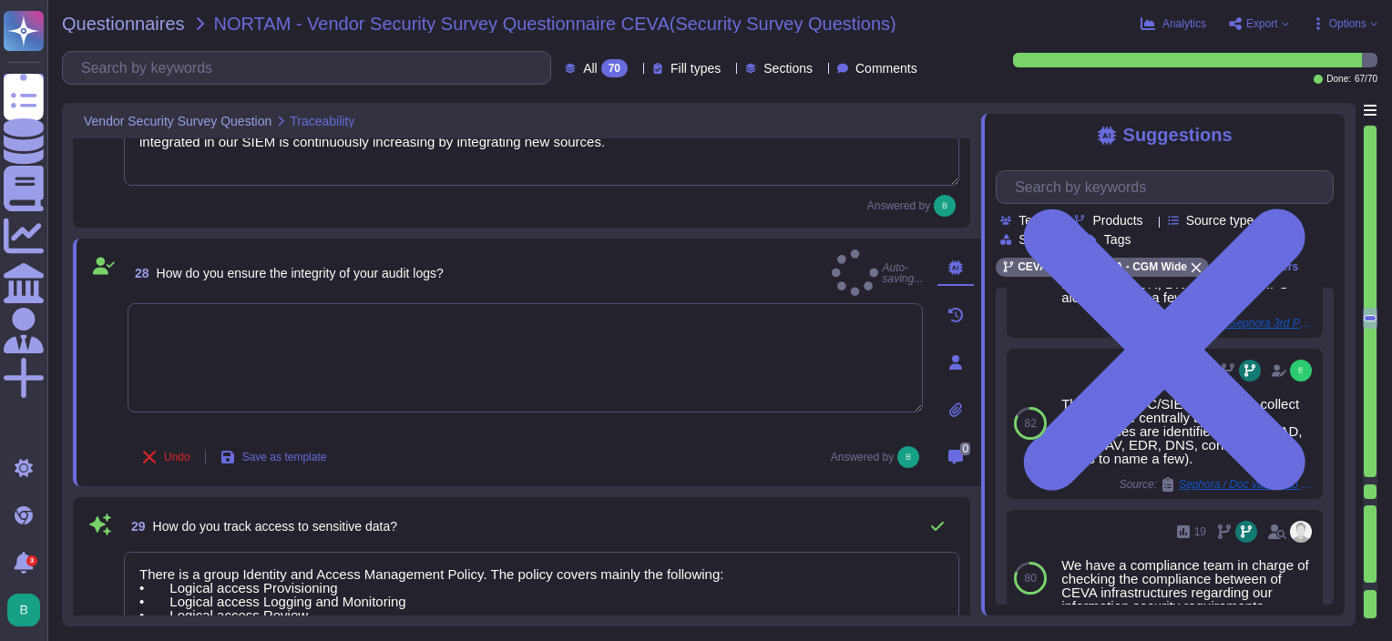
type textarea "The access to audit logs is restricted to the audit team and they are physicall…"
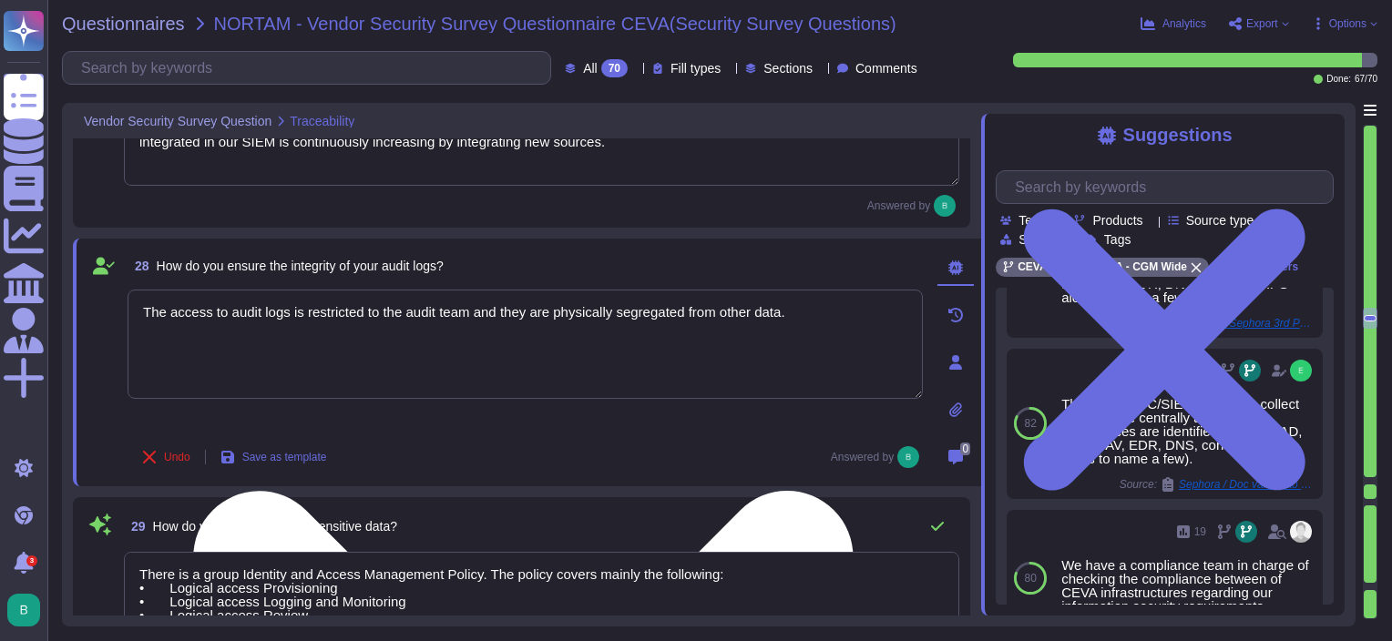
click at [689, 419] on div "The access to audit logs is restricted to the audit team and they are physicall…" at bounding box center [525, 361] width 795 height 142
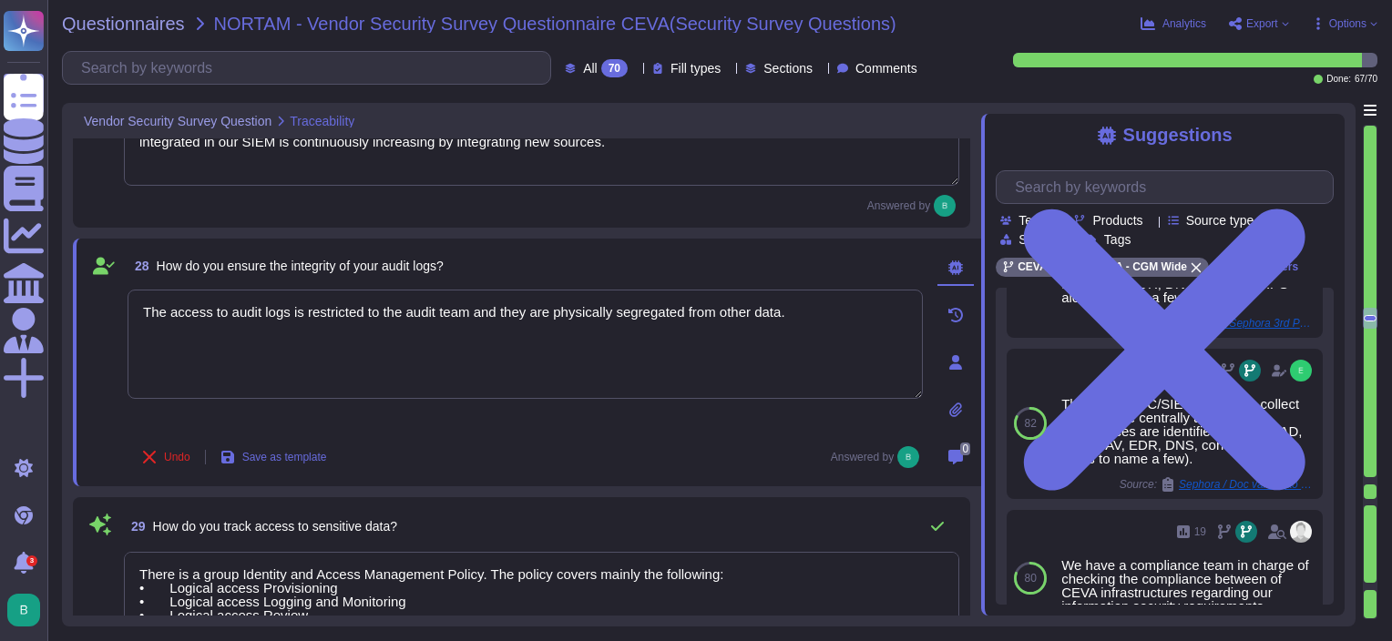
click at [507, 269] on div "28 How do you ensure the integrity of your audit logs?" at bounding box center [525, 266] width 795 height 33
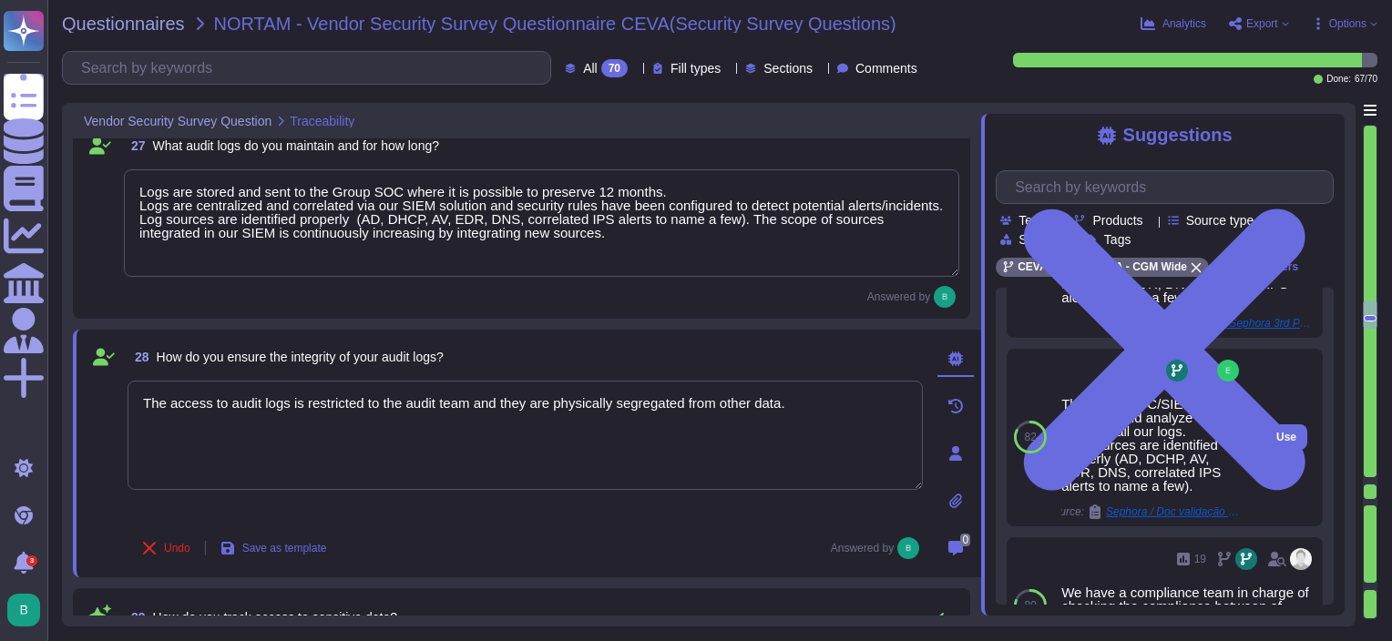
scroll to position [4746, 0]
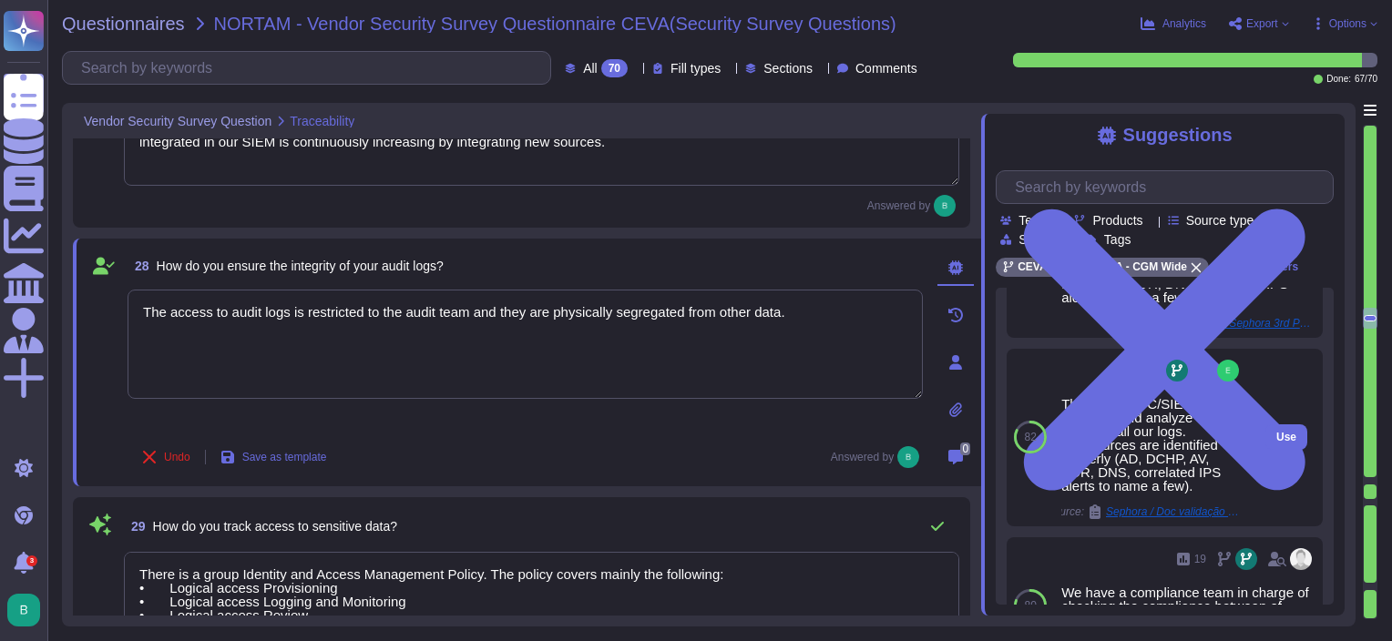
type textarea "Accesses can be provided upon requests and according to the need-to-know princi…"
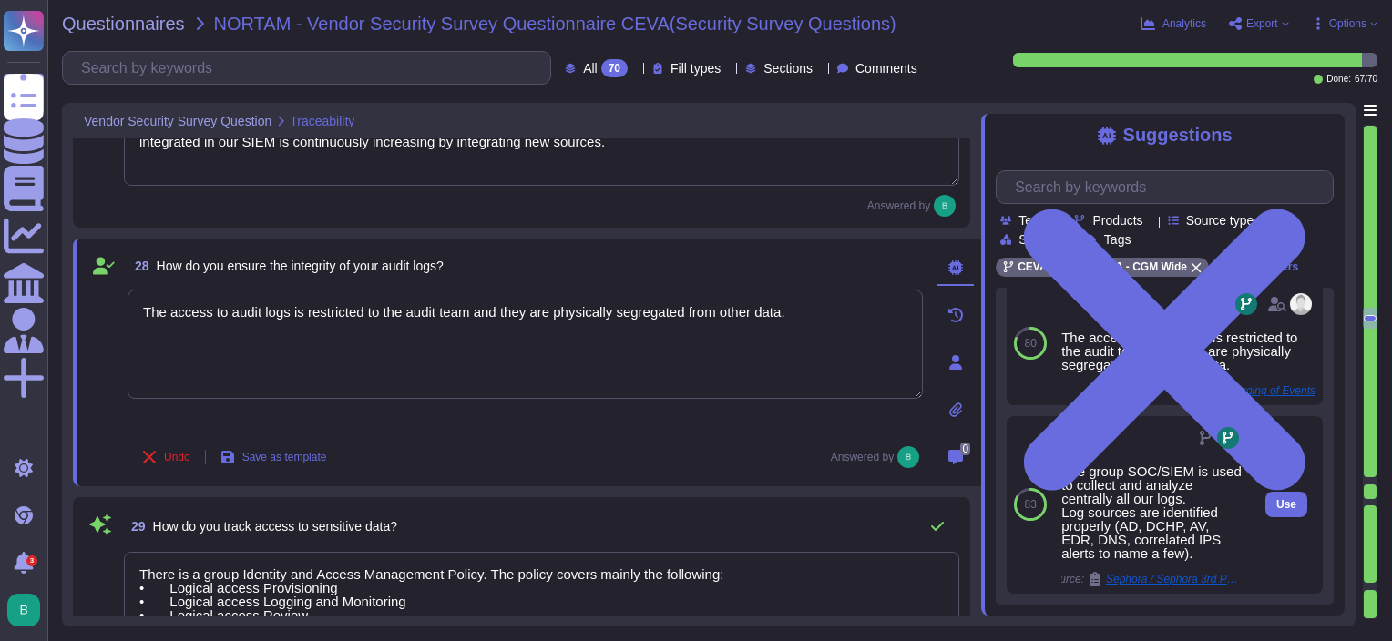
scroll to position [0, 0]
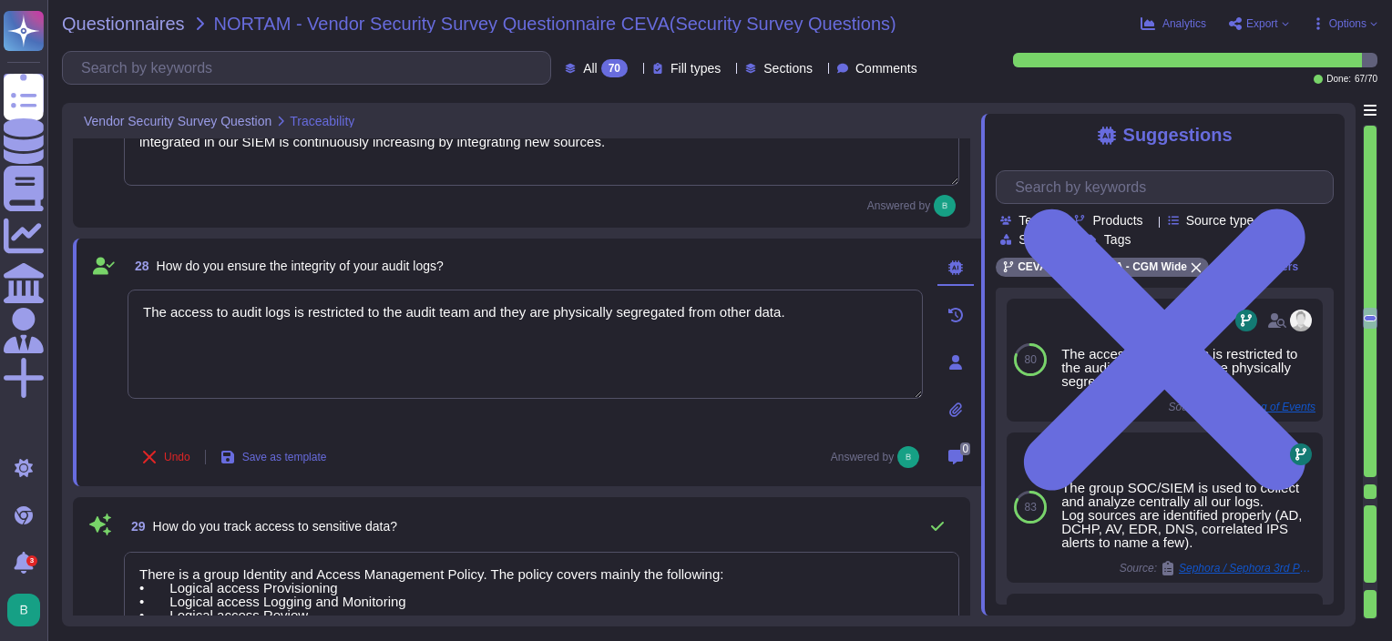
click at [740, 435] on div "28 How do you ensure the integrity of your audit logs? The access to audit logs…" at bounding box center [505, 363] width 836 height 226
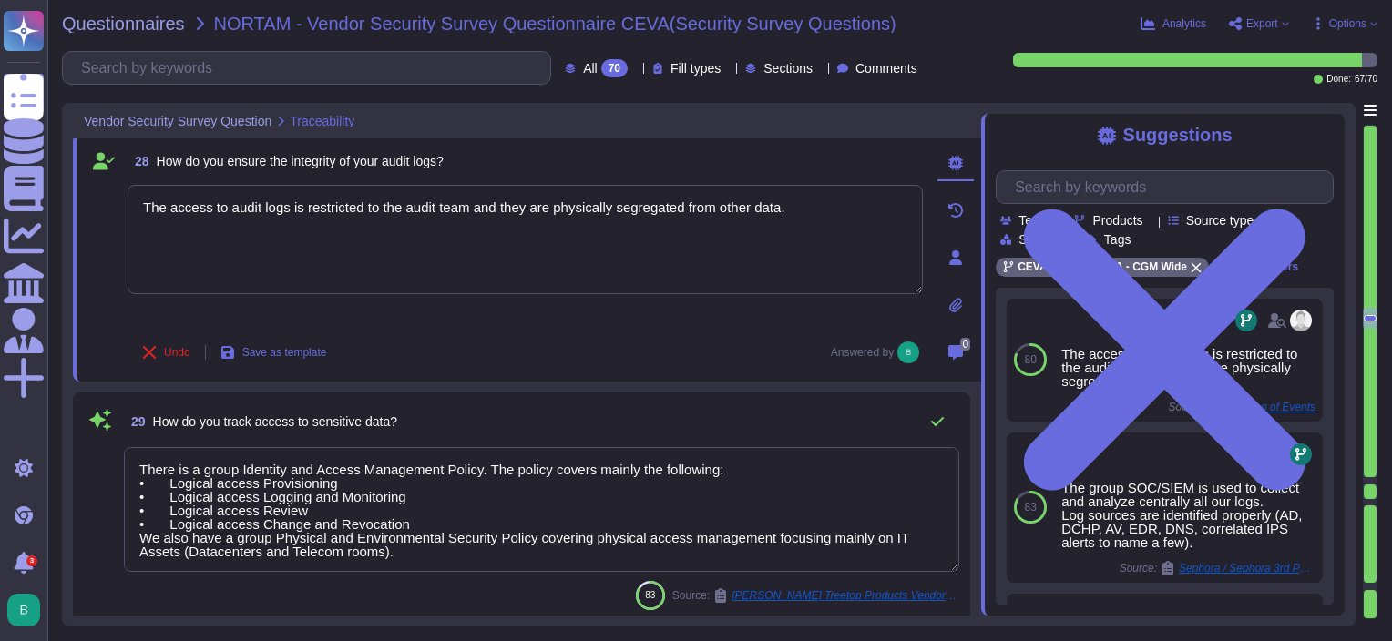
scroll to position [5020, 0]
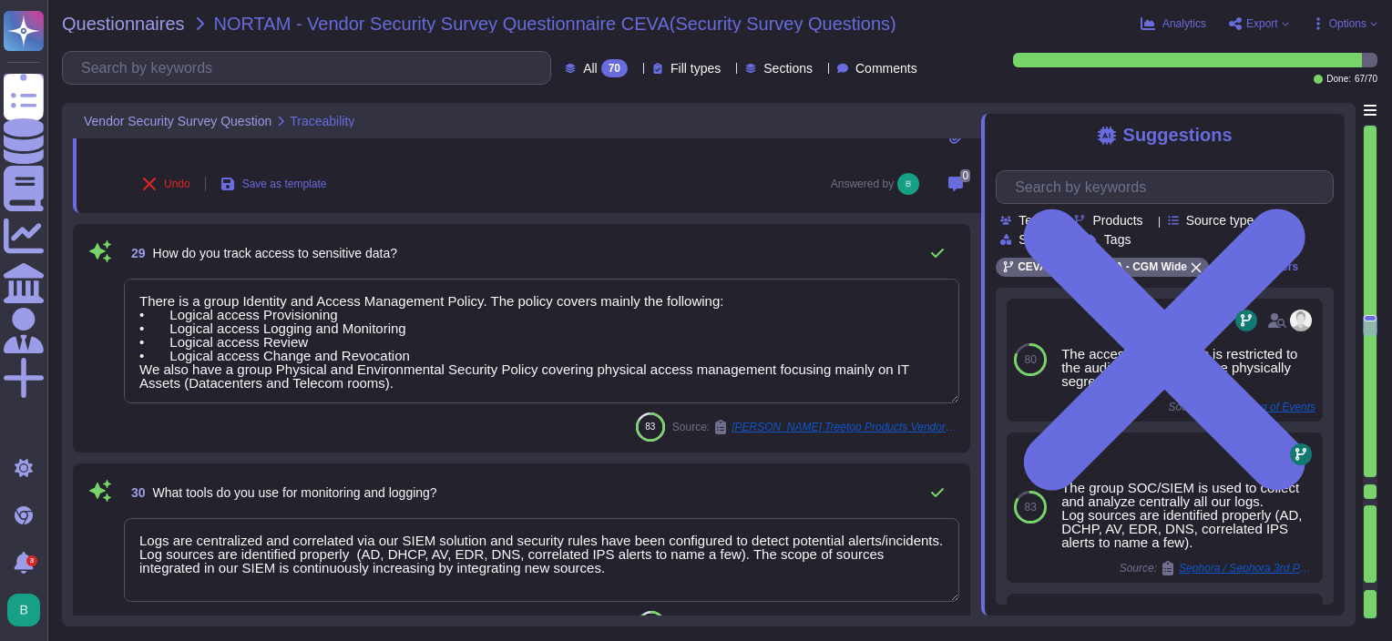
type textarea "We use SSO connection for the connection to applications. Our solution handle i…"
type textarea "Administration accesses requires MFA authentication. Administration access logs…"
drag, startPoint x: 398, startPoint y: 384, endPoint x: 133, endPoint y: 367, distance: 265.7
click at [133, 367] on textarea "There is a group Identity and Access Management Policy. The policy covers mainl…" at bounding box center [542, 341] width 836 height 125
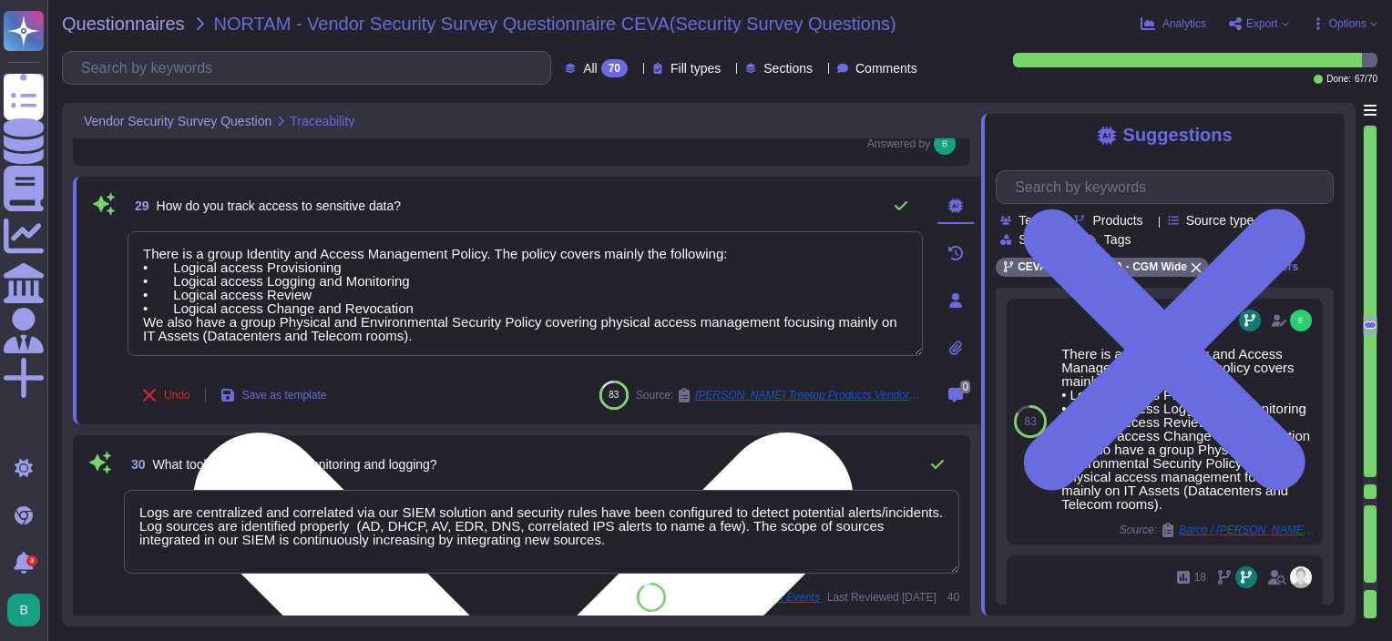
click at [448, 337] on textarea "There is a group Identity and Access Management Policy. The policy covers mainl…" at bounding box center [525, 293] width 795 height 125
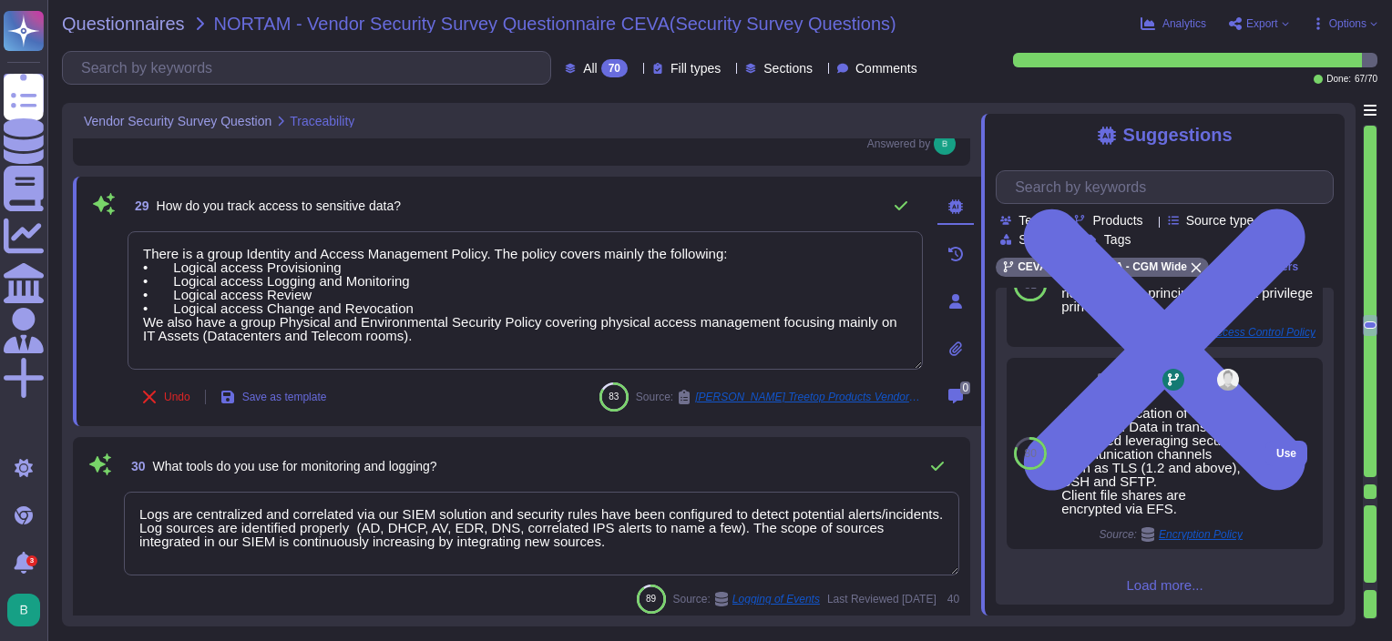
scroll to position [716, 0]
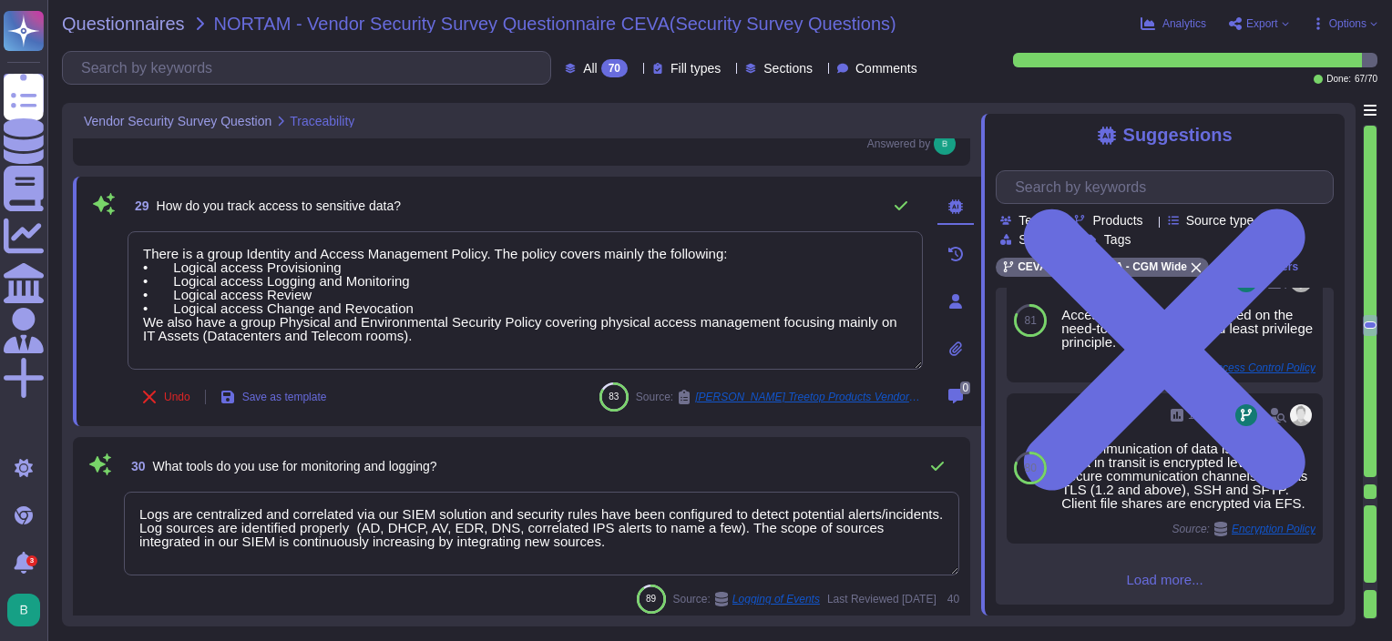
click at [1143, 583] on span "Load more..." at bounding box center [1165, 580] width 338 height 14
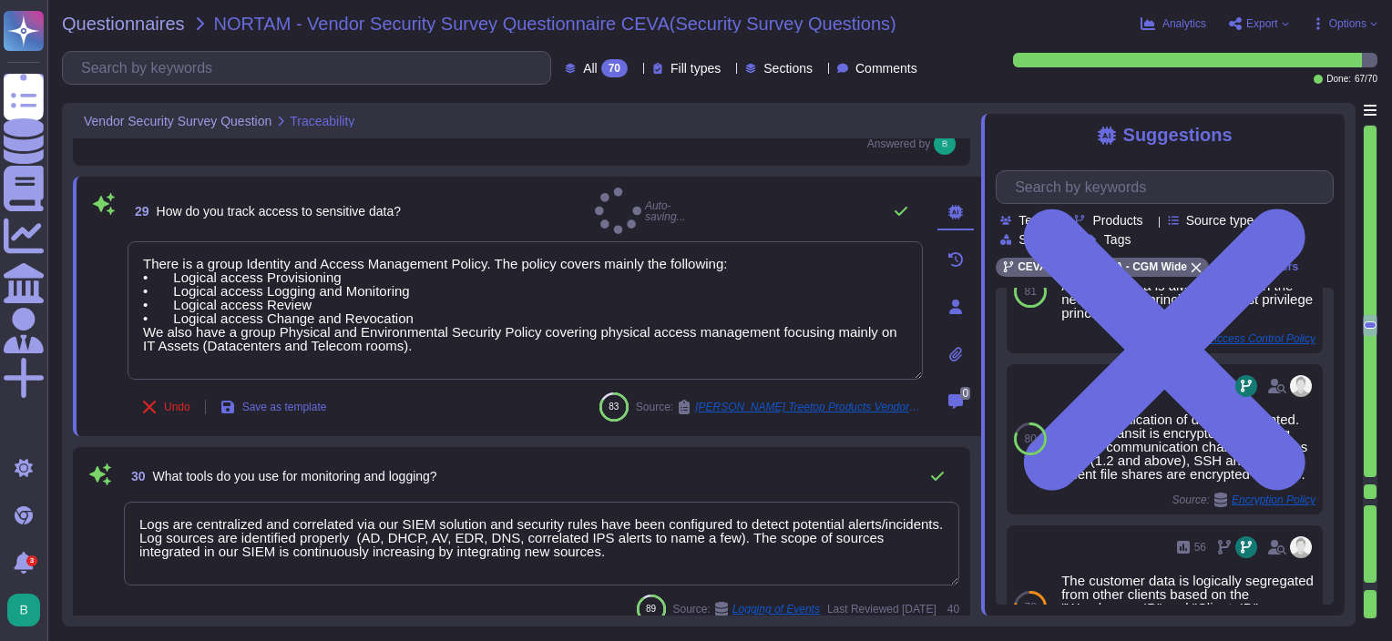
type textarea "There is a group Identity and Access Management Policy. The policy covers mainl…"
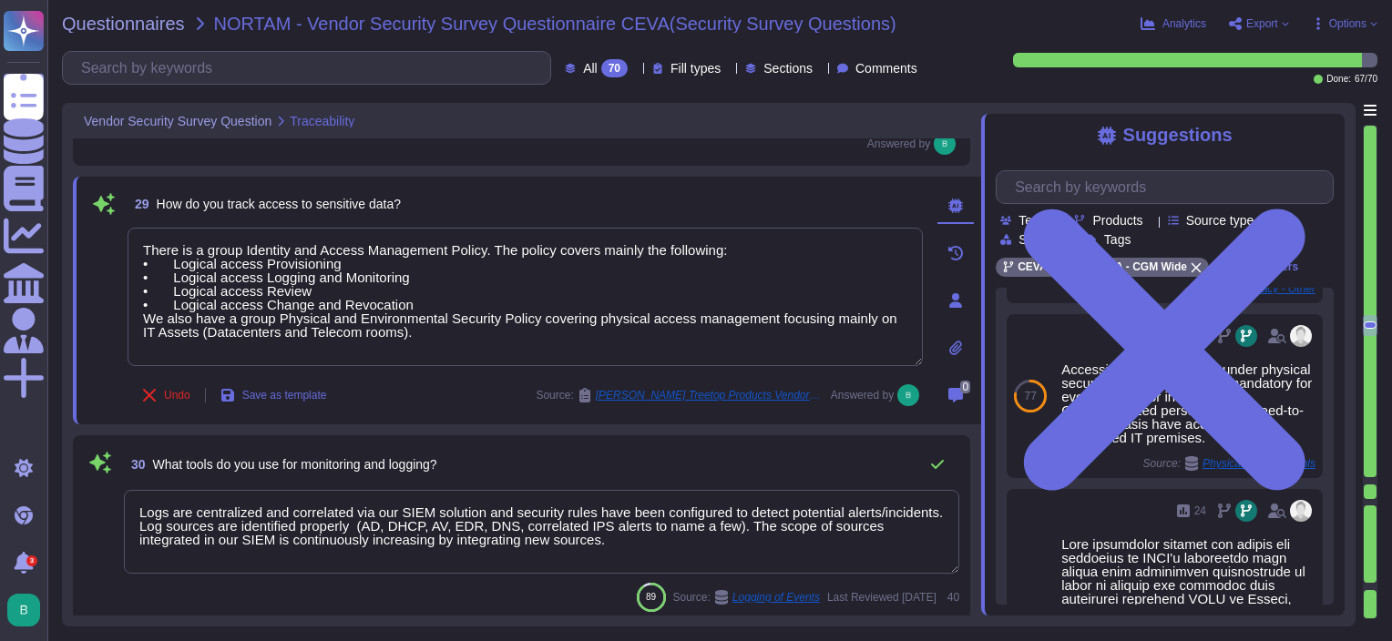
scroll to position [1585, 0]
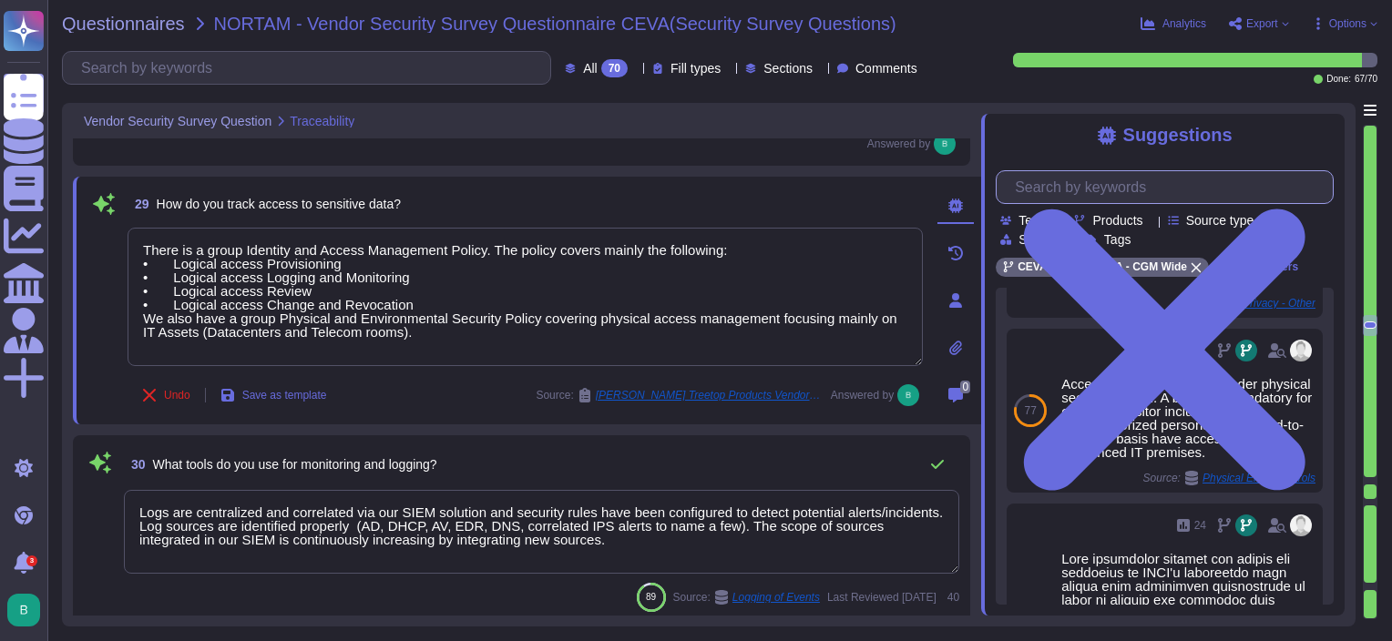
click at [1122, 198] on input "text" at bounding box center [1169, 187] width 327 height 32
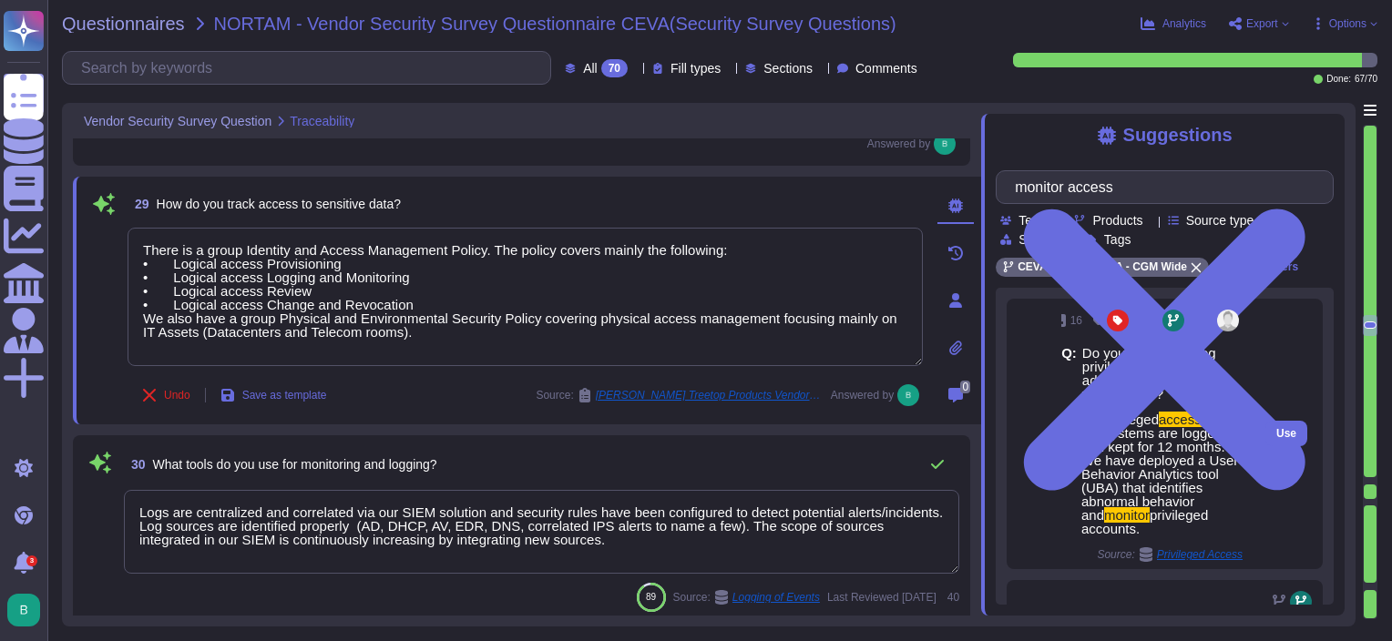
type input "monitor access"
drag, startPoint x: 1082, startPoint y: 476, endPoint x: 1151, endPoint y: 540, distance: 94.1
click at [1151, 536] on span "All privileged accesses to the systems are logged and kept for 12 months. We ha…" at bounding box center [1162, 474] width 161 height 123
copy span "We have deployed a User Behavior Analytics tool (UBA) that identifies abnormal …"
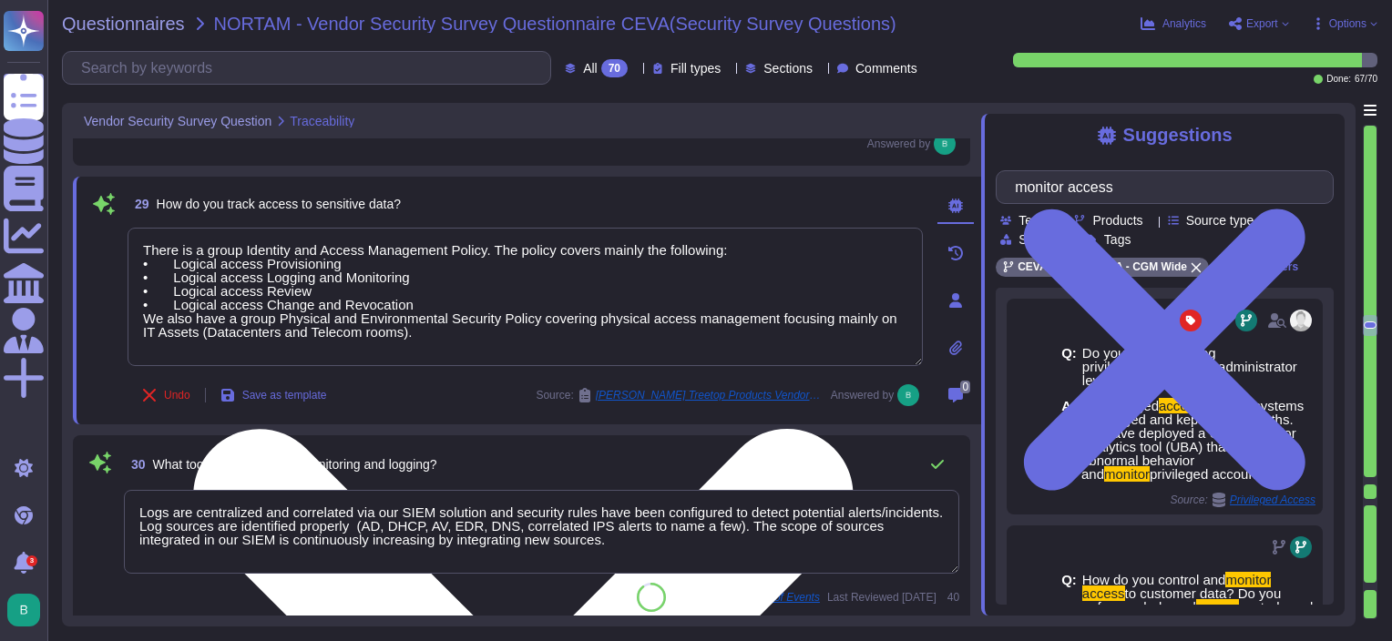
click at [547, 337] on textarea "There is a group Identity and Access Management Policy. The policy covers mainl…" at bounding box center [525, 297] width 795 height 138
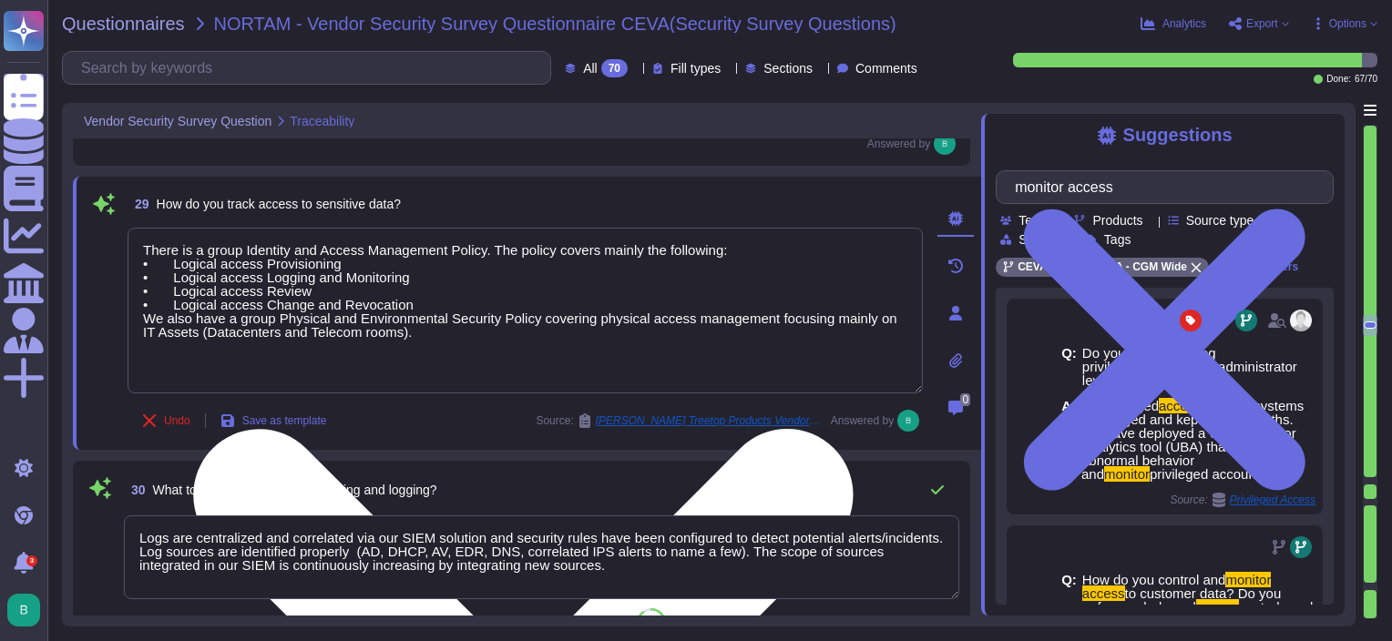
paste textarea "We have deployed a User Behavior Analytics tool (UBA) that identifies abnormal …"
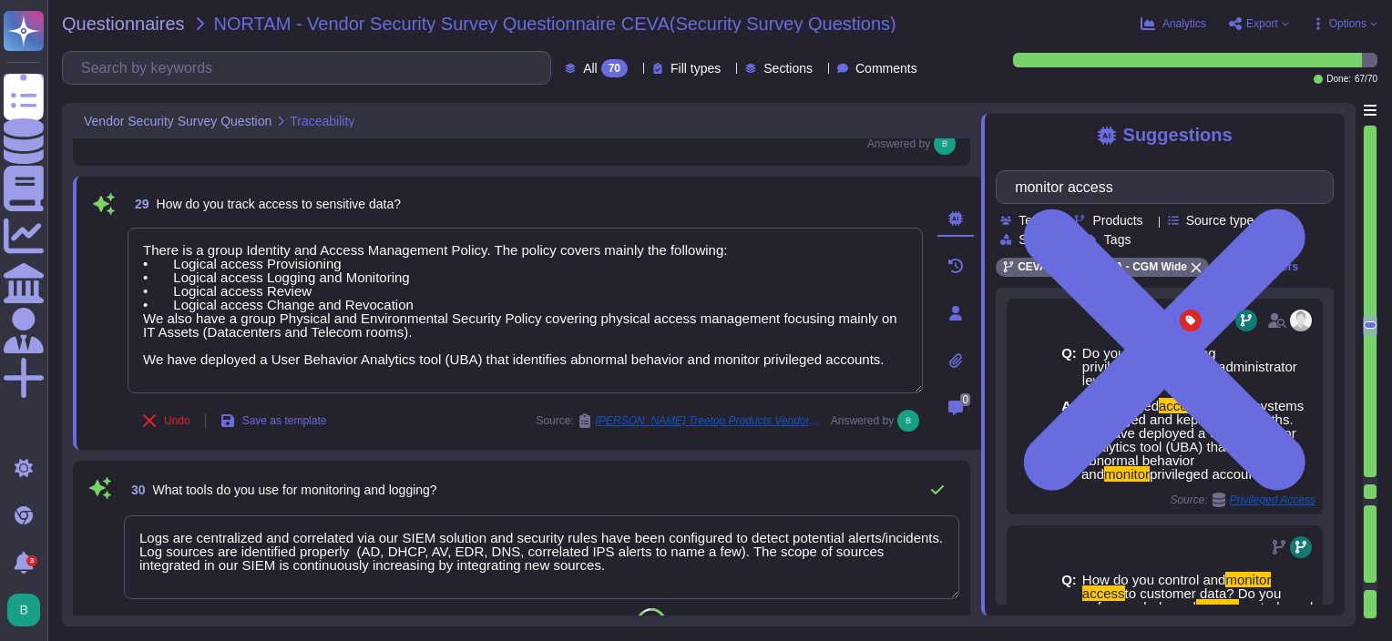
click at [758, 185] on div "29 How do you track access to sensitive data? There is a group Identity and Acc…" at bounding box center [527, 313] width 908 height 273
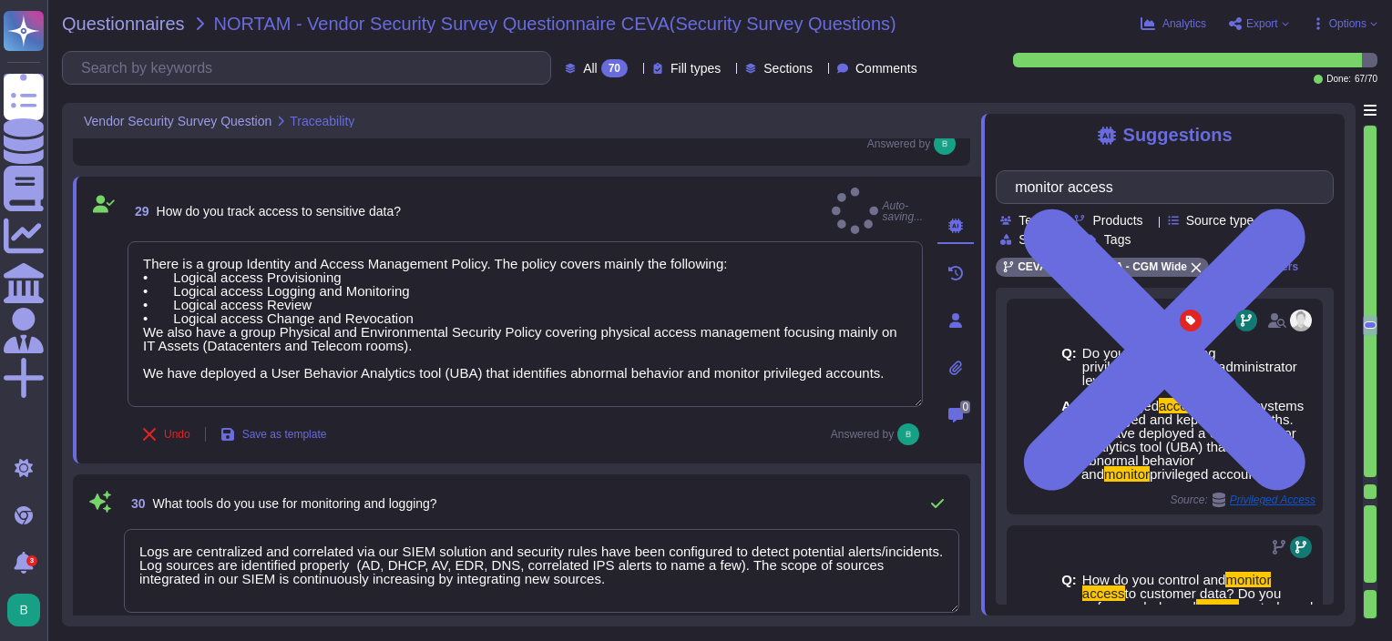
type textarea "There is a group Identity and Access Management Policy. The policy covers mainl…"
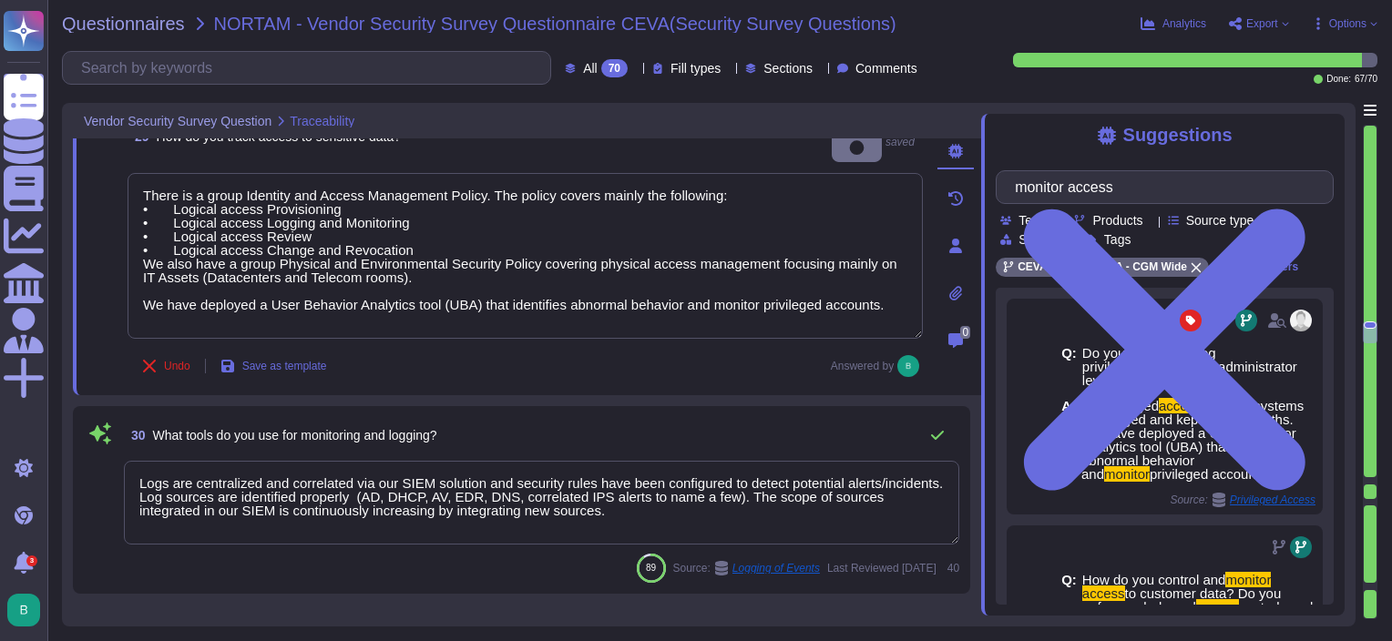
scroll to position [5202, 0]
type textarea "The process for the provisioning, deprovisioning or right modification of a use…"
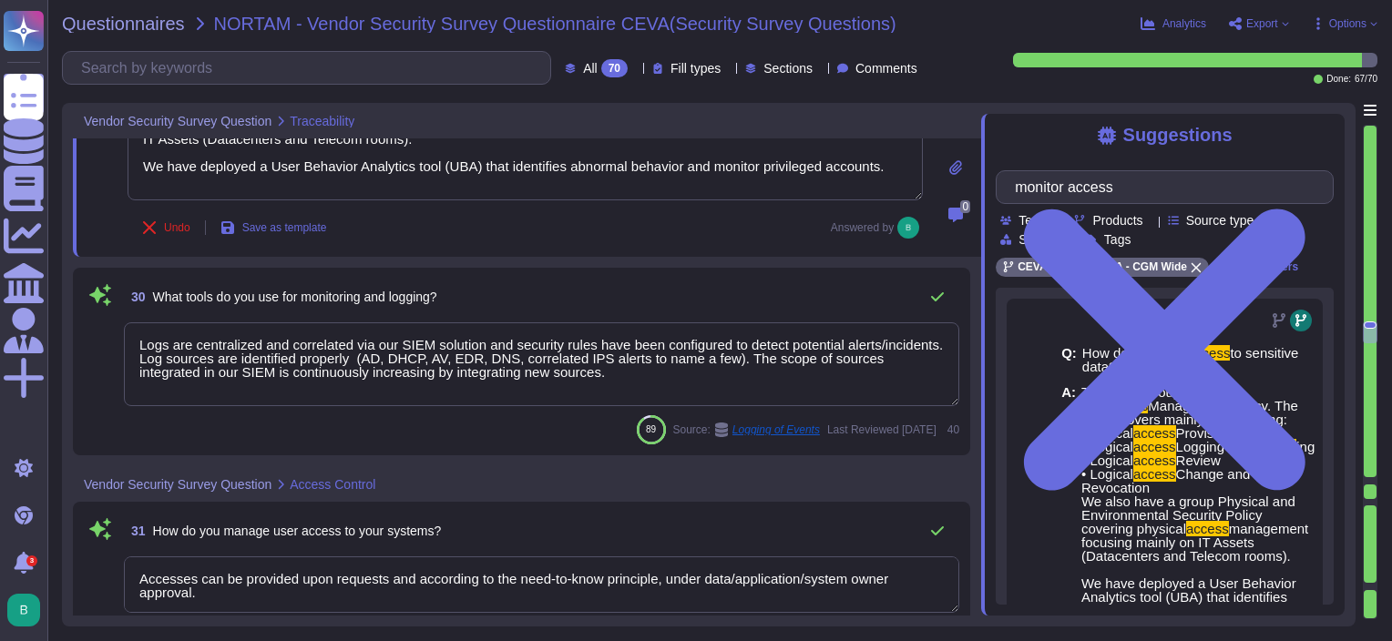
drag, startPoint x: 587, startPoint y: 392, endPoint x: 131, endPoint y: 375, distance: 455.9
click at [131, 375] on textarea "Logs are centralized and correlated via our SIEM solution and security rules ha…" at bounding box center [542, 365] width 836 height 84
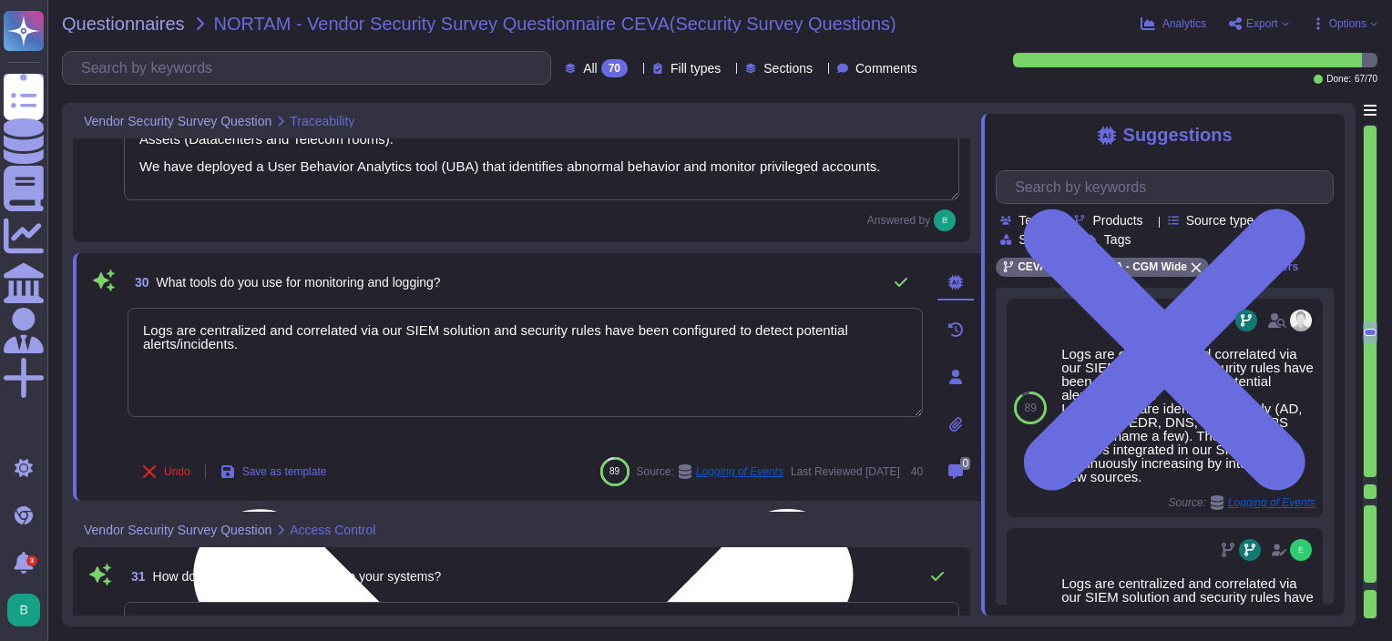
click at [272, 375] on textarea "Logs are centralized and correlated via our SIEM solution and security rules ha…" at bounding box center [525, 362] width 795 height 109
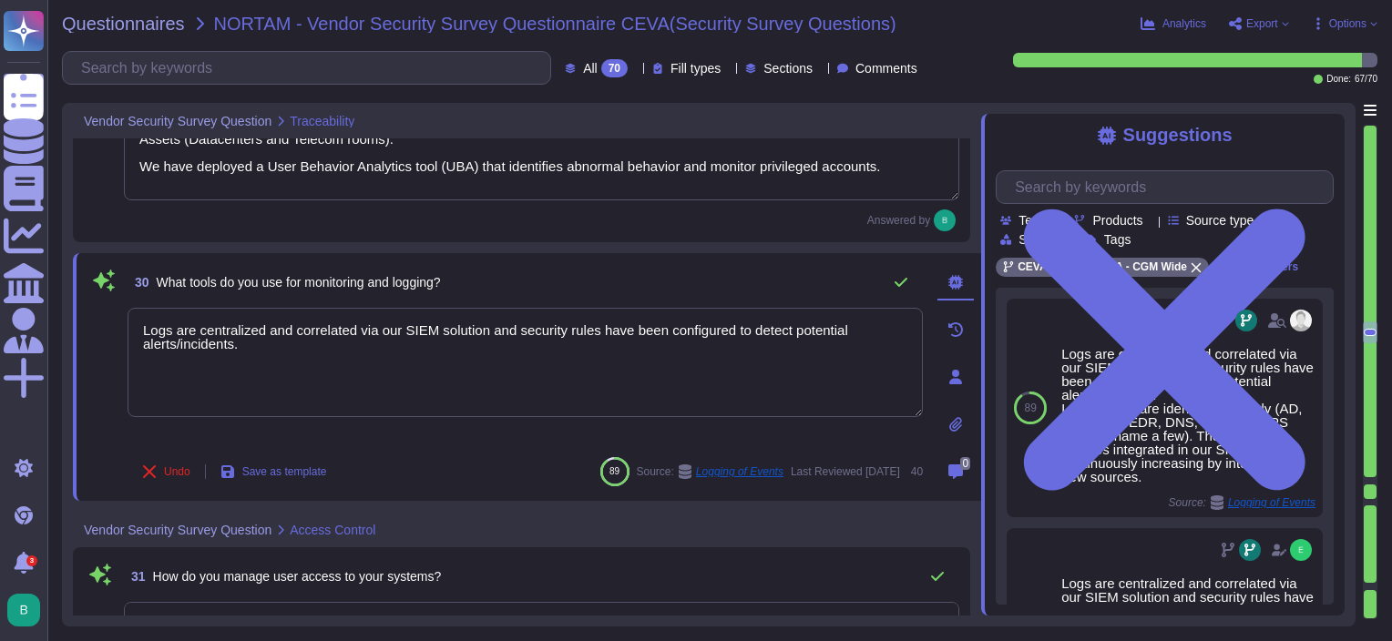
click at [505, 280] on div "30 What tools do you use for monitoring and logging?" at bounding box center [525, 282] width 795 height 36
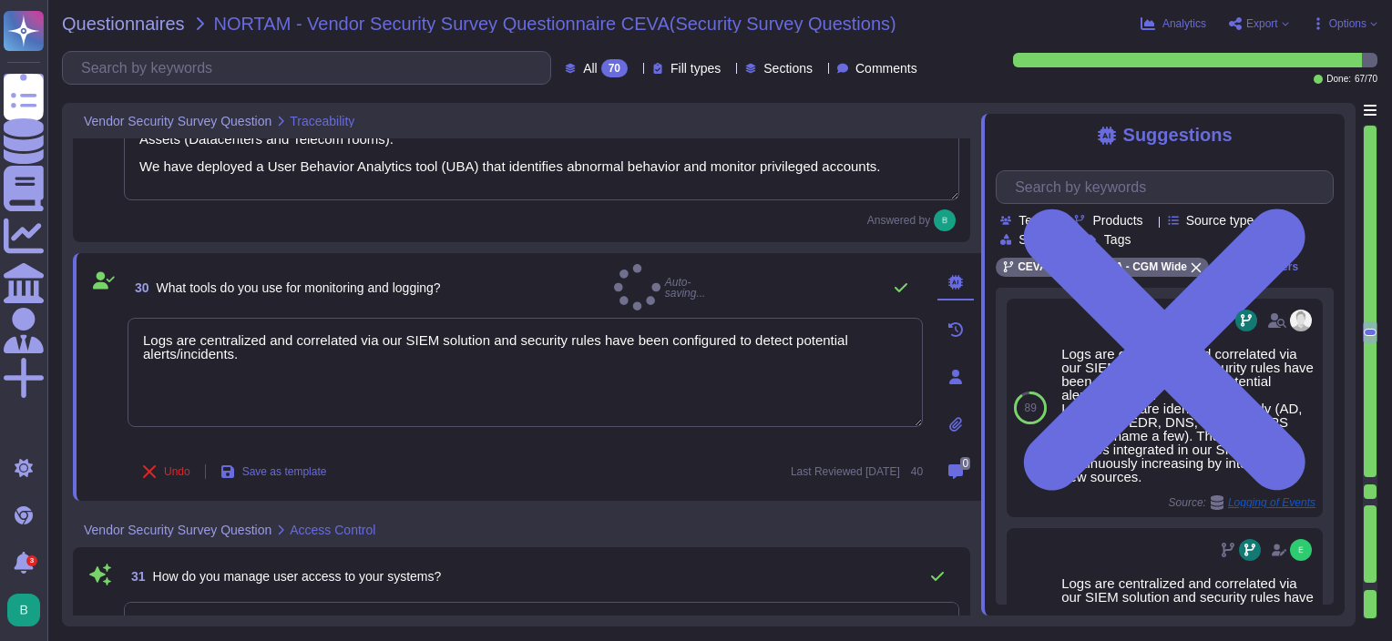
type textarea "Logs are centralized and correlated via our SIEM solution and security rules ha…"
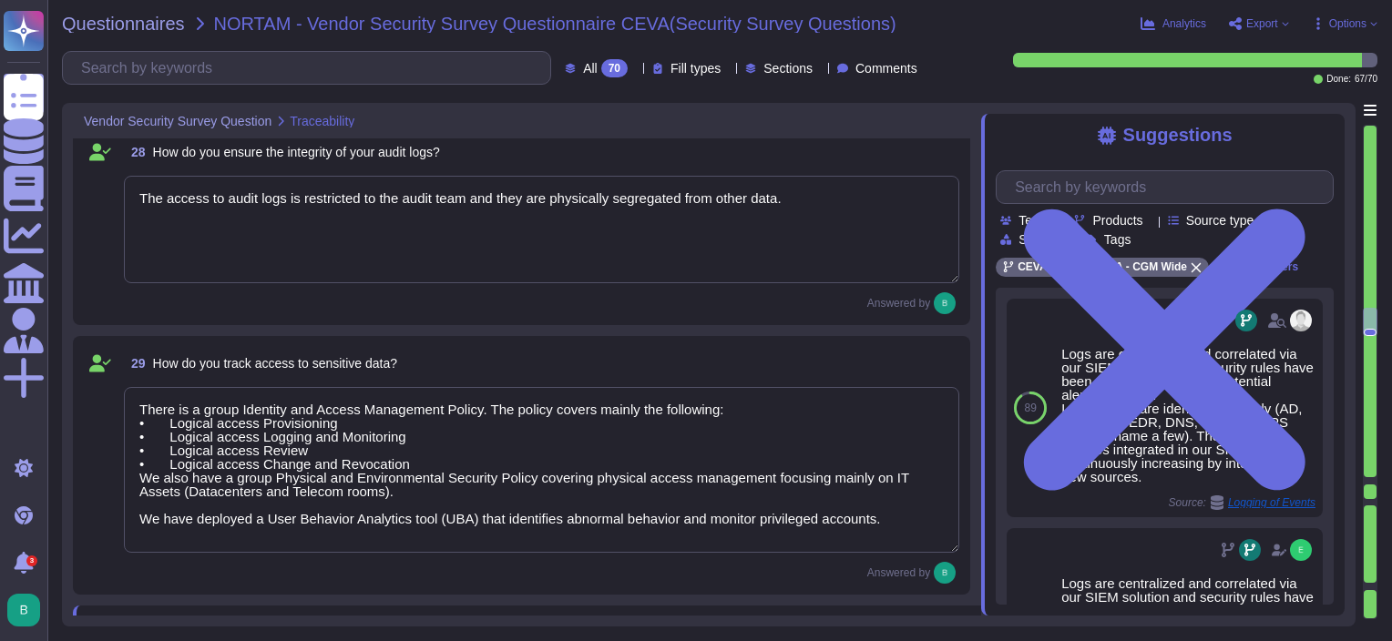
type textarea "In compliance with ITIL best practices, a change management process is in place…"
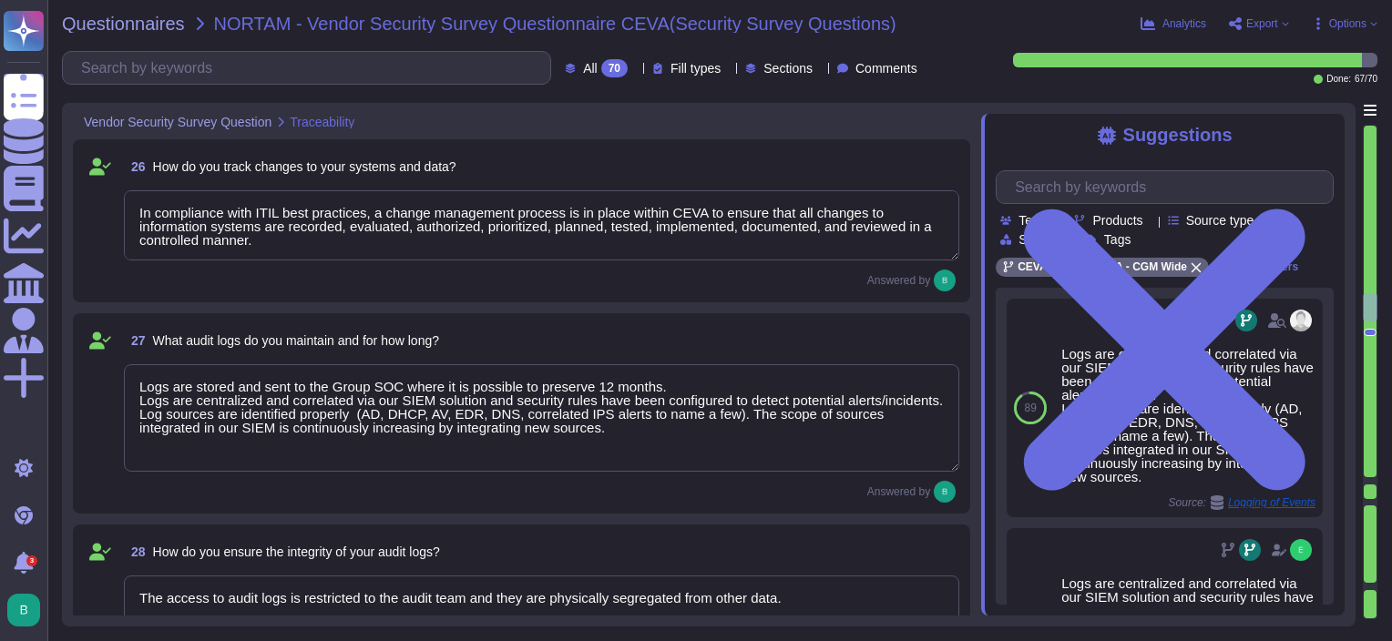
type textarea "All relevant IT-Objects have maximum redundancy built in into the object by uti…"
type textarea "We have an IT Continuity Plan / DRP in place and tested which contains all the …"
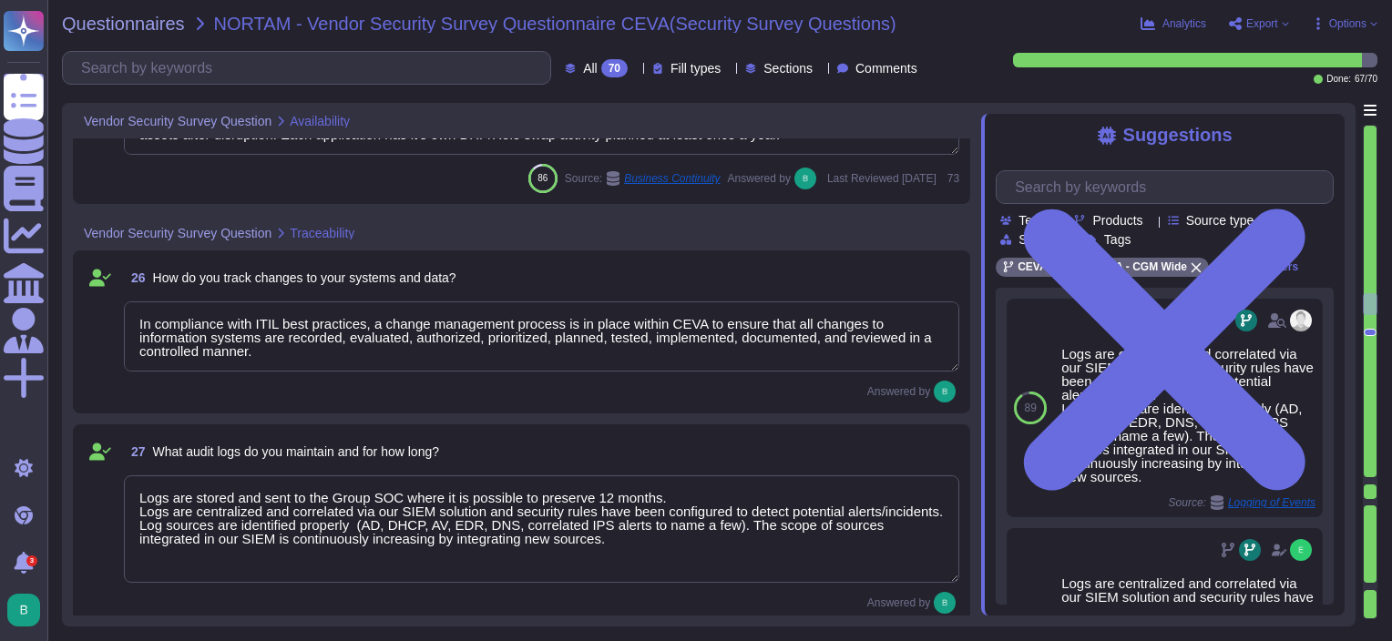
click at [455, 487] on textarea "Logs are stored and sent to the Group SOC where it is possible to preserve 12 m…" at bounding box center [542, 530] width 836 height 108
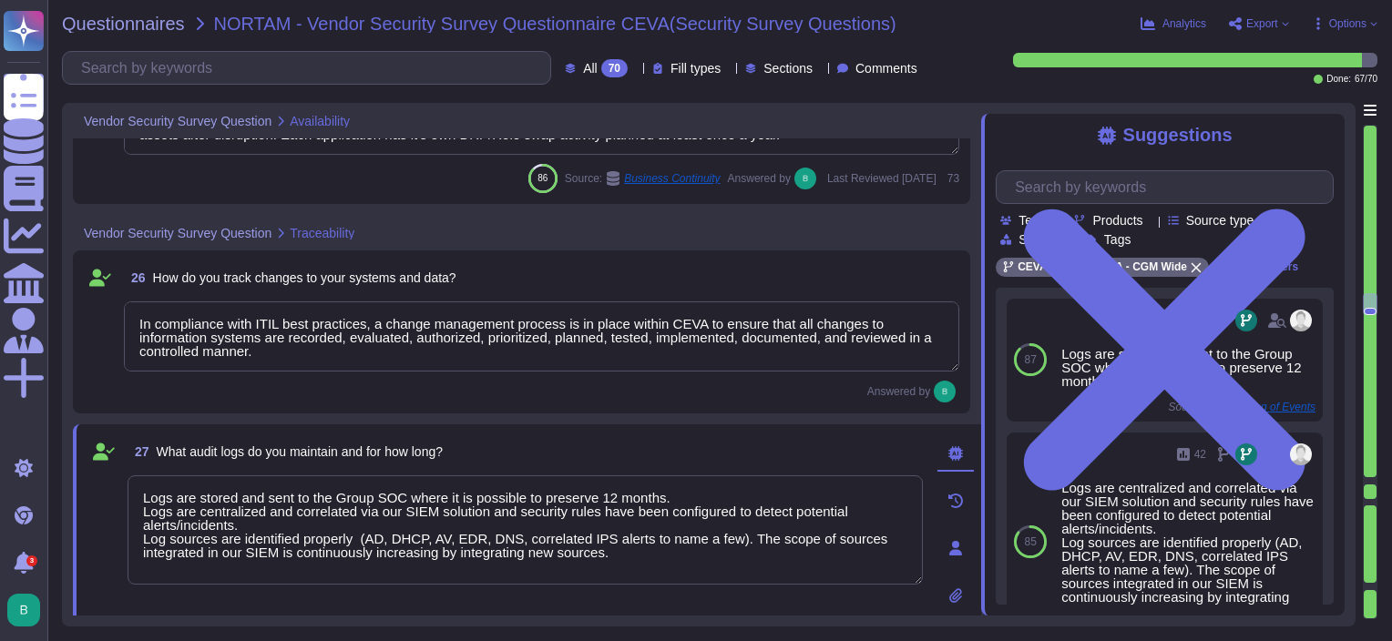
drag, startPoint x: 262, startPoint y: 520, endPoint x: 140, endPoint y: 506, distance: 123.0
click at [140, 506] on textarea "Logs are stored and sent to the Group SOC where it is possible to preserve 12 m…" at bounding box center [525, 530] width 795 height 109
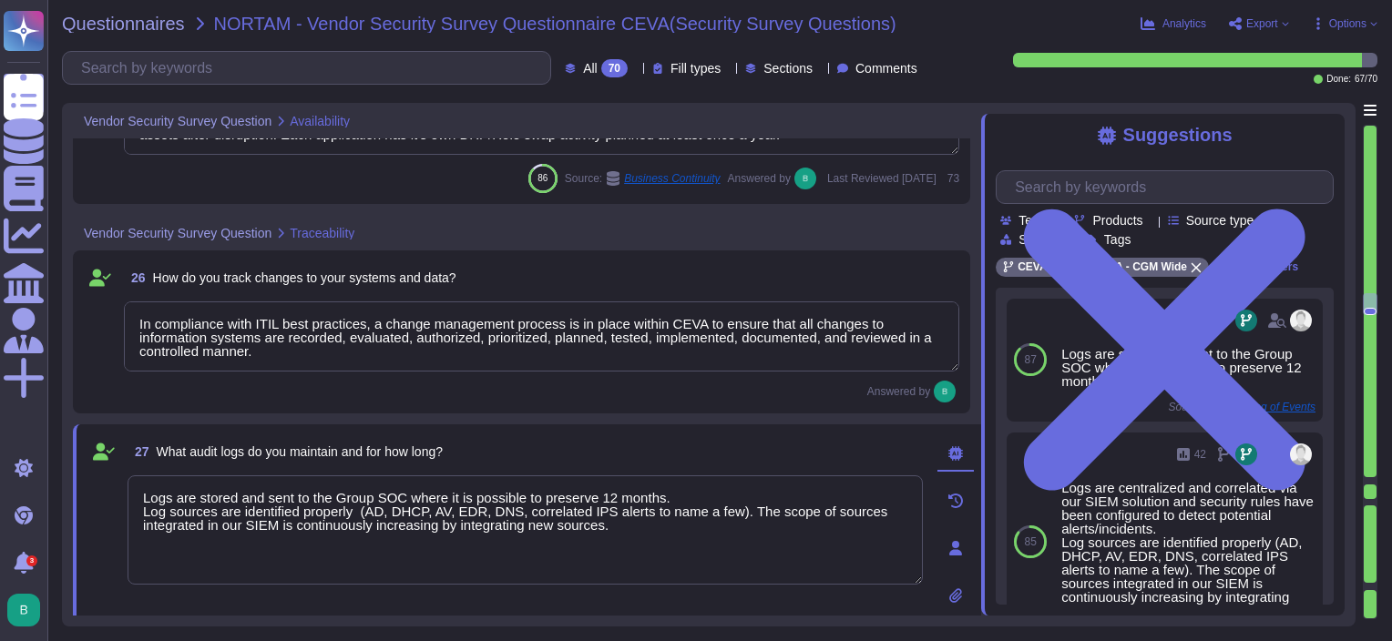
click at [685, 555] on textarea "Logs are stored and sent to the Group SOC where it is possible to preserve 12 m…" at bounding box center [525, 530] width 795 height 109
type textarea "Logs are stored and sent to the Group SOC where it is possible to preserve 12 m…"
click at [714, 441] on div "27 What audit logs do you maintain and for how long?" at bounding box center [525, 452] width 795 height 33
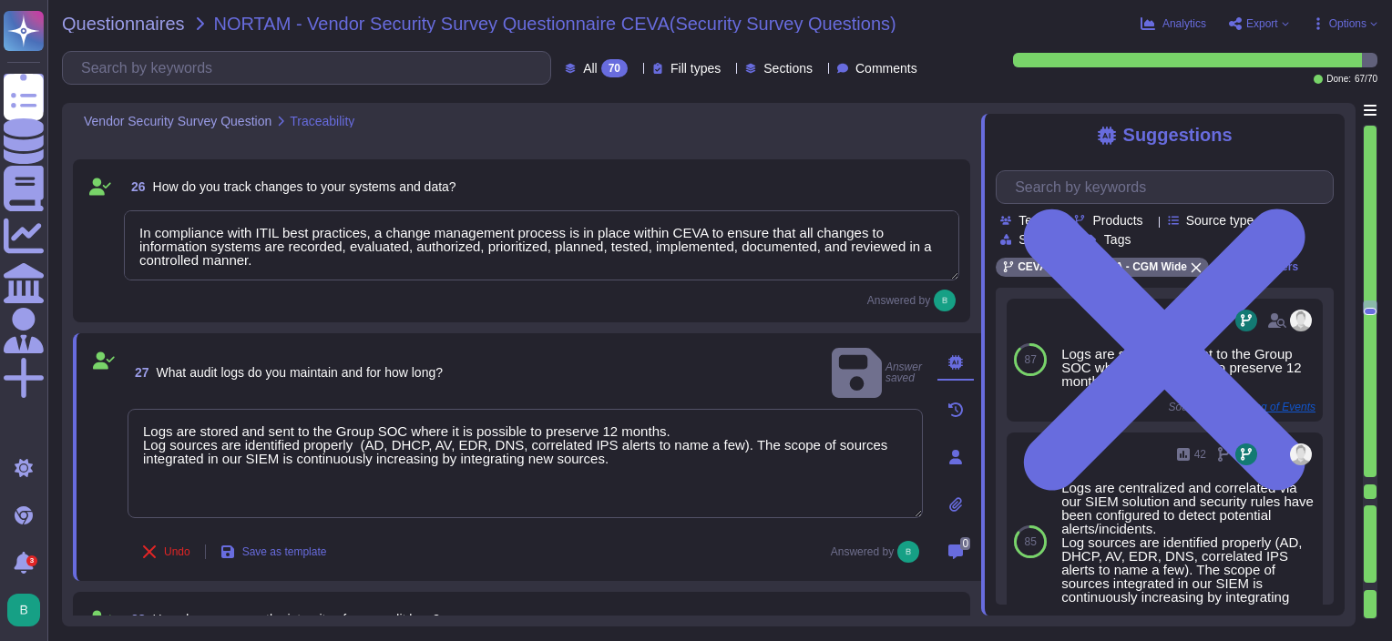
type textarea "Logs are centralized and correlated via our SIEM solution and security rules ha…"
type textarea "Accesses can be provided upon requests and according to the need-to-know princi…"
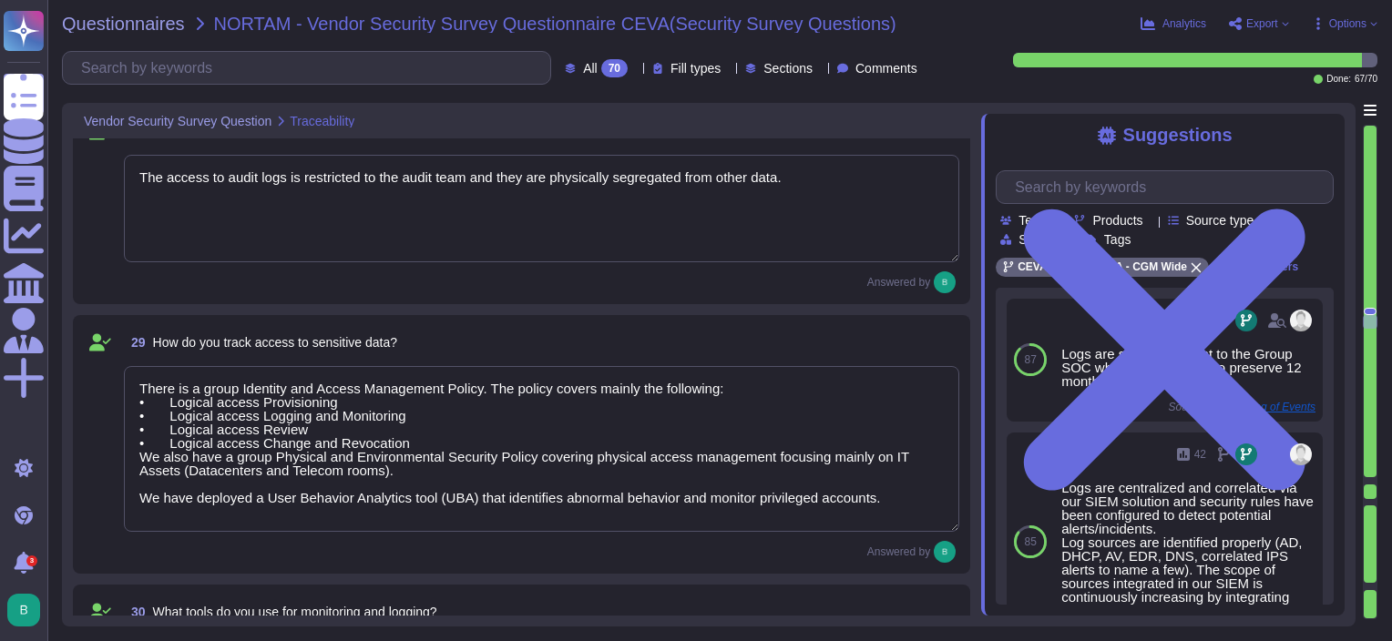
type textarea "We use SSO connection for the connection to applications. Our solution handle i…"
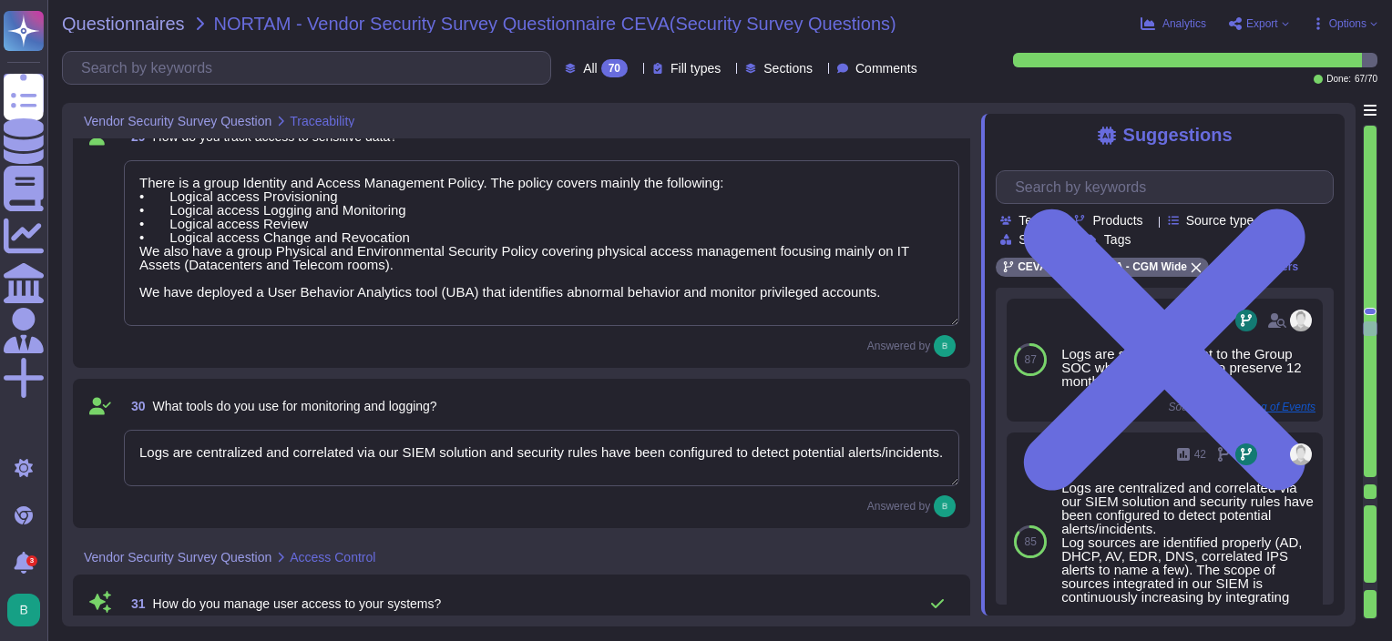
type textarea "Administration accesses requires MFA authentication. Administration access logs…"
type textarea "The process for the provisioning, deprovisioning or right modification of a use…"
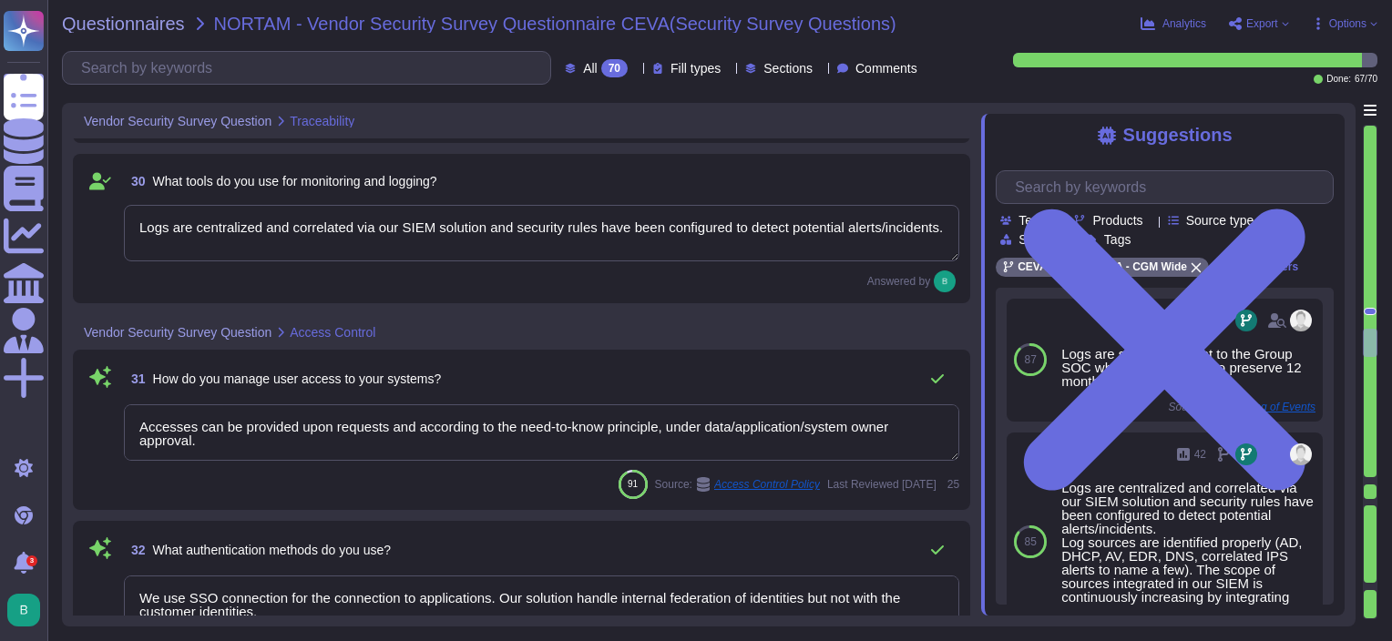
scroll to position [5475, 0]
type textarea "We rely on VPN and Multifactor Authentication (MFA) to perform remote access to…"
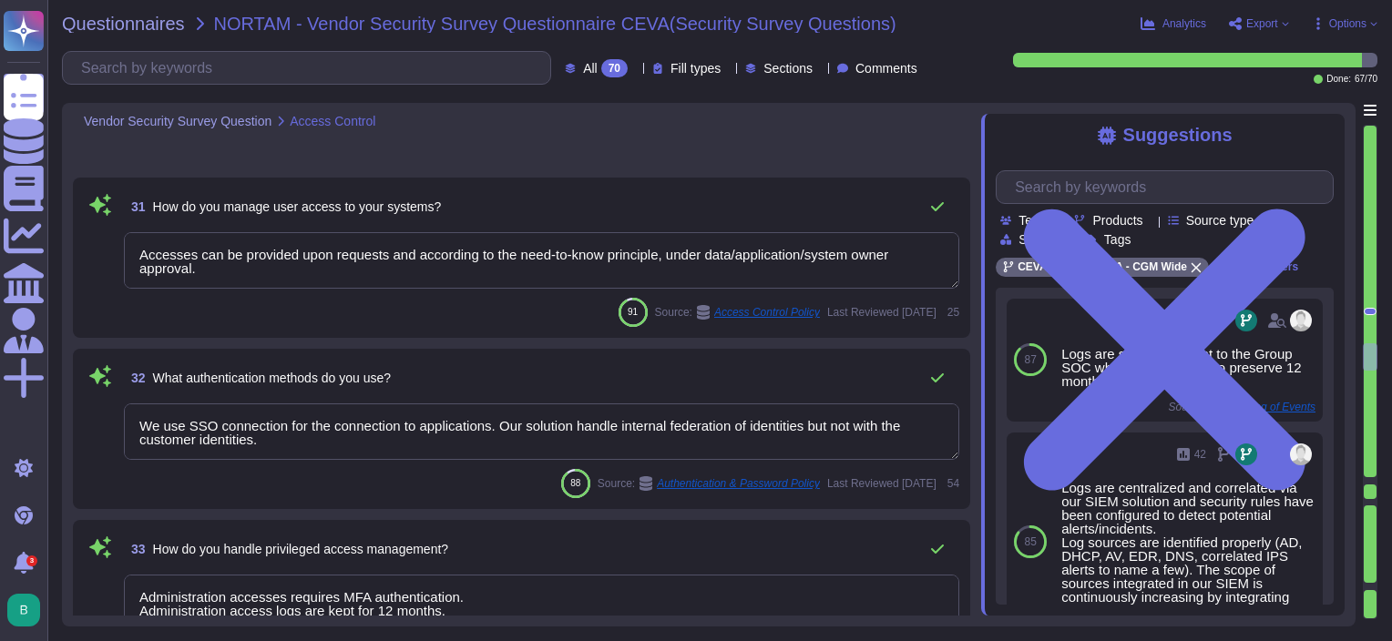
scroll to position [5840, 0]
type textarea "MFA is mandatory for all remote access to CEVA network. Recommend - Any account…"
type textarea "We are using TIERS MODEL for active directory, therefore reviews are performed …"
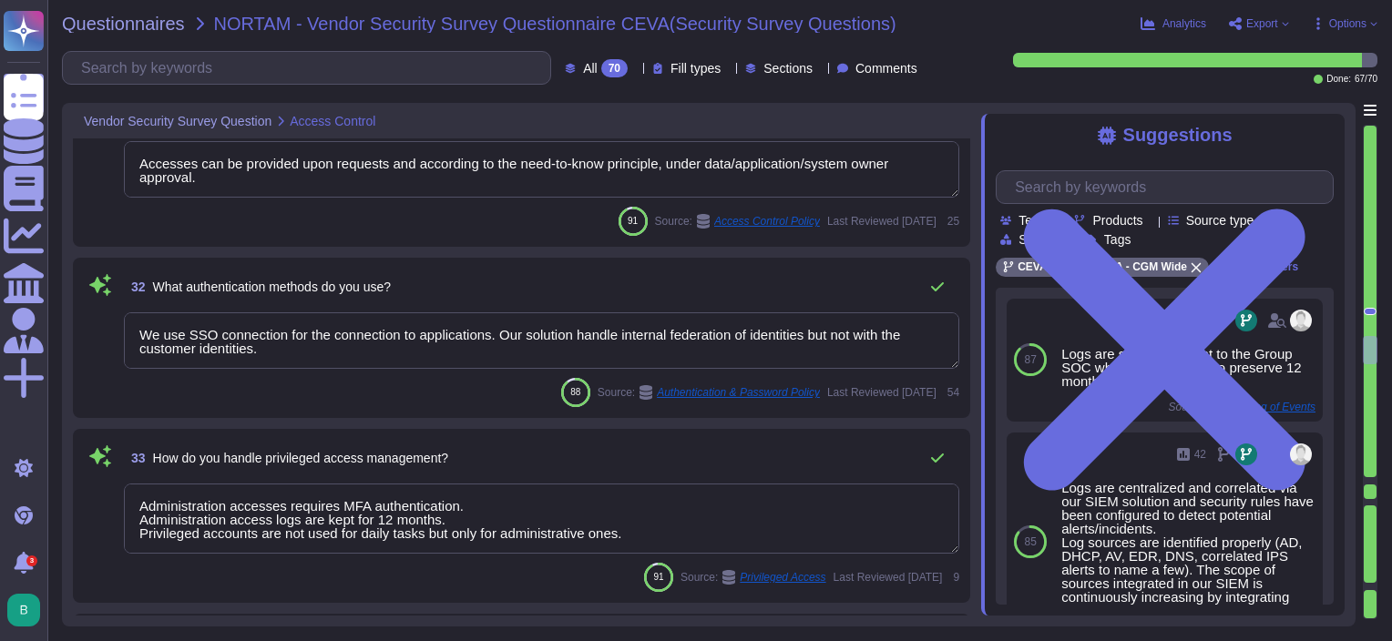
scroll to position [5475, 0]
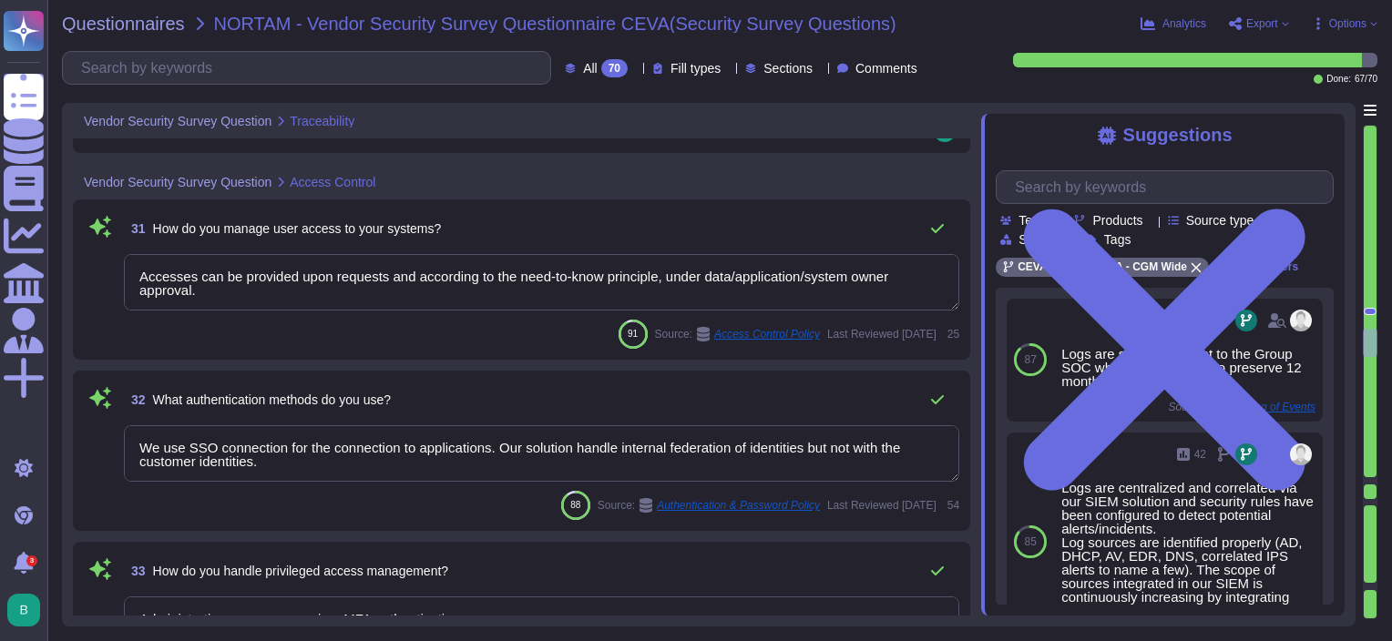
type textarea "There is a group Identity and Access Management Policy. The policy covers mainl…"
type textarea "Logs are centralized and correlated via our SIEM solution and security rules ha…"
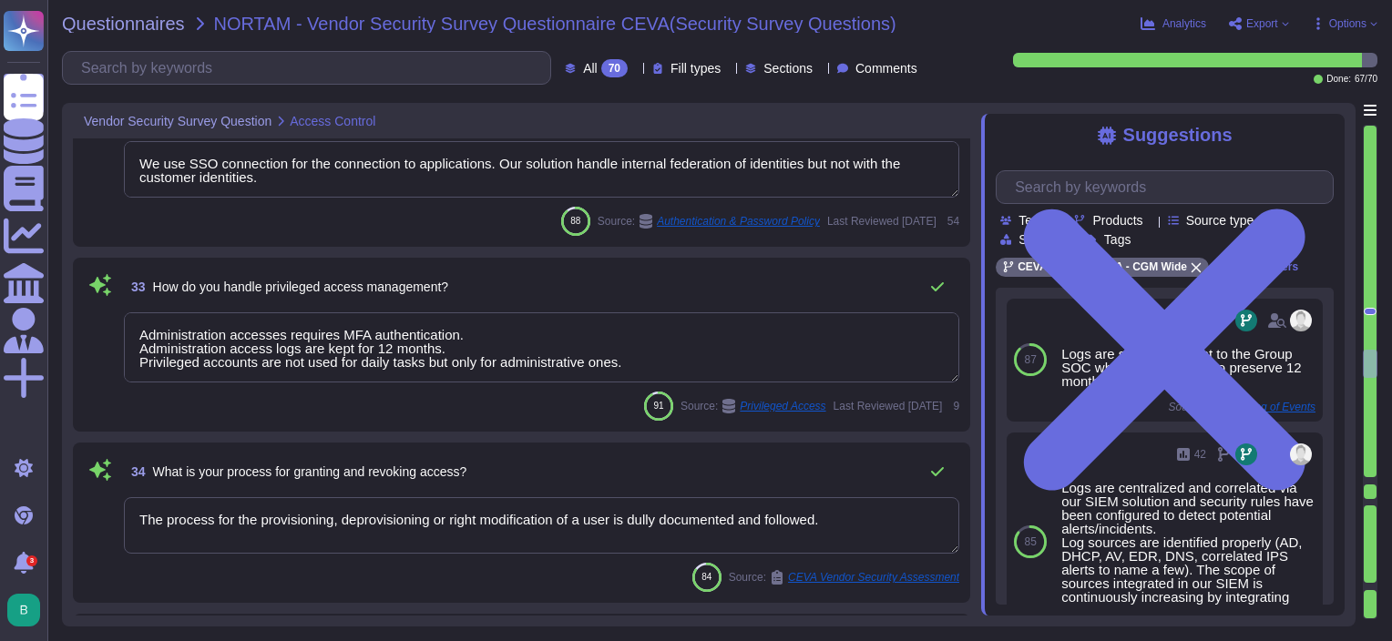
type textarea "We are using TIERS MODEL for active directory, therefore reviews are performed …"
type textarea "There is a group Identity and Access Management Policy. The policy covers mainl…"
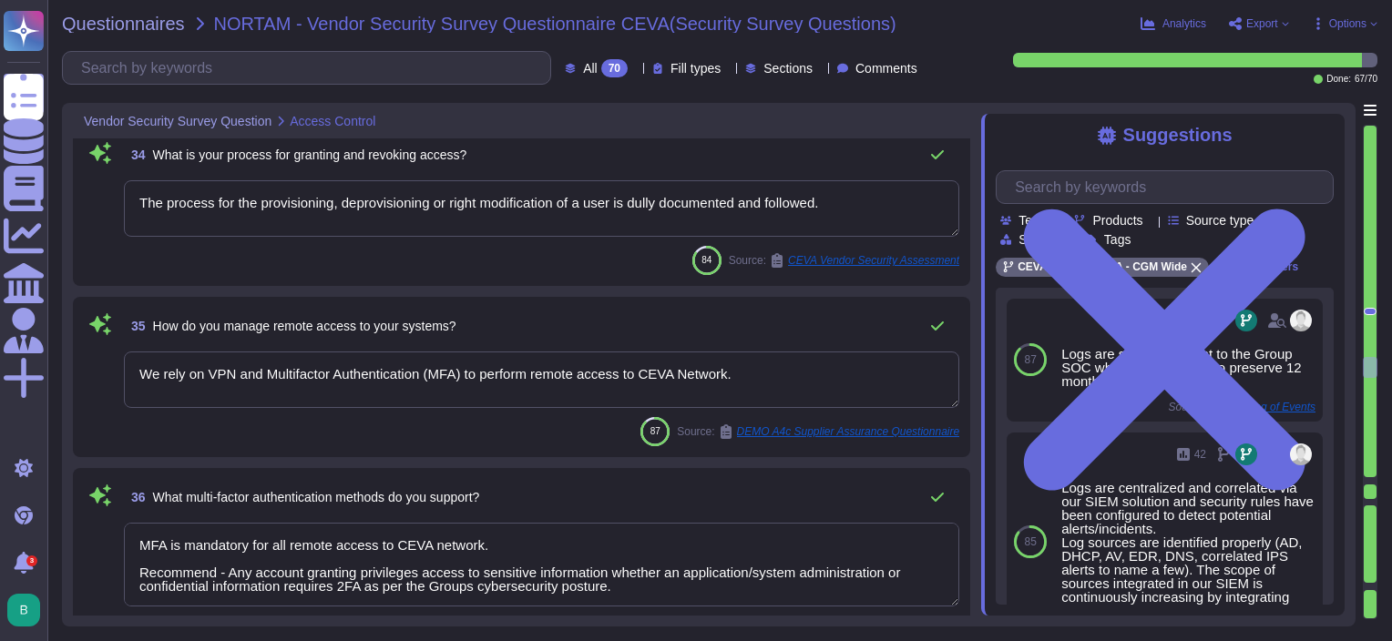
type textarea "We have a TPRM program (Third Party Risk Management) for which all our service …"
type textarea "All communication of data is encrypted. Data in transit is encrypted leveraging…"
type textarea "IS Policies are maintained by a dedicated GRC team following a documentation re…"
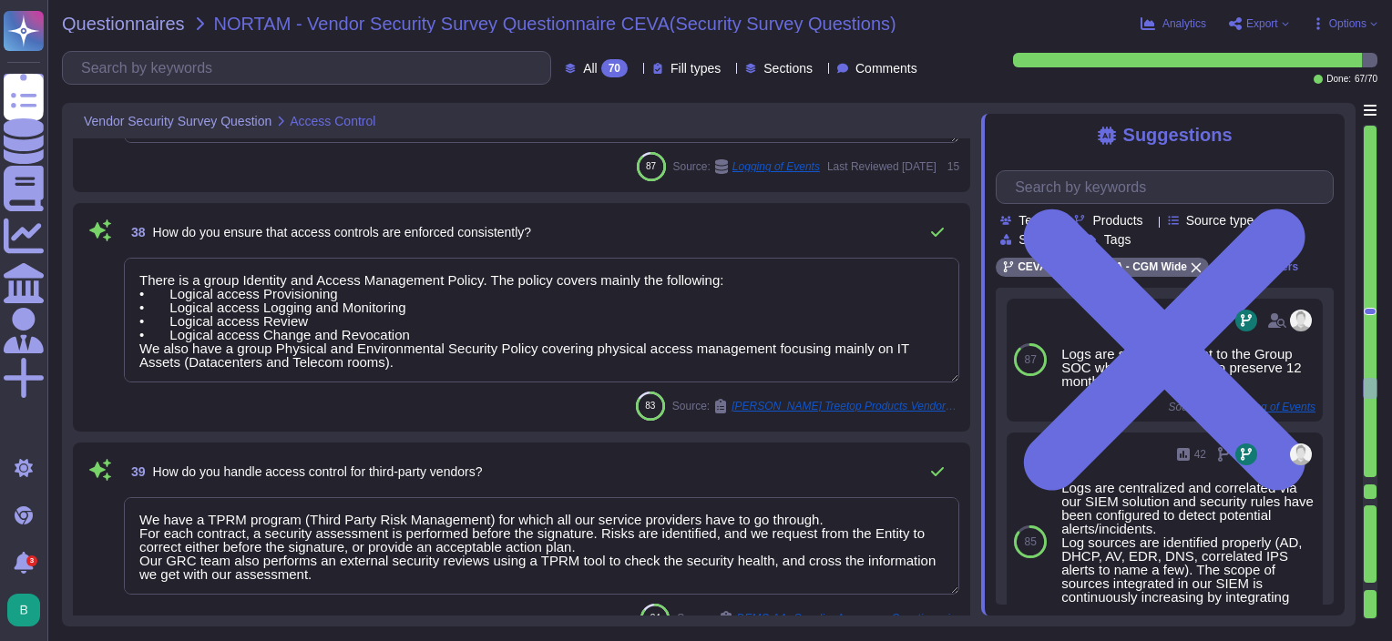
type textarea "A change management process in compliance with ITIL best practices is in place …"
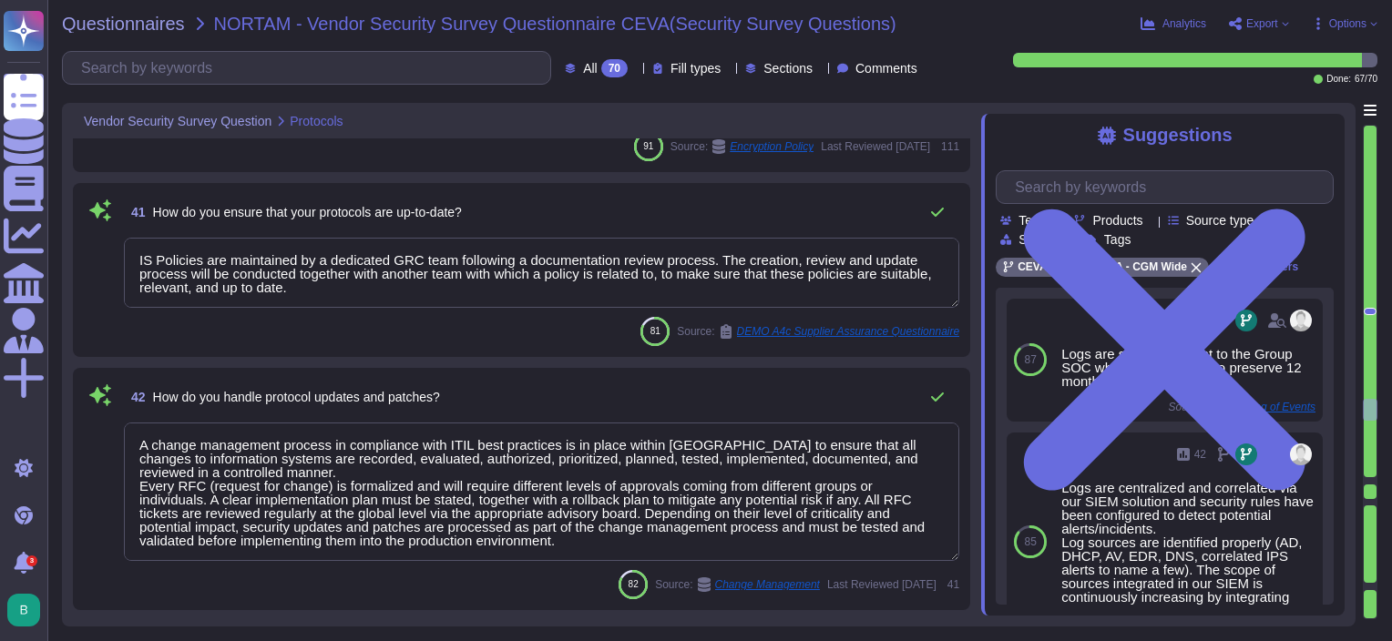
type textarea "AES 256/128 & TLS 1.2"
type textarea "Our encryption management is maintained by a trusted key management provider."
type textarea "Backup Data are encrypted at rest using AES 256. Sensitive data are encrypted a…"
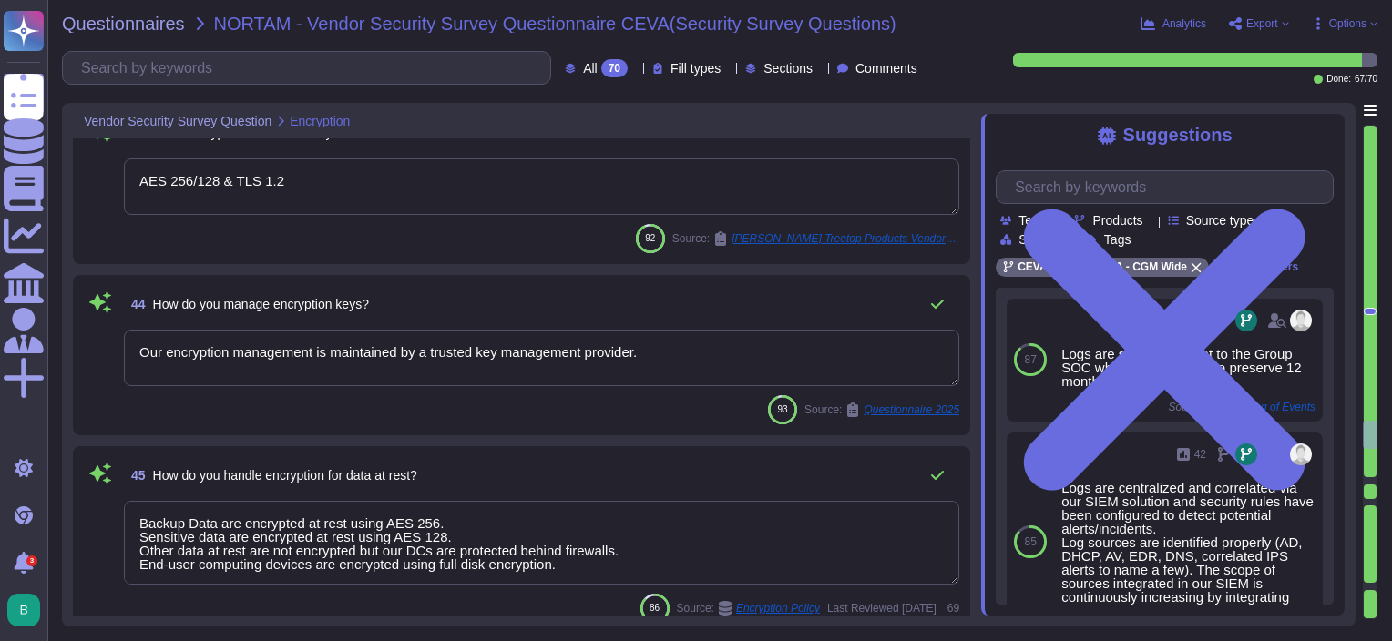
type textarea "All communication of data is encrypted. Data in transit is encrypted leveraging…"
type textarea "We have an anomaly-based IDS and IPS in place. Sensors are in place at strategi…"
type textarea "Logs are centralized and correlated via our SIEM solution and security rules ha…"
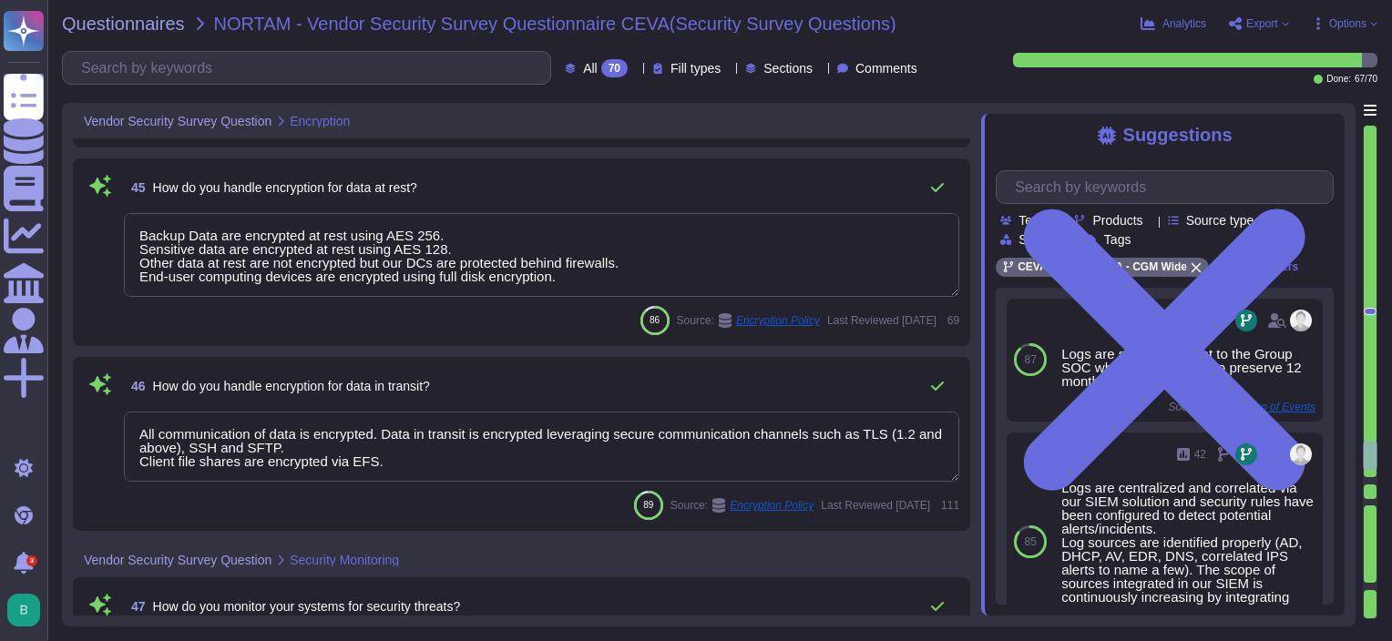
type textarea "Our CTI (center threats intelligence) and our CERT Teams monitor all privacy br…"
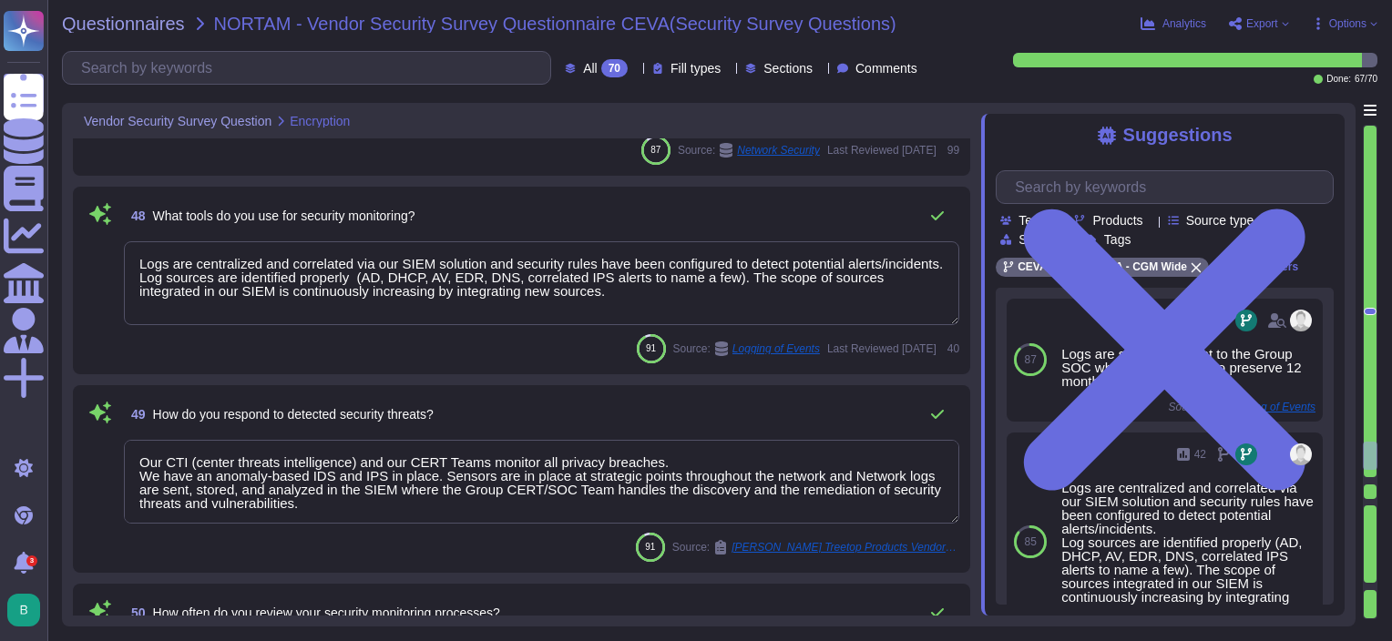
type textarea "Annualy"
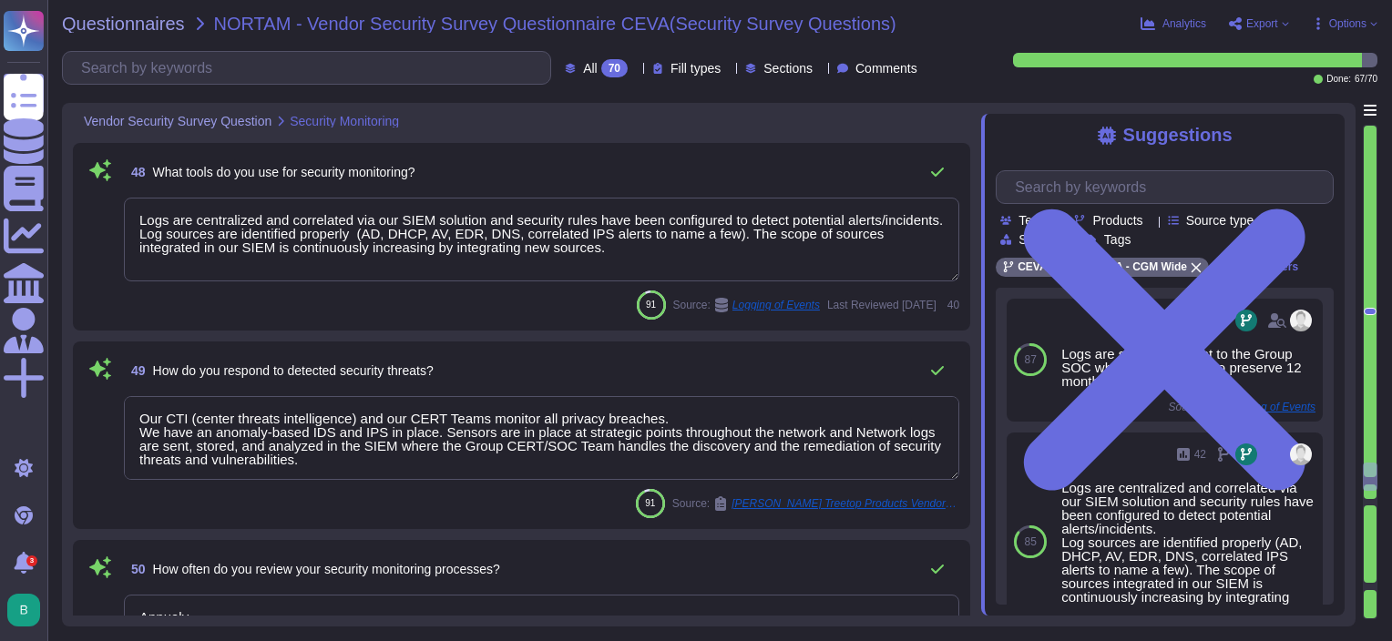
type textarea "We have a compliance team in charge of checking the compliance between of CEVA …"
type textarea "Accesses can be provided upon requests and according to the need-to-know princi…"
type textarea "Multi-factor authentication is required to access assets with administration ri…"
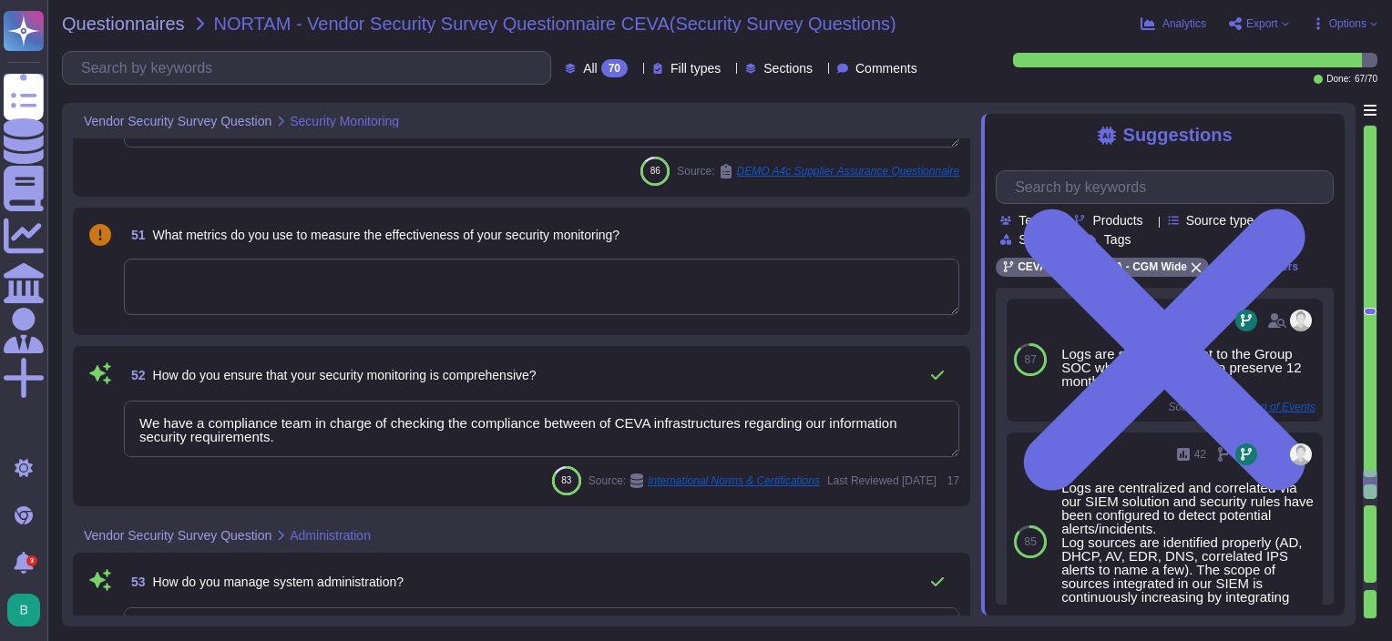
scroll to position [9211, 0]
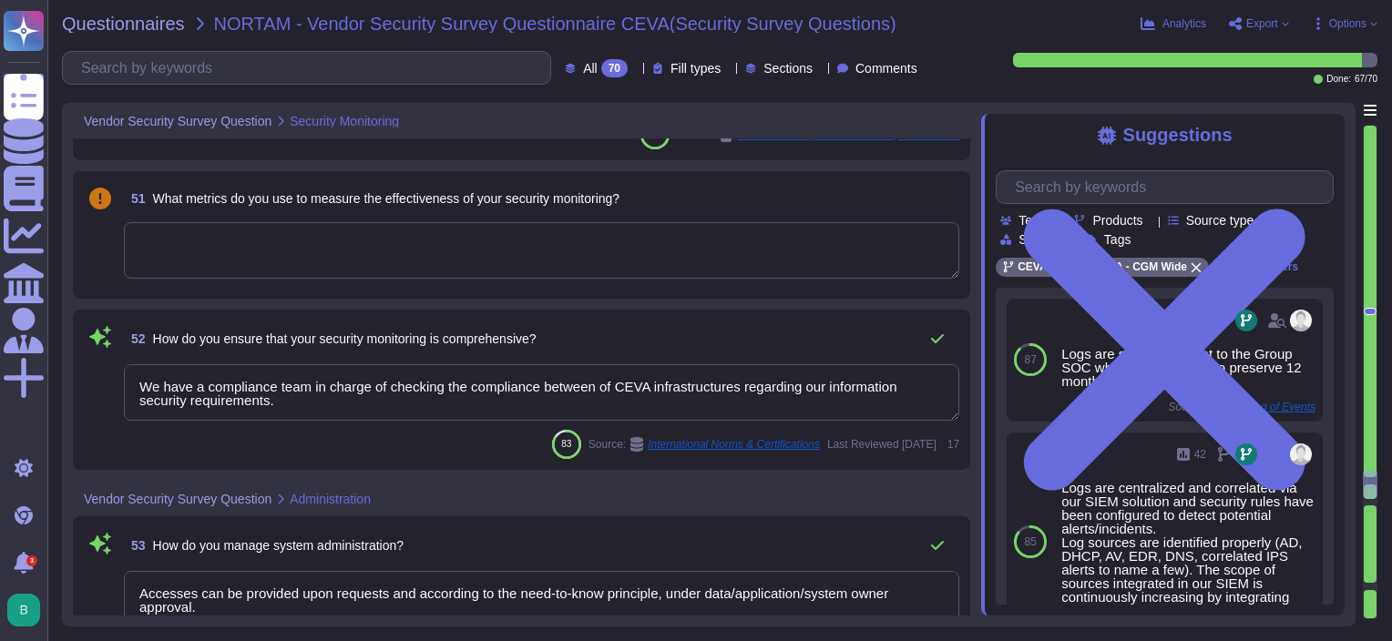
type textarea "CEVA privacy policy is available at : [URL][DOMAIN_NAME]"
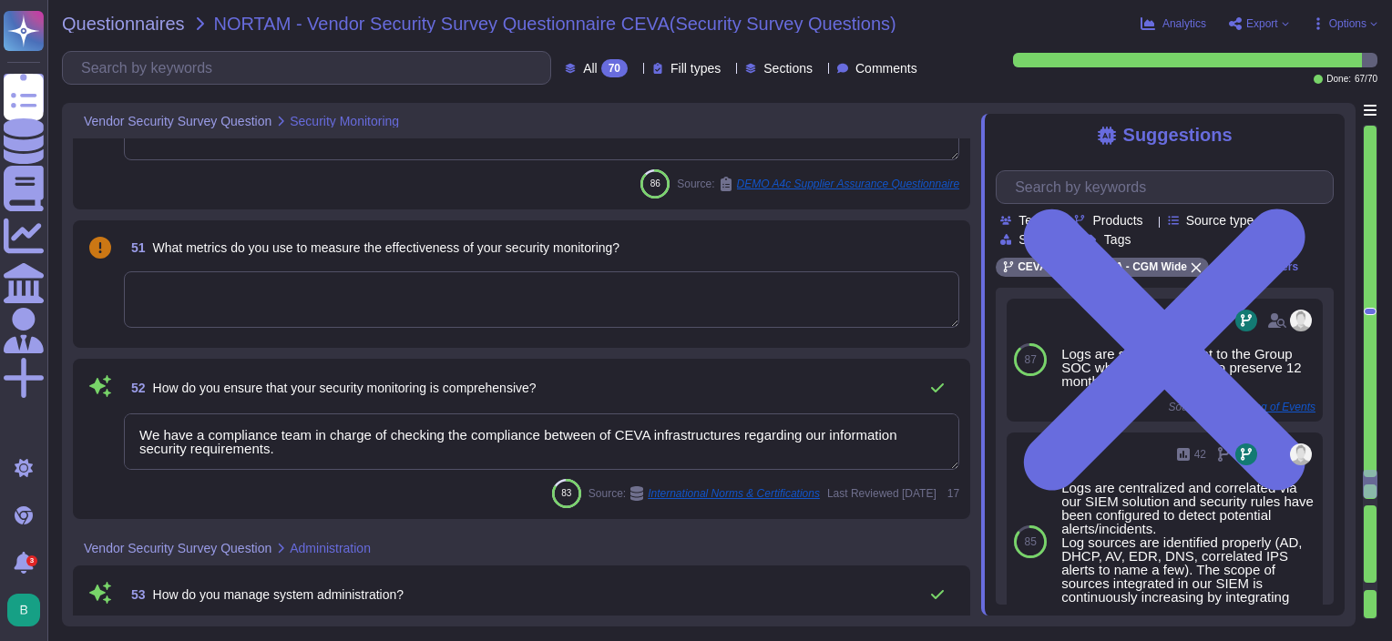
scroll to position [9120, 0]
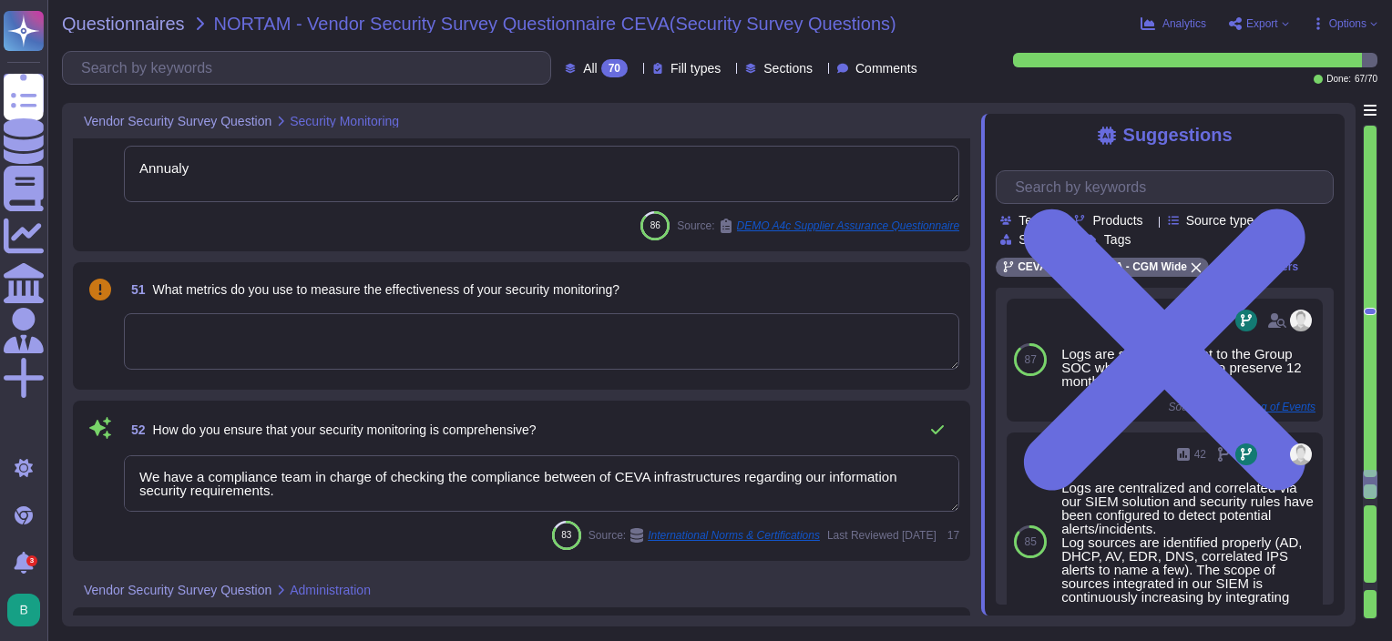
click at [404, 341] on textarea at bounding box center [542, 341] width 836 height 56
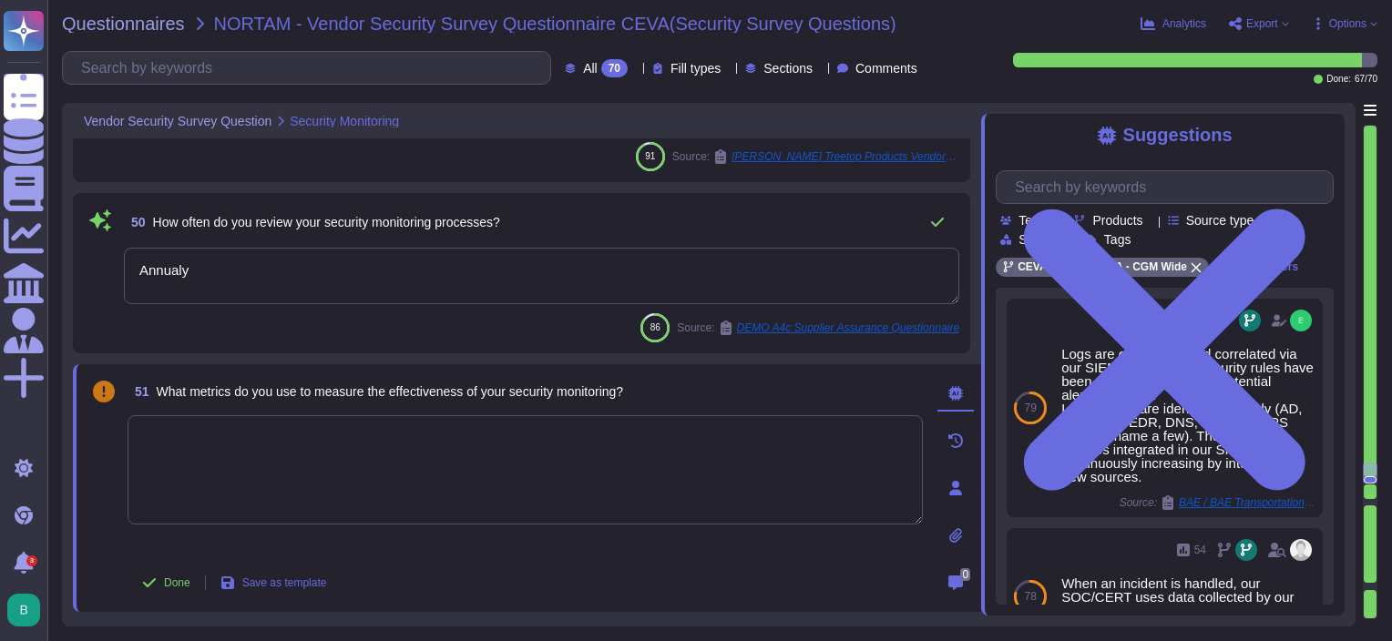
type textarea "We have an anomaly-based IDS and IPS in place. Sensors are in place at strategi…"
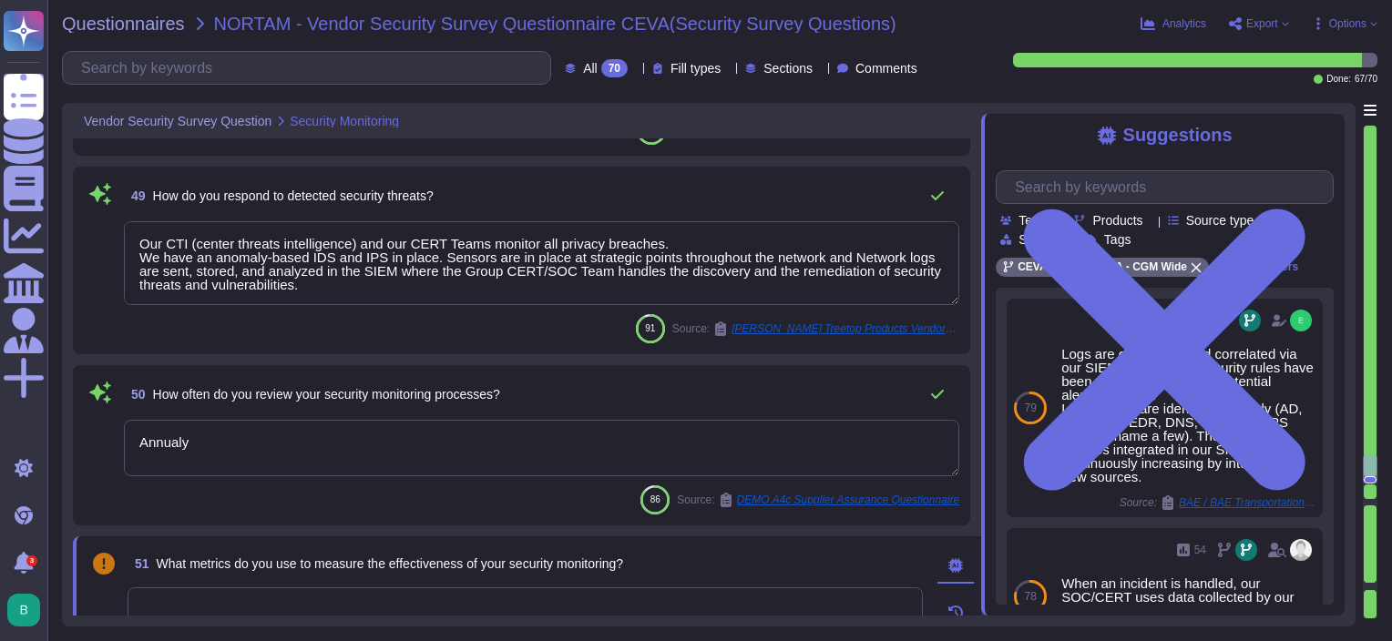
scroll to position [8846, 0]
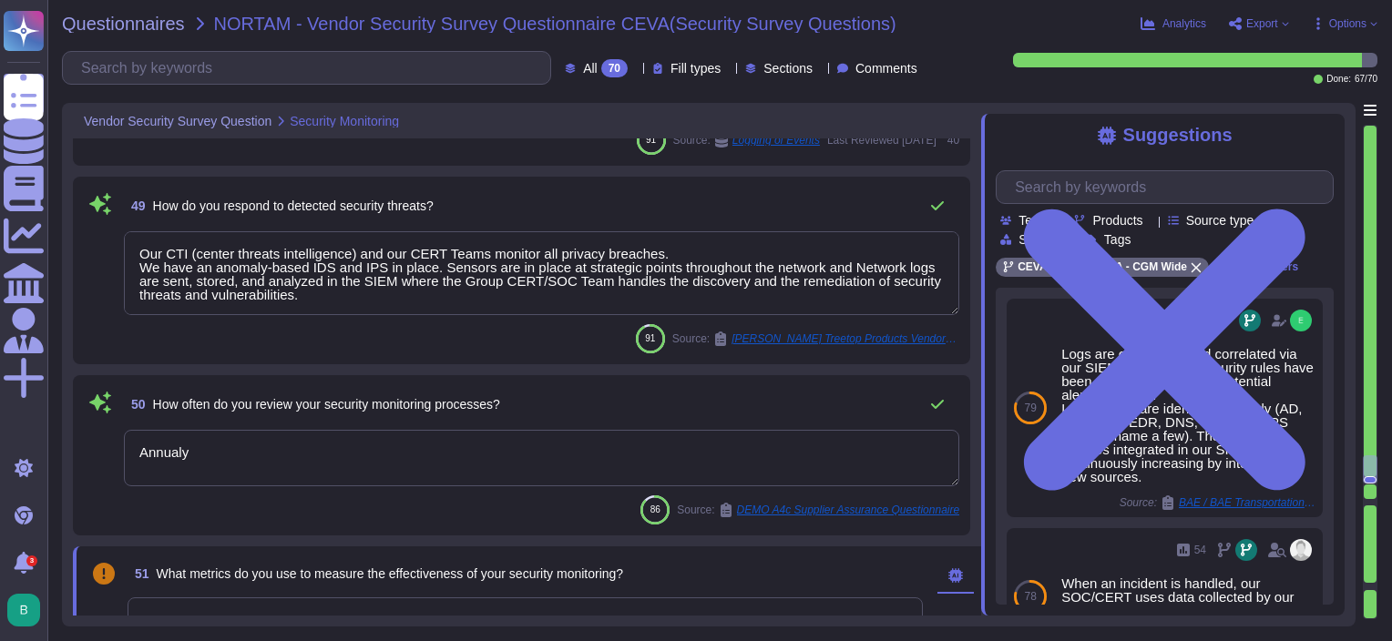
click at [302, 441] on textarea "Annualy" at bounding box center [542, 458] width 836 height 56
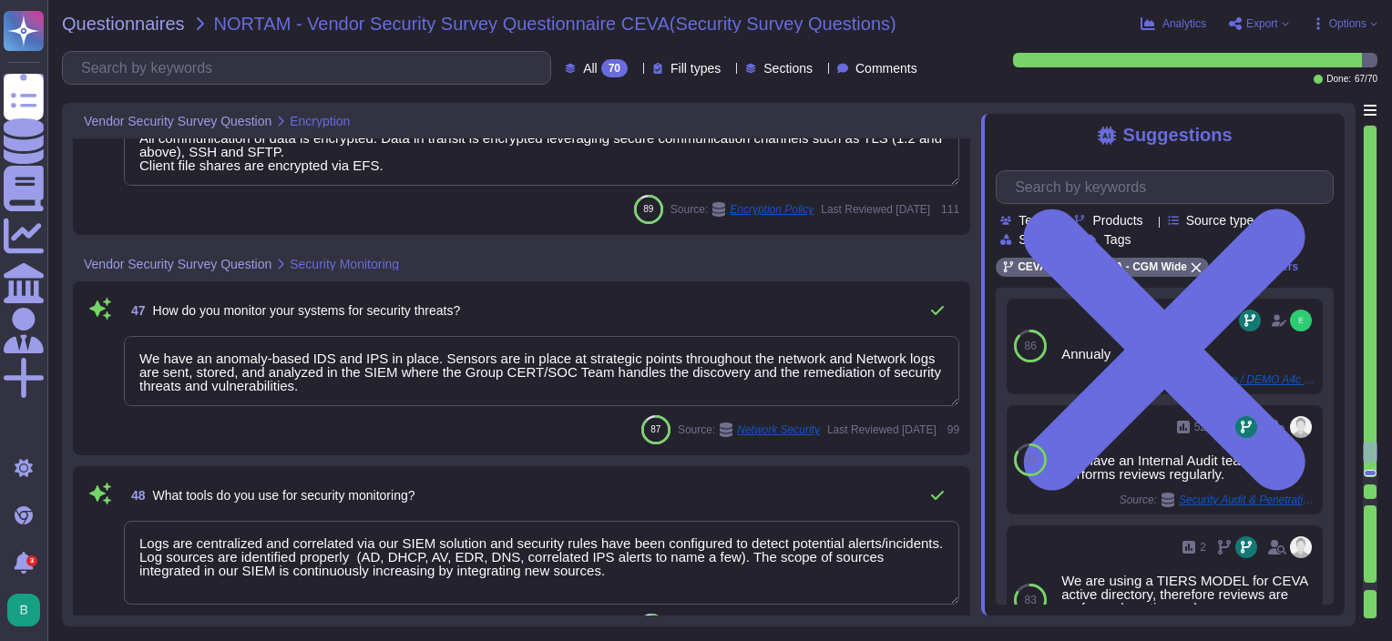
type textarea "Our encryption management is maintained by a trusted key management provider."
type textarea "Backup Data are encrypted at rest using AES 256. Sensitive data are encrypted a…"
type textarea "All communication of data is encrypted. Data in transit is encrypted leveraging…"
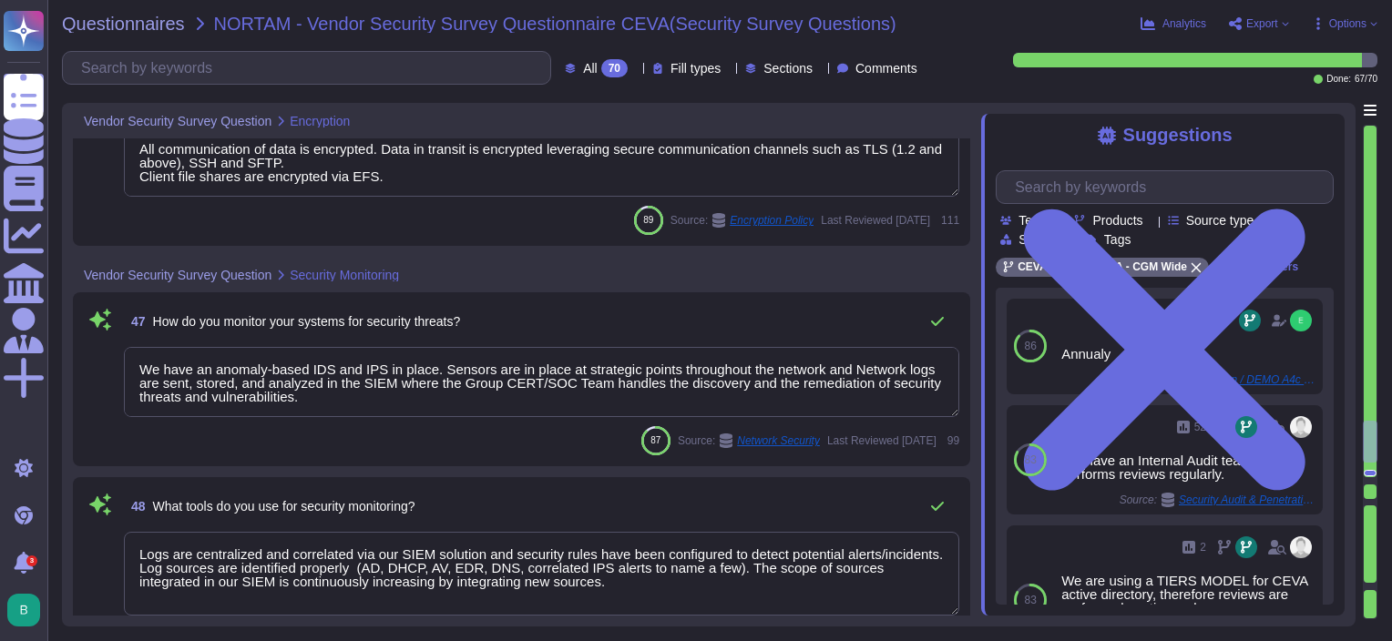
type textarea "AES 256/128 & TLS 1.2"
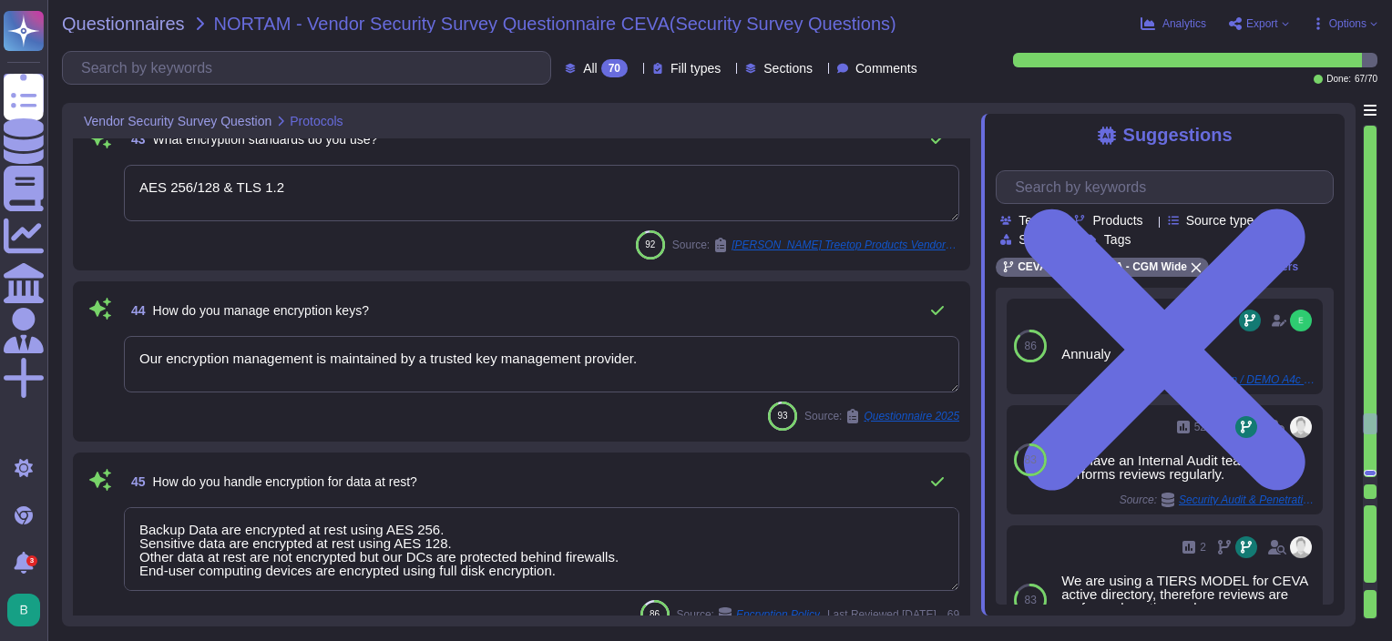
scroll to position [7389, 0]
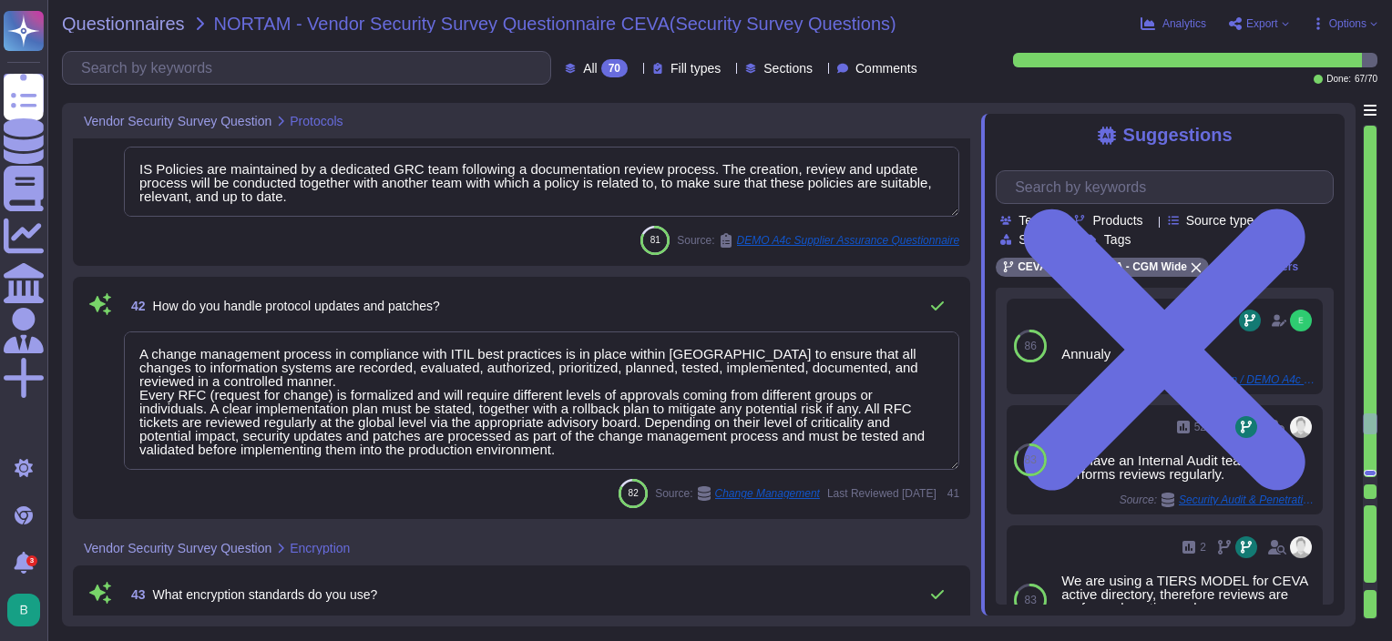
type textarea "All communication of data is encrypted. Data in transit is encrypted leveraging…"
type textarea "IS Policies are maintained by a dedicated GRC team following a documentation re…"
type textarea "A change management process in compliance with ITIL best practices is in place …"
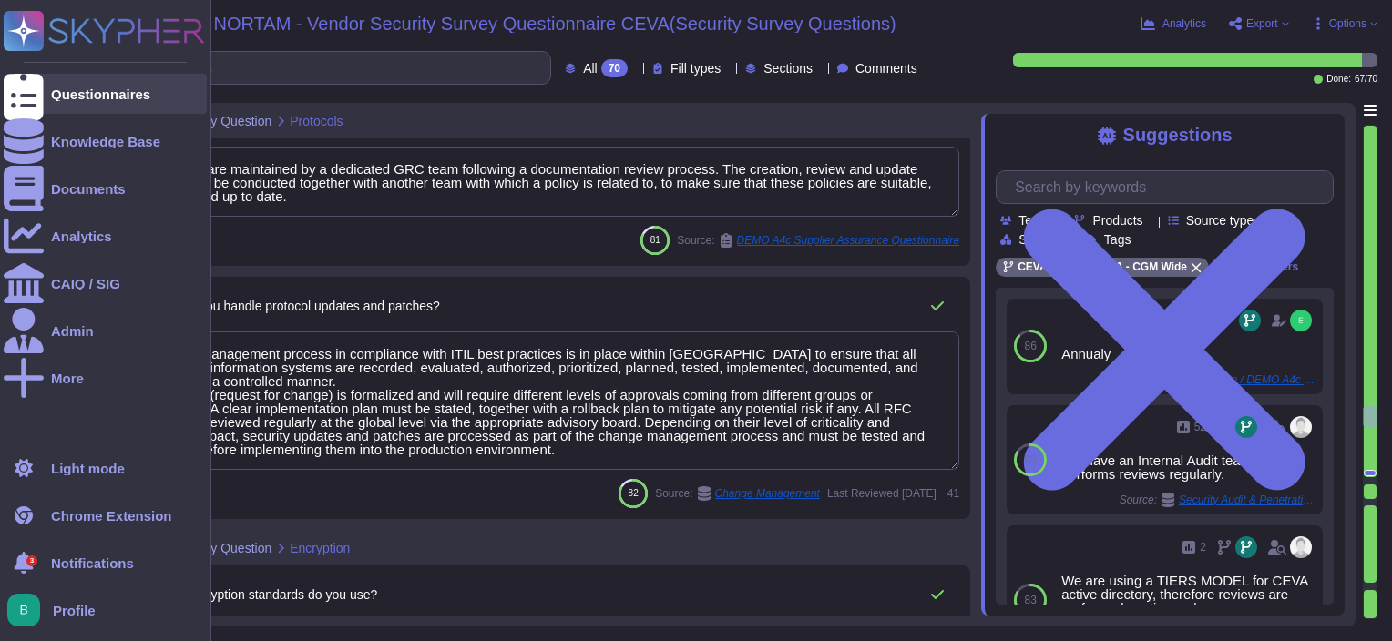
click at [55, 86] on div "Questionnaires" at bounding box center [105, 94] width 203 height 40
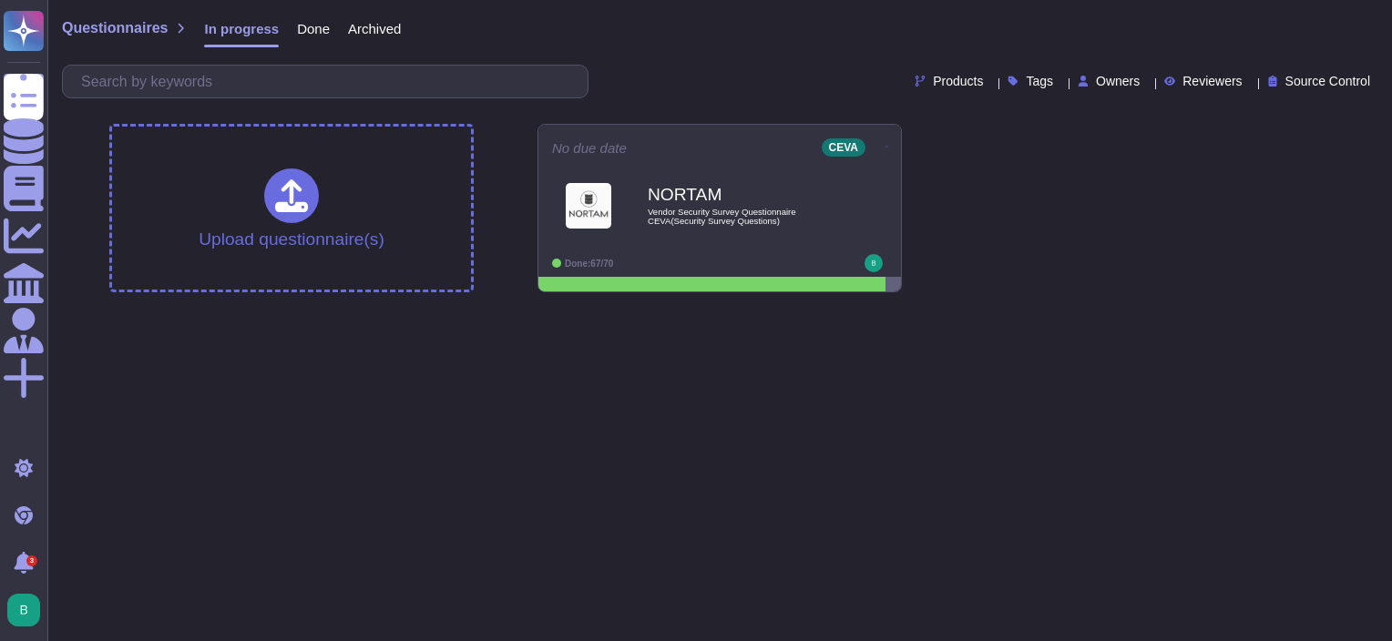
click at [571, 307] on html "Questionnaires Knowledge Base Documents Analytics CAIQ / SIG Admin More Light m…" at bounding box center [696, 153] width 1392 height 307
